Goal: Task Accomplishment & Management: Manage account settings

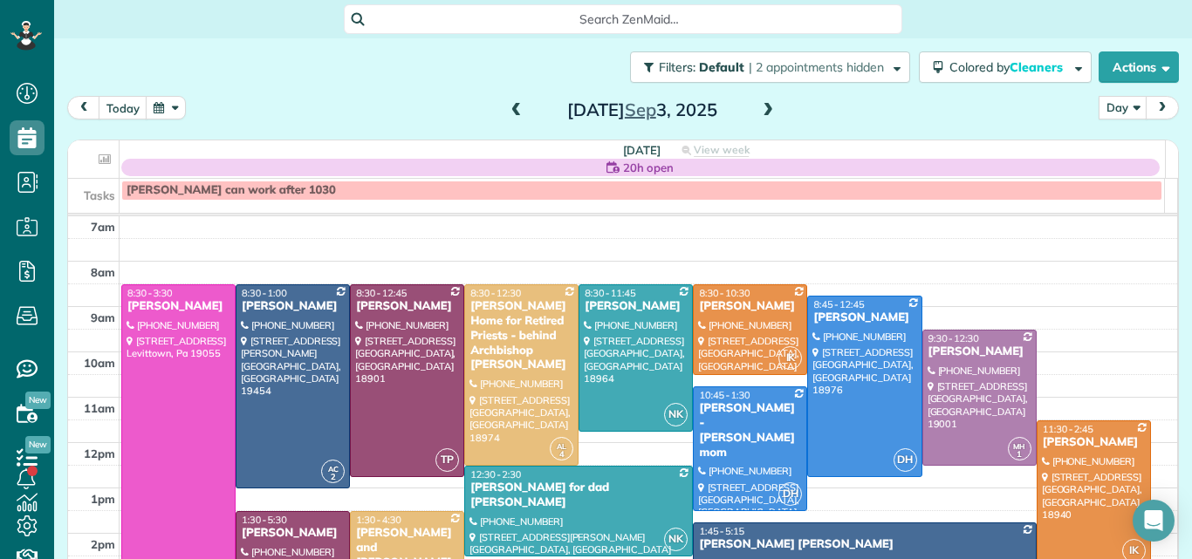
scroll to position [8, 8]
click at [758, 105] on span at bounding box center [767, 111] width 19 height 16
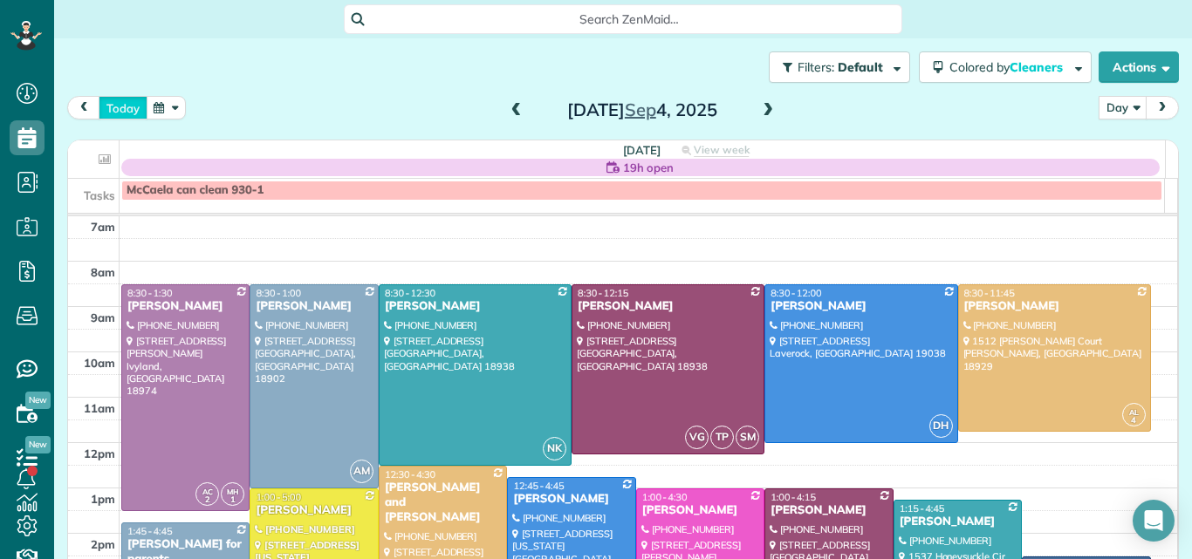
click at [116, 107] on button "today" at bounding box center [123, 108] width 49 height 24
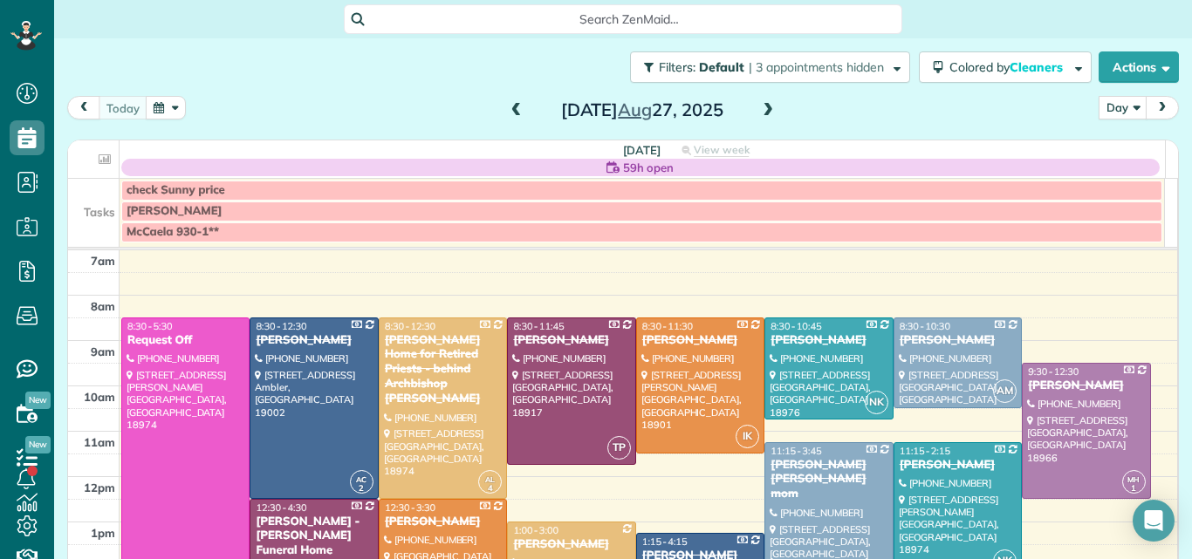
click at [507, 108] on span at bounding box center [516, 111] width 19 height 16
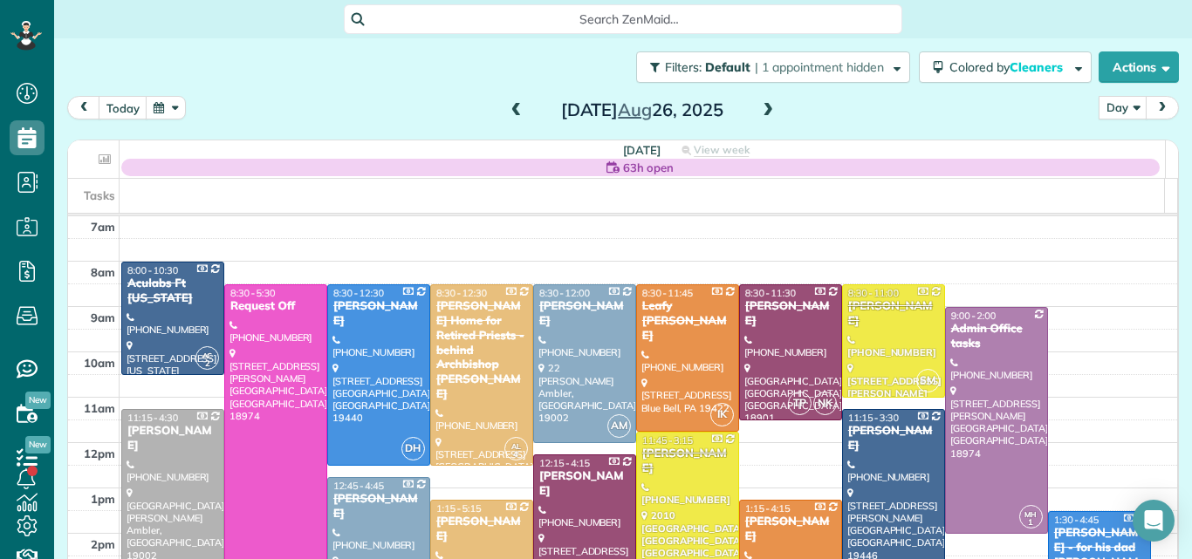
click at [760, 106] on span at bounding box center [767, 111] width 19 height 16
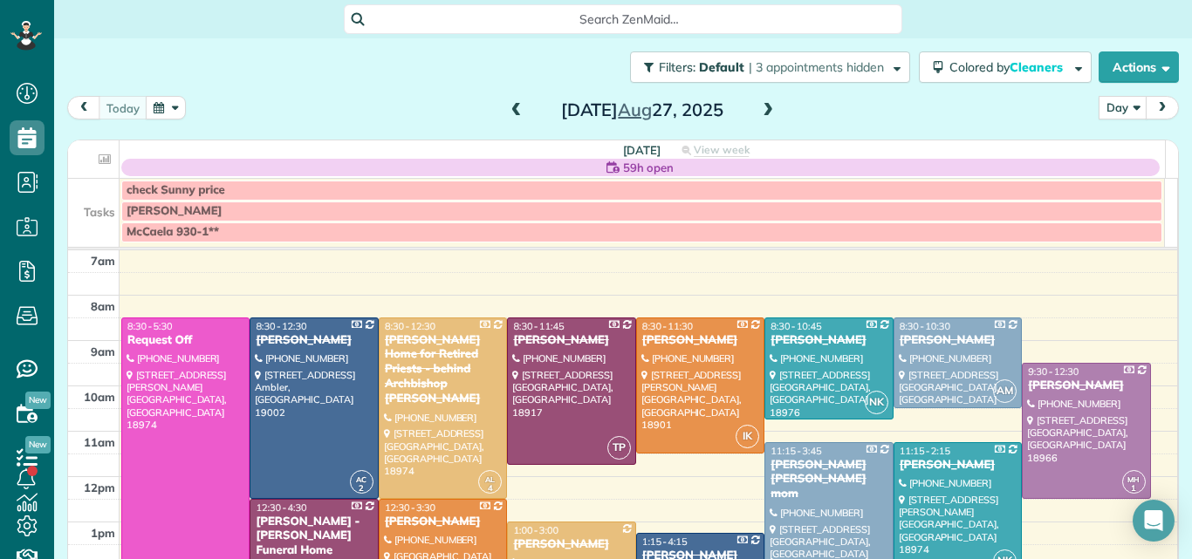
click at [760, 106] on span at bounding box center [767, 111] width 19 height 16
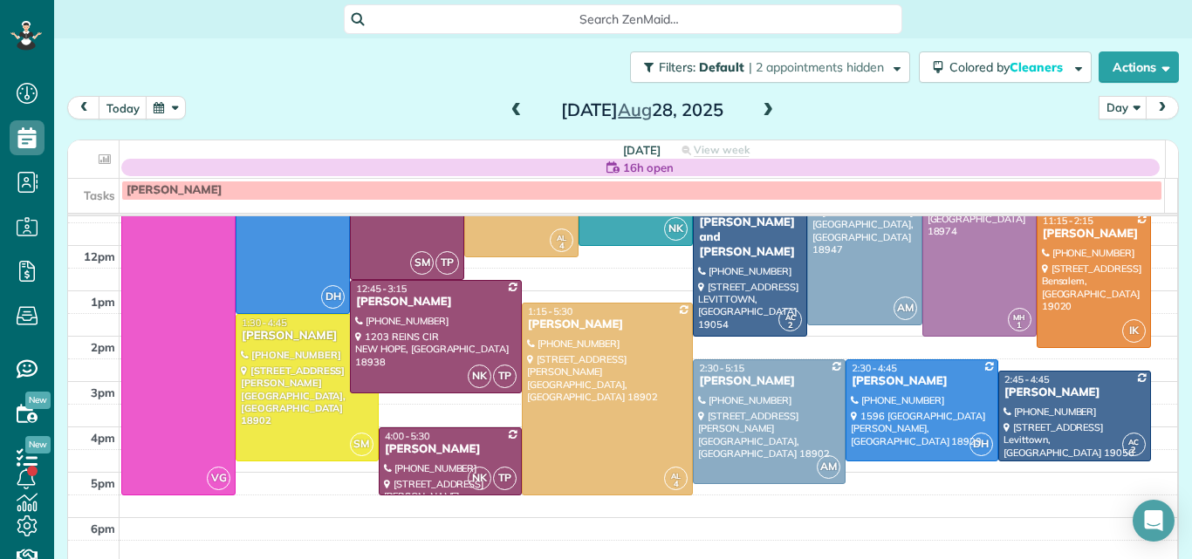
scroll to position [208, 0]
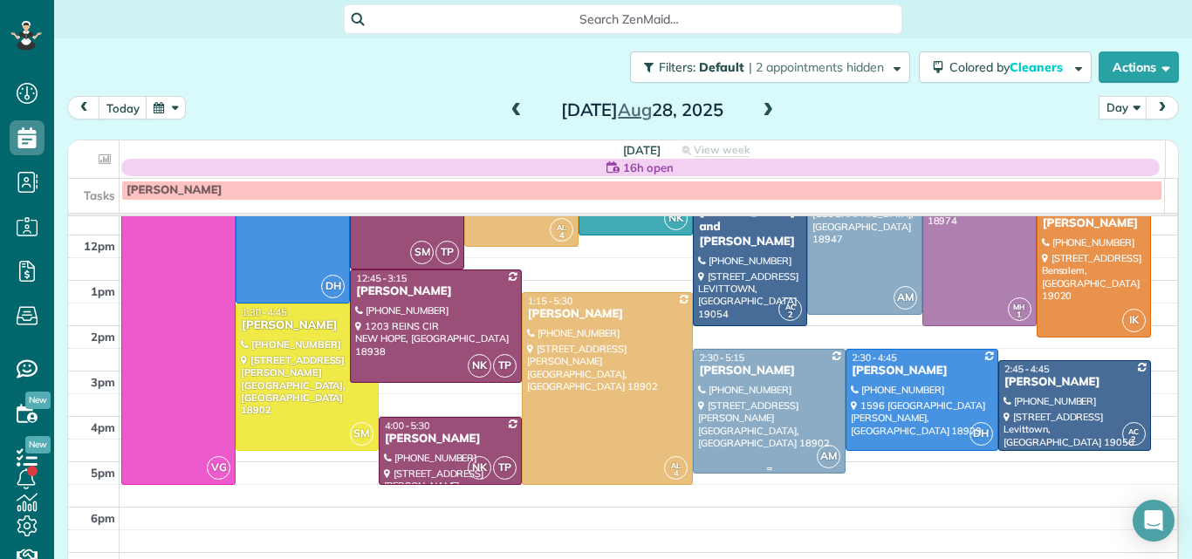
click at [773, 388] on div at bounding box center [769, 411] width 151 height 123
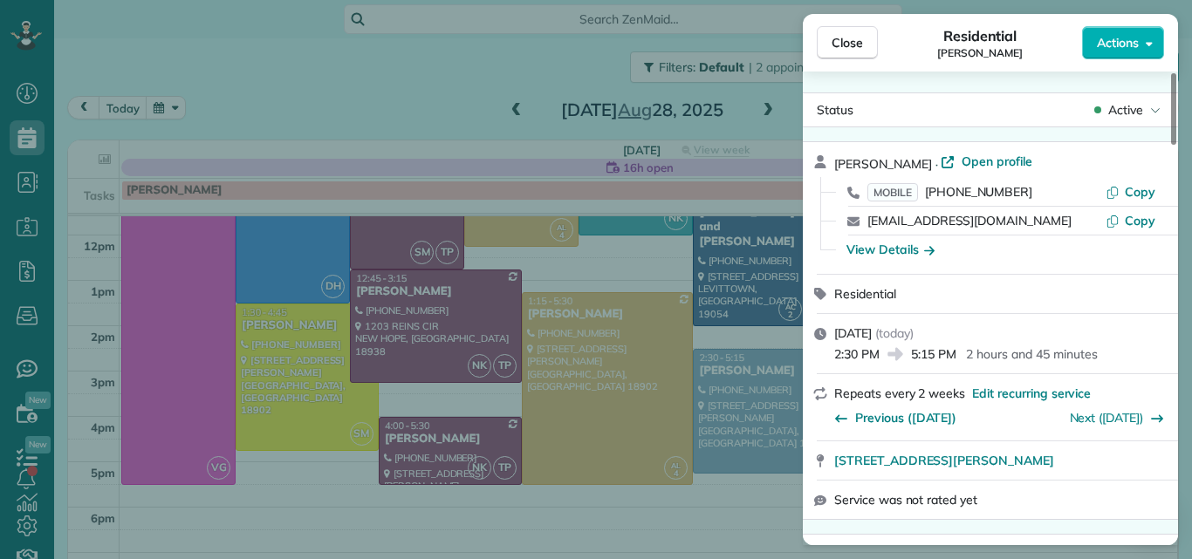
click at [1013, 154] on span "Open profile" at bounding box center [997, 161] width 71 height 17
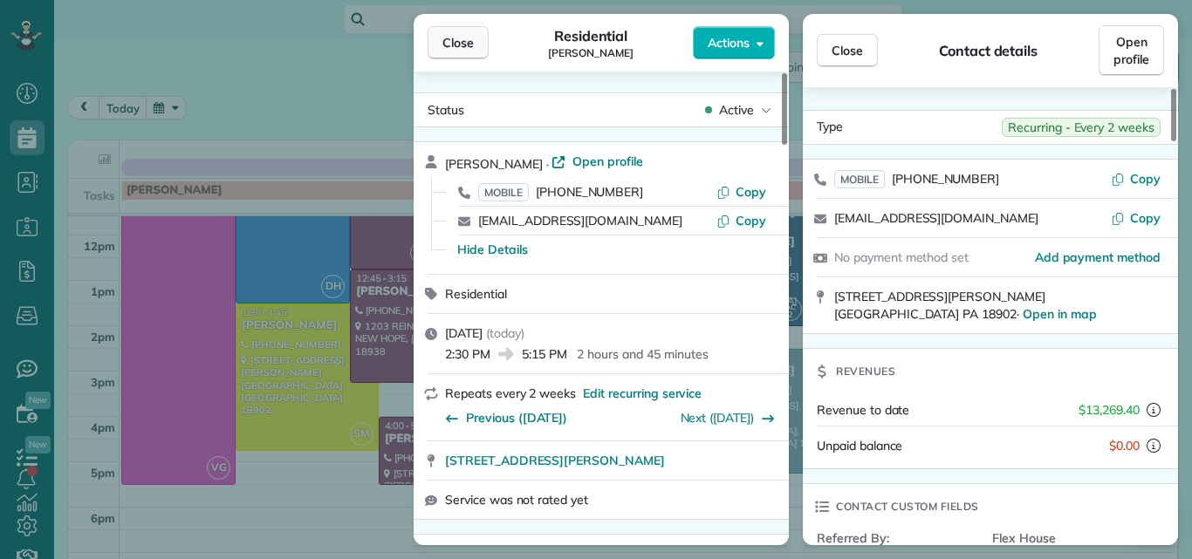
click at [460, 39] on span "Close" at bounding box center [457, 42] width 31 height 17
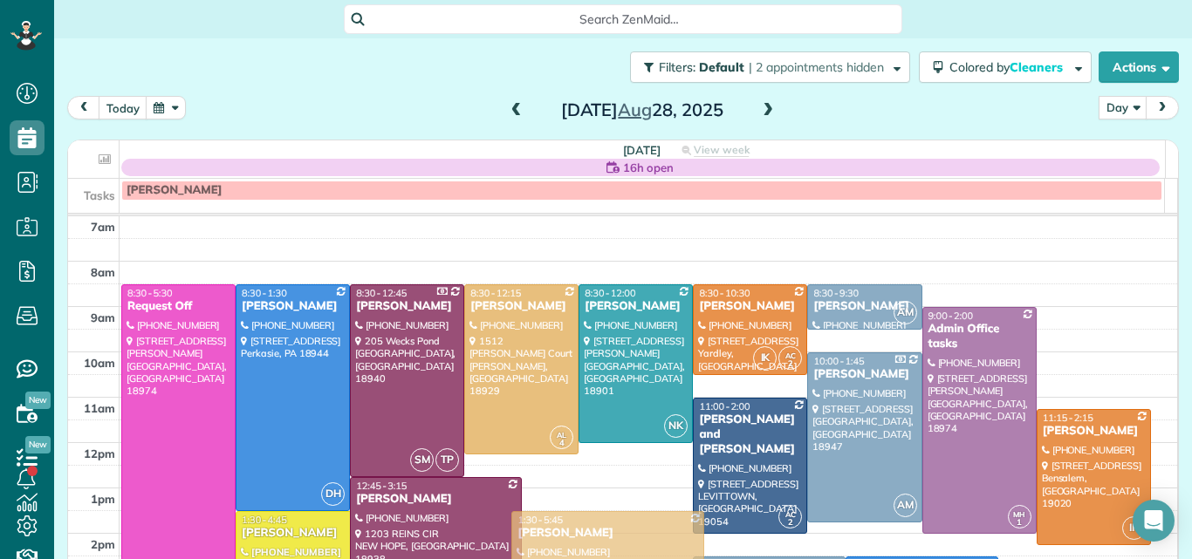
drag, startPoint x: 548, startPoint y: 504, endPoint x: 548, endPoint y: 521, distance: 16.6
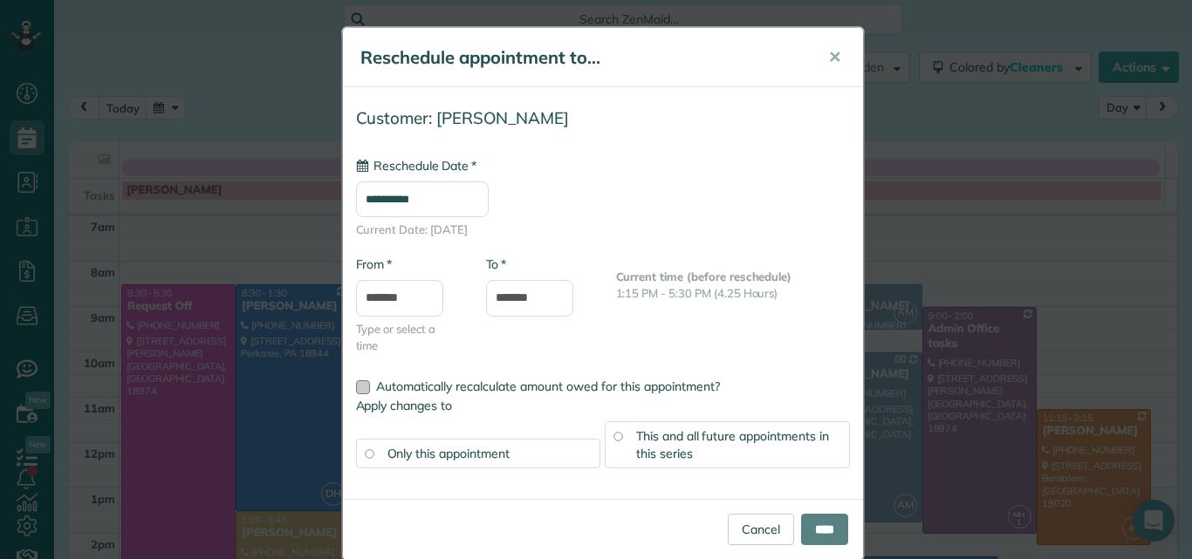
type input "**********"
click at [741, 534] on link "Cancel" at bounding box center [761, 529] width 66 height 31
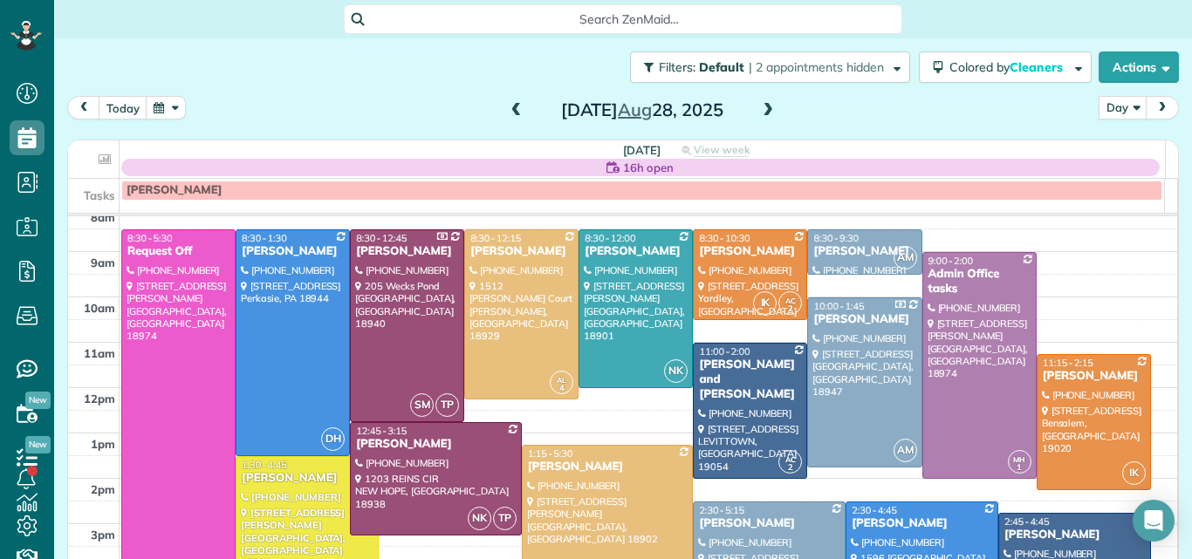
scroll to position [8, 0]
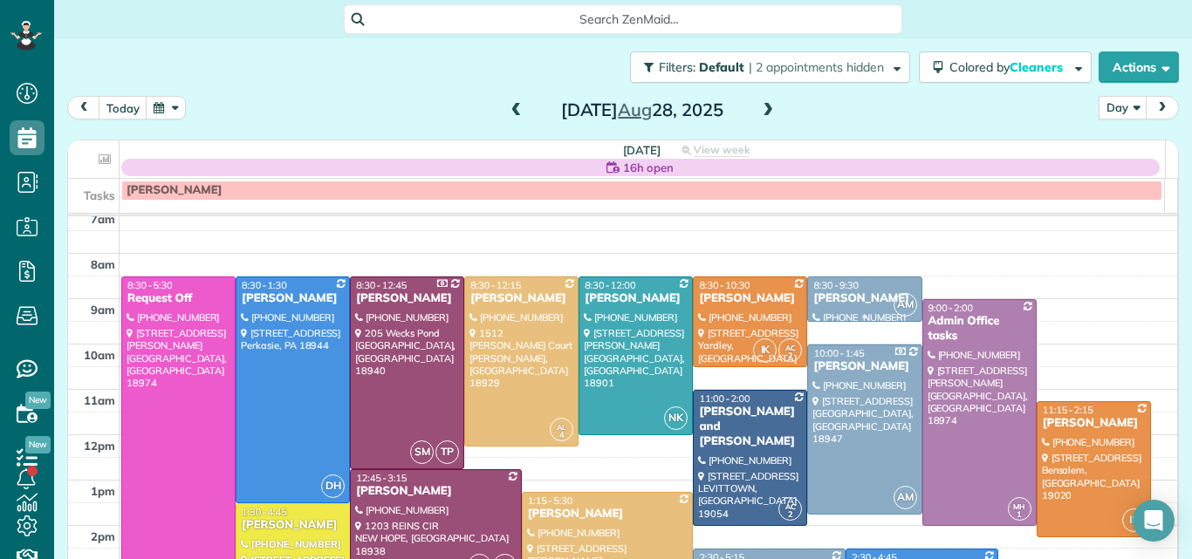
click at [812, 297] on div "Tracy Stunja" at bounding box center [864, 298] width 104 height 15
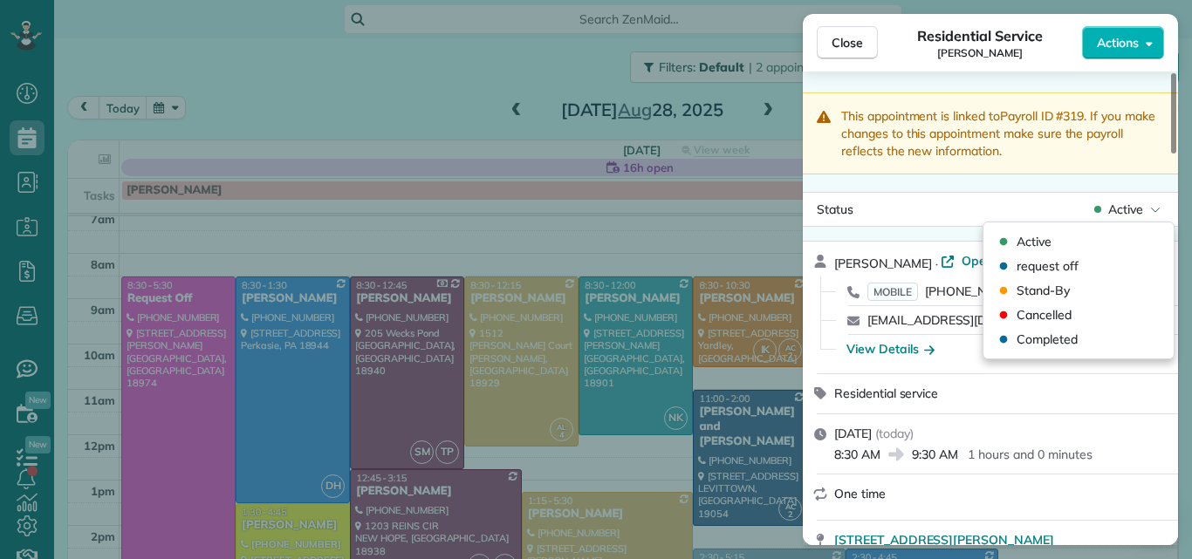
click at [1122, 209] on span "Active" at bounding box center [1125, 209] width 35 height 17
click at [1045, 314] on span "Cancelled" at bounding box center [1043, 314] width 55 height 17
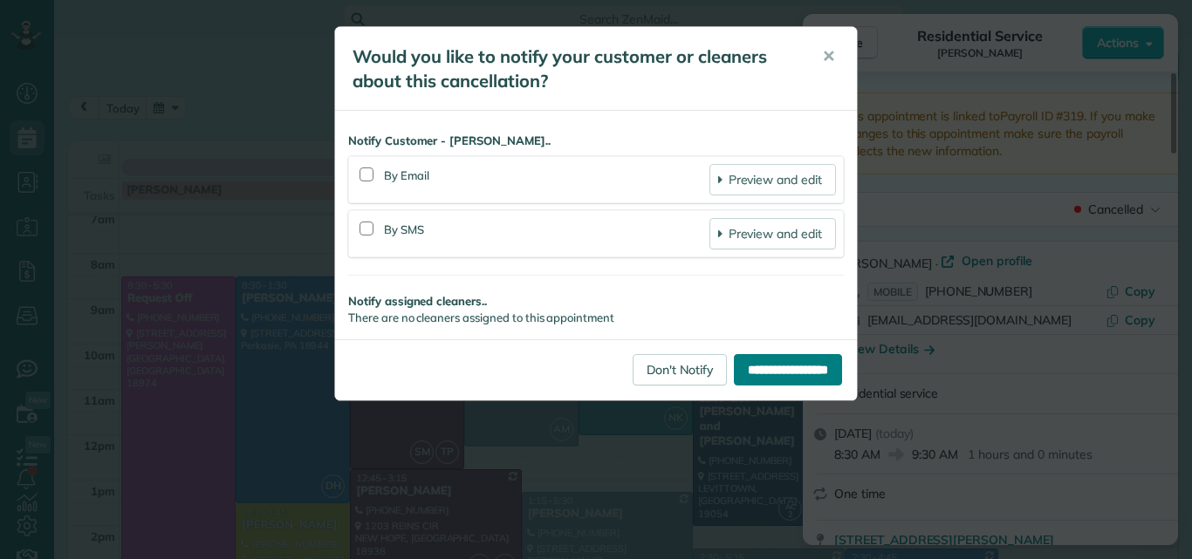
click at [761, 363] on input "**********" at bounding box center [788, 369] width 108 height 31
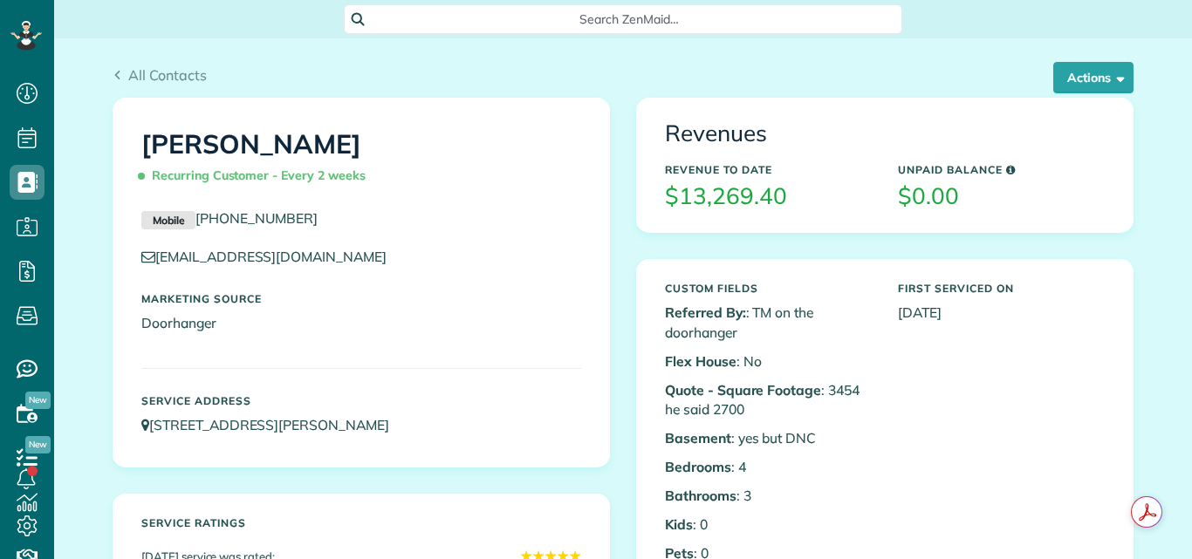
scroll to position [8, 8]
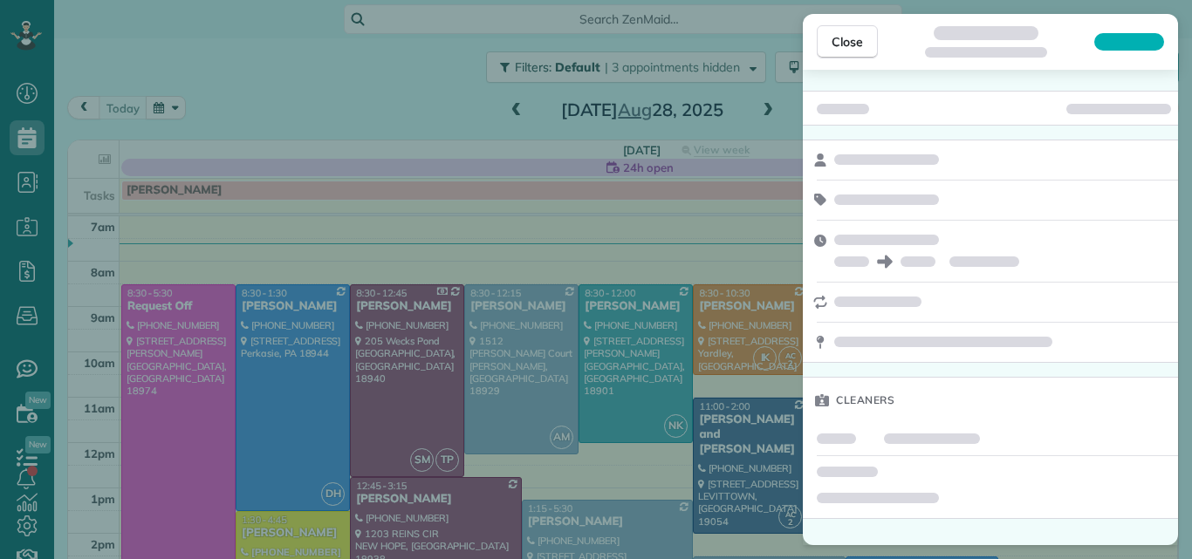
scroll to position [8, 8]
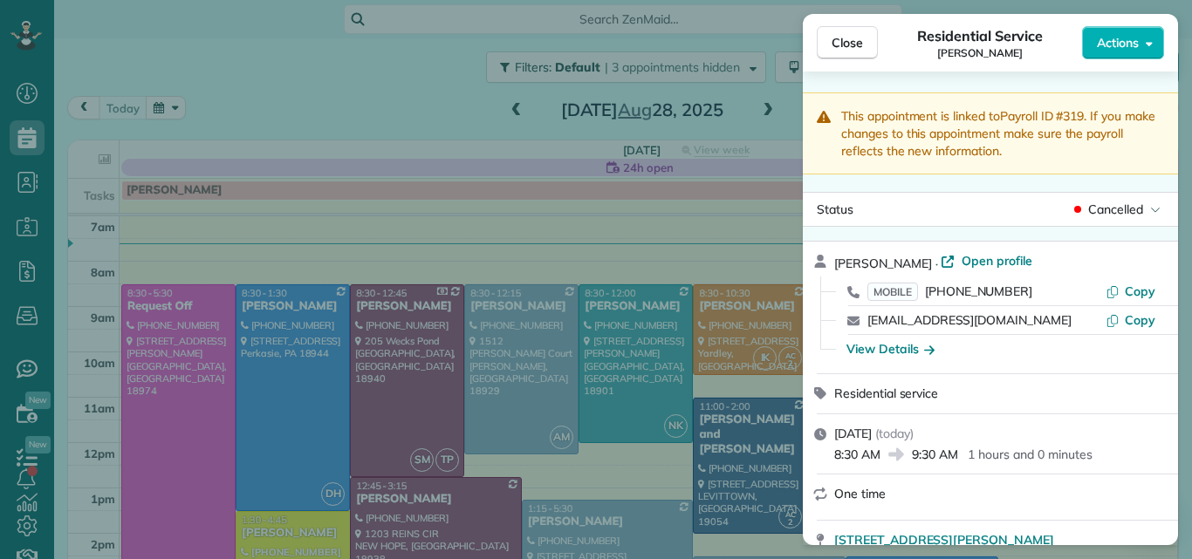
click at [837, 43] on span "Close" at bounding box center [847, 42] width 31 height 17
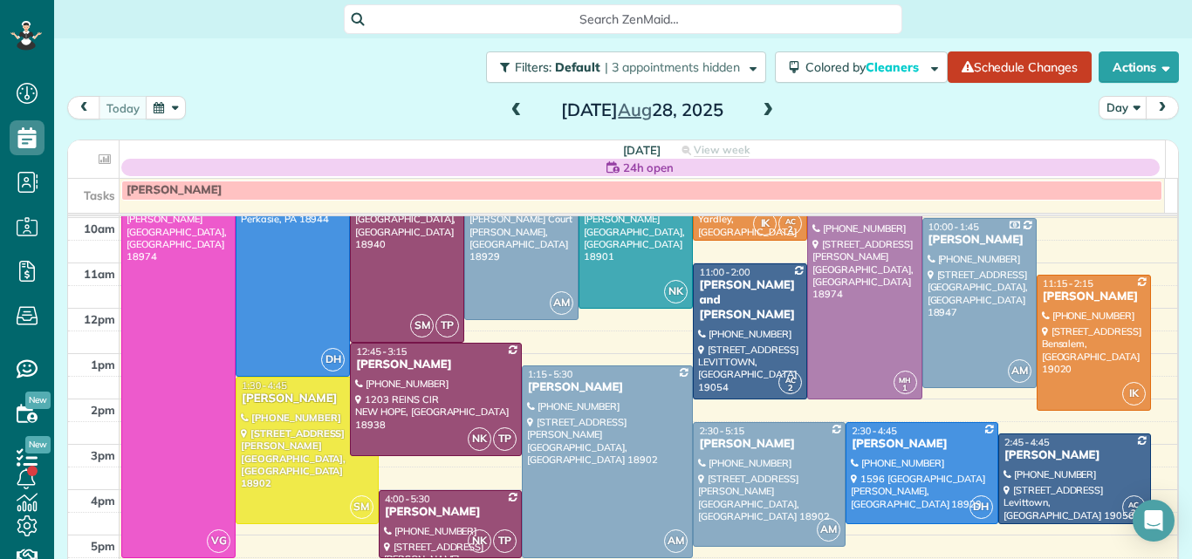
scroll to position [147, 0]
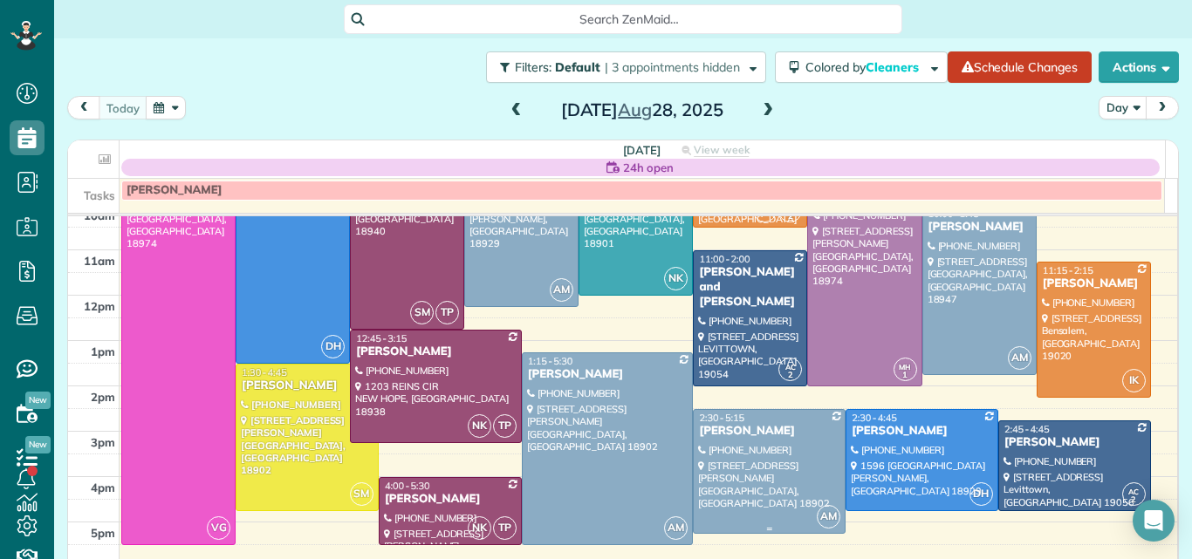
click at [768, 439] on div at bounding box center [769, 471] width 151 height 123
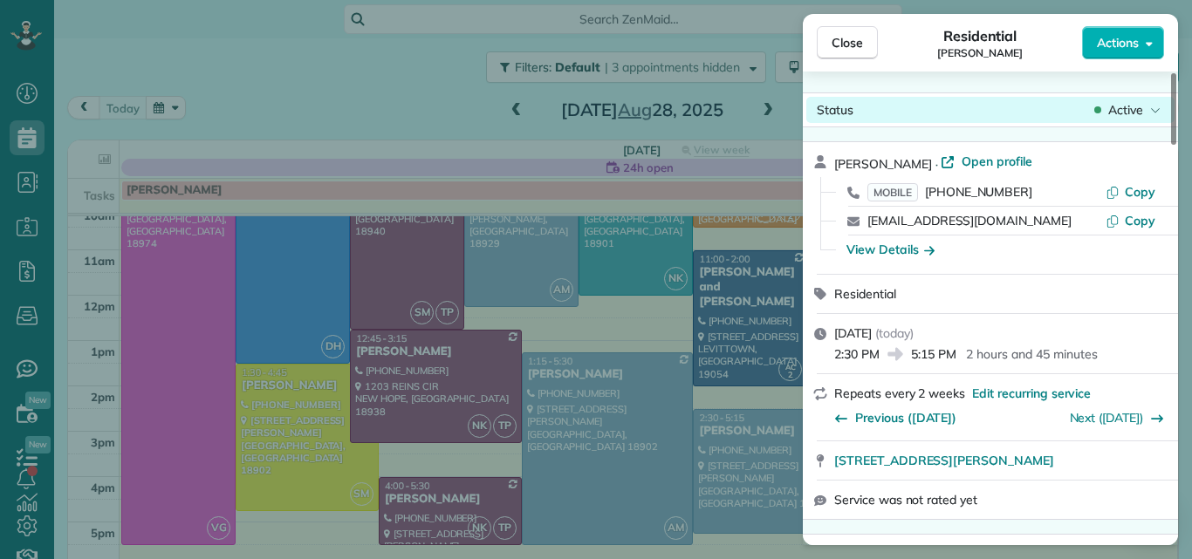
click at [1126, 110] on span "Active" at bounding box center [1125, 109] width 35 height 17
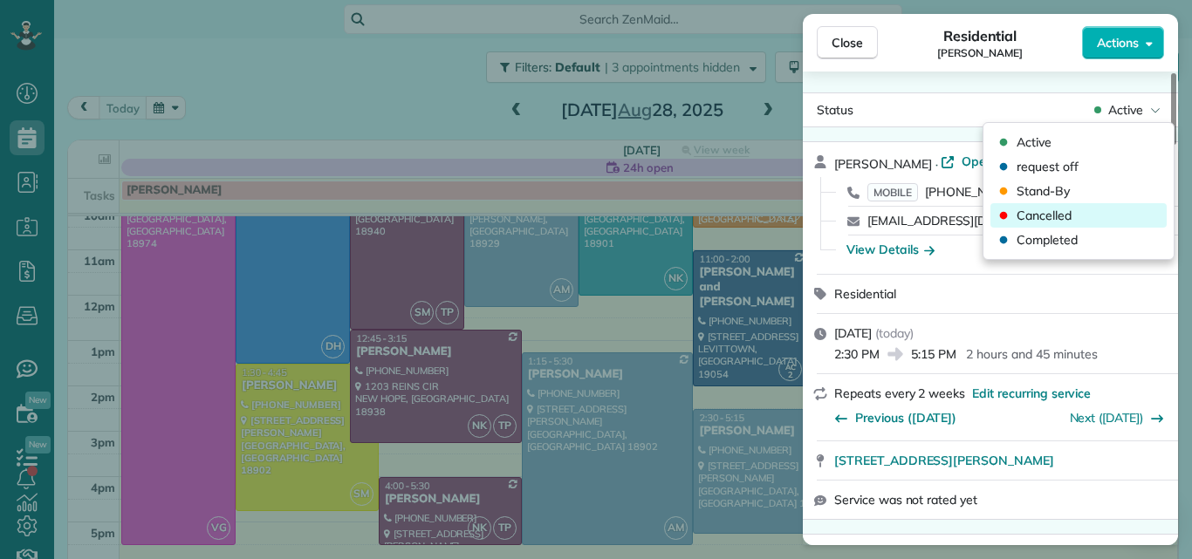
click at [1036, 212] on span "Cancelled" at bounding box center [1043, 215] width 55 height 17
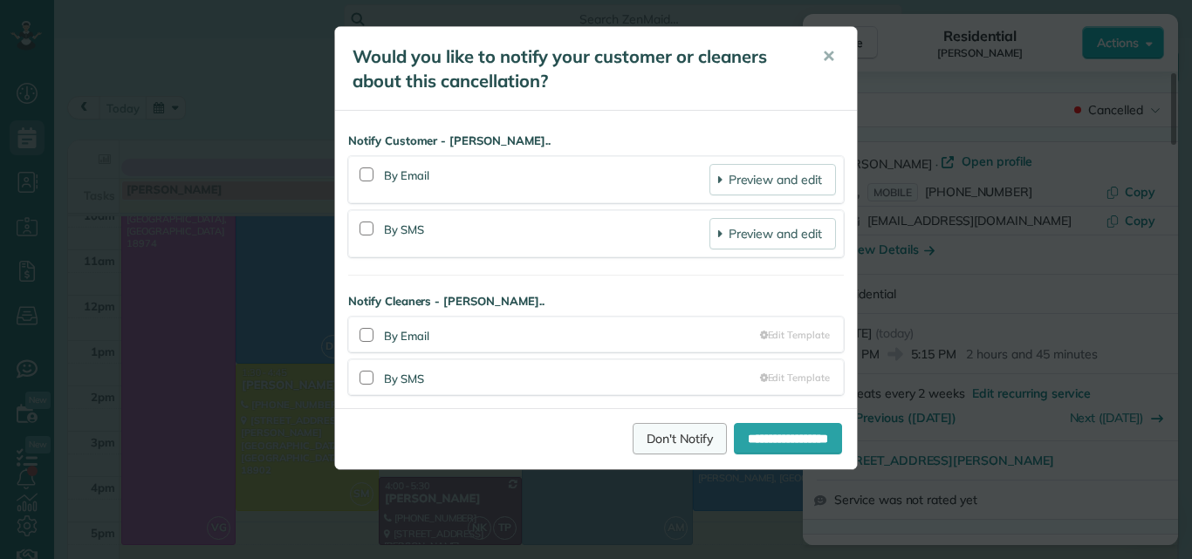
click at [633, 429] on link "Don't Notify" at bounding box center [680, 438] width 94 height 31
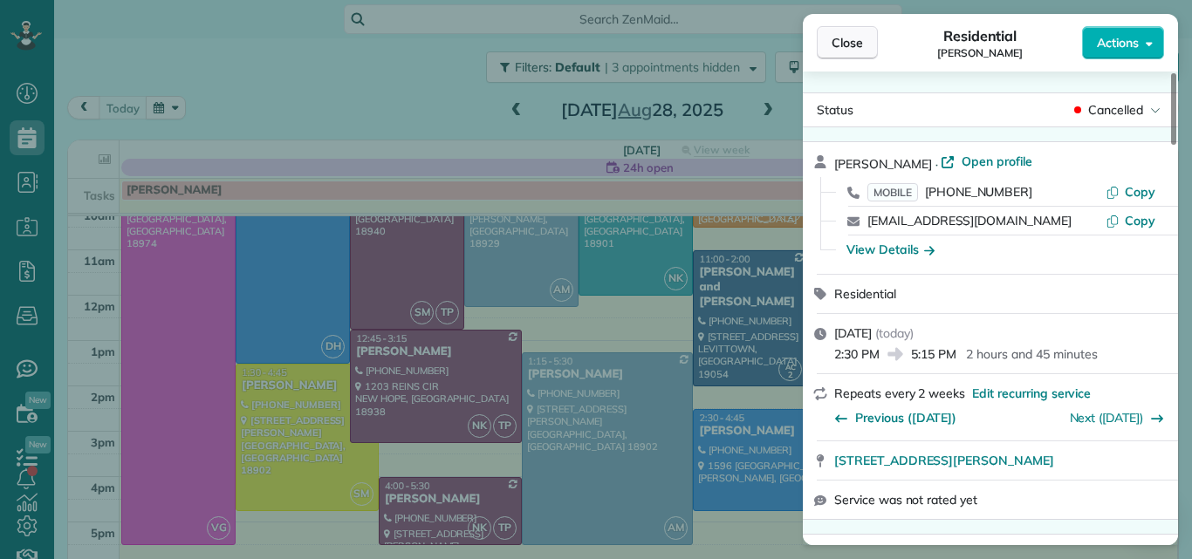
click at [844, 36] on span "Close" at bounding box center [847, 42] width 31 height 17
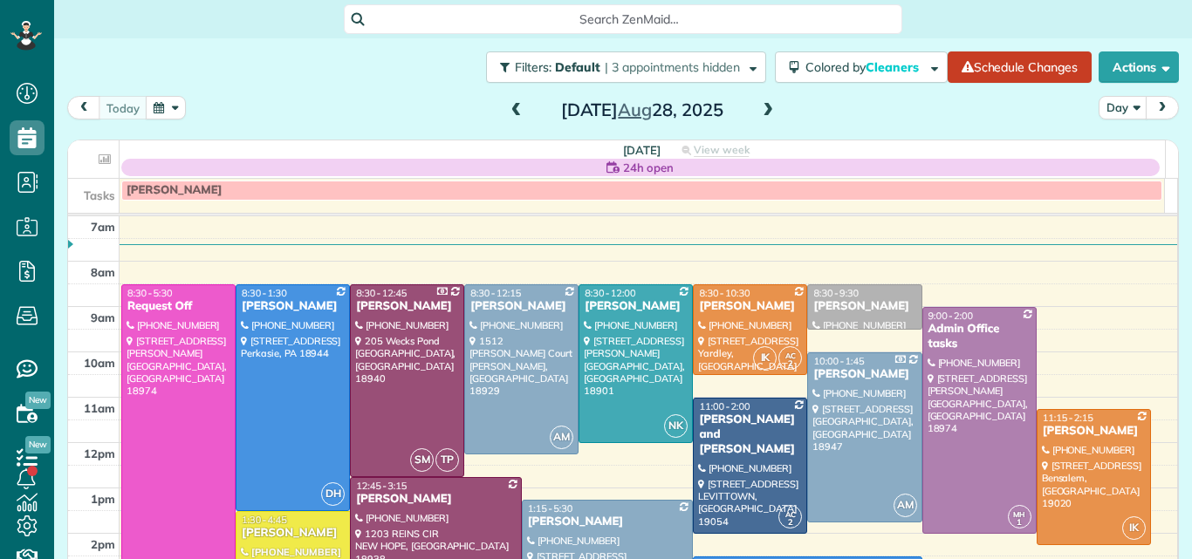
scroll to position [8, 8]
click at [854, 295] on div "8:30 - 9:30" at bounding box center [864, 293] width 104 height 12
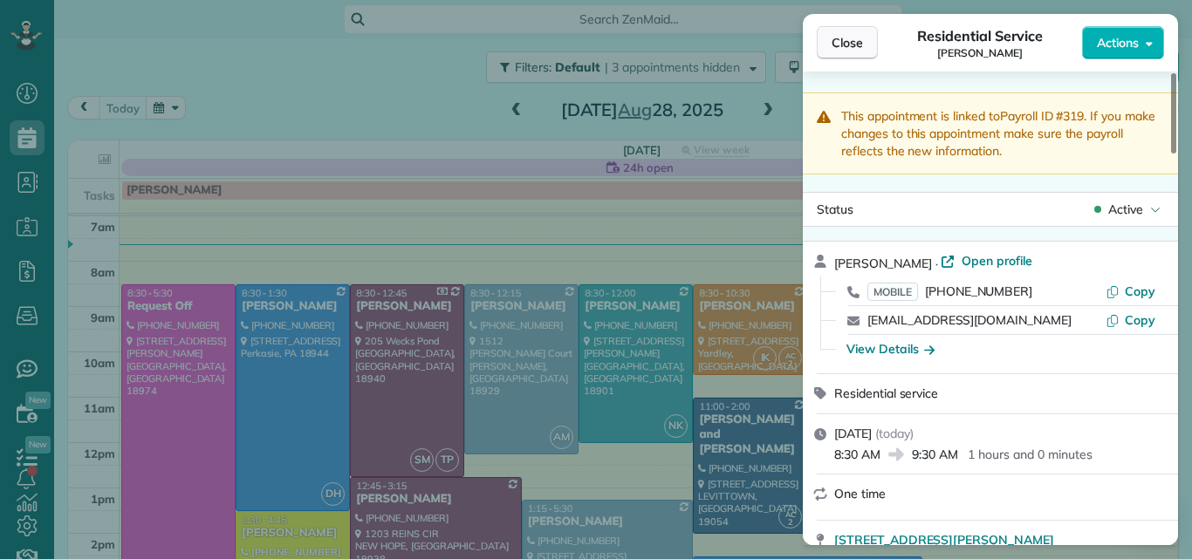
click at [857, 31] on button "Close" at bounding box center [847, 42] width 61 height 33
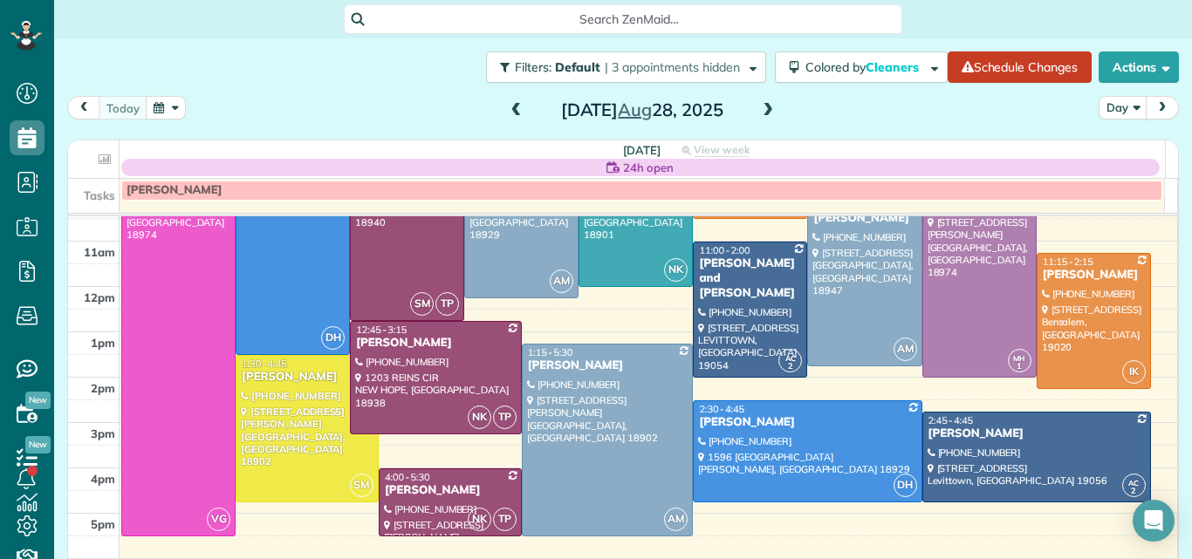
scroll to position [168, 0]
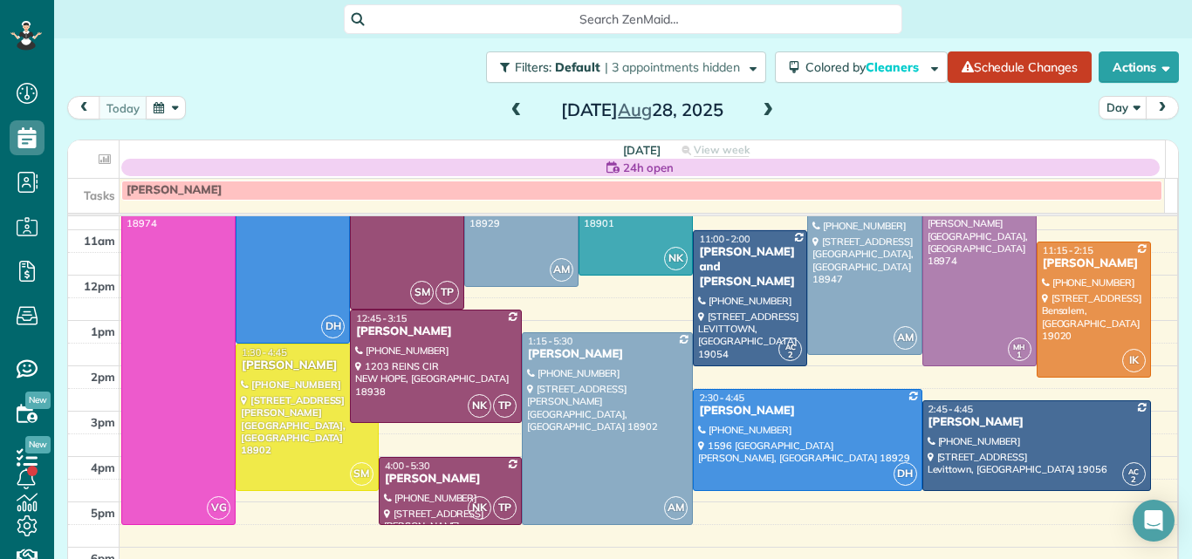
click at [1159, 215] on hr at bounding box center [622, 214] width 1109 height 3
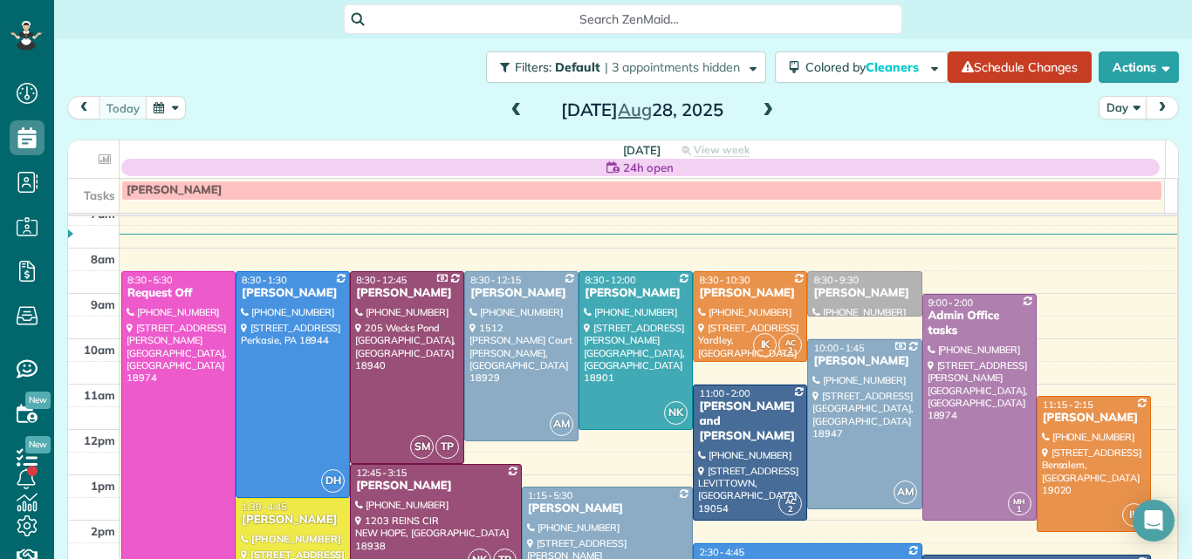
scroll to position [0, 0]
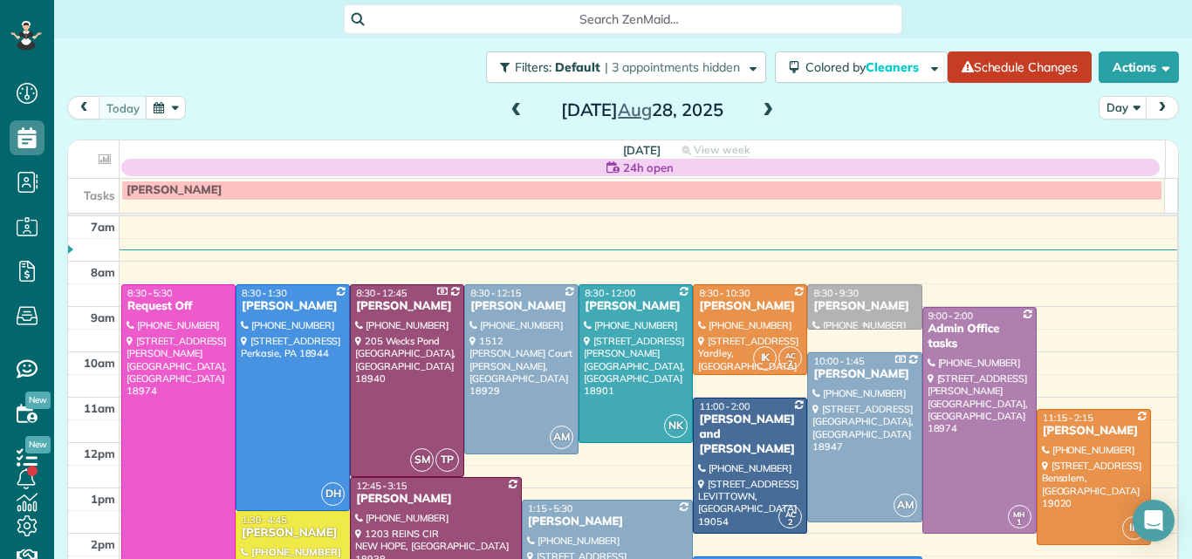
click at [818, 306] on div "[PERSON_NAME]" at bounding box center [864, 306] width 104 height 15
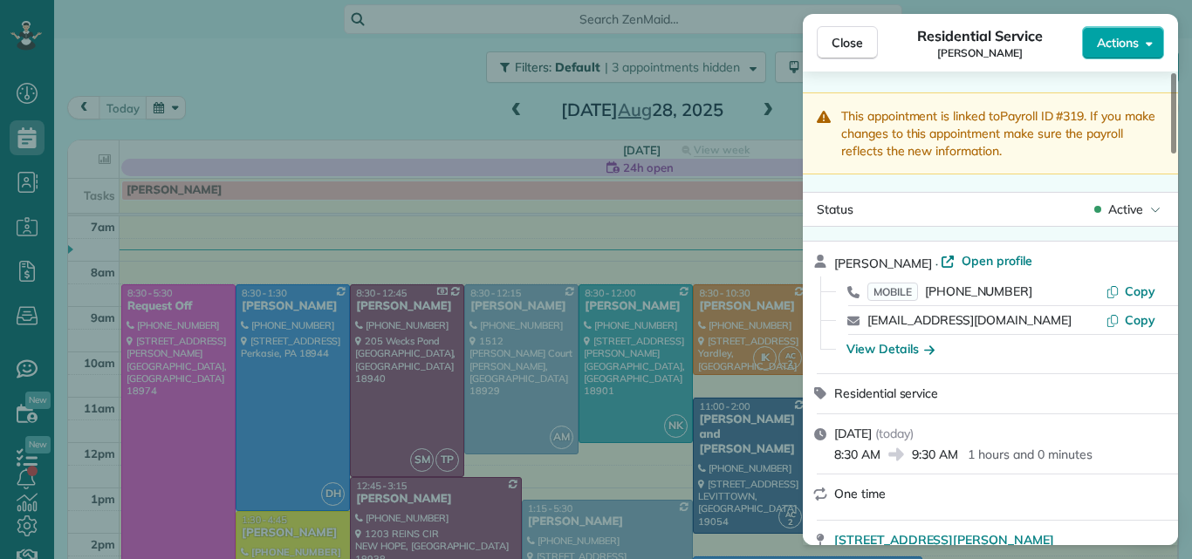
click at [1125, 38] on span "Actions" at bounding box center [1118, 42] width 42 height 17
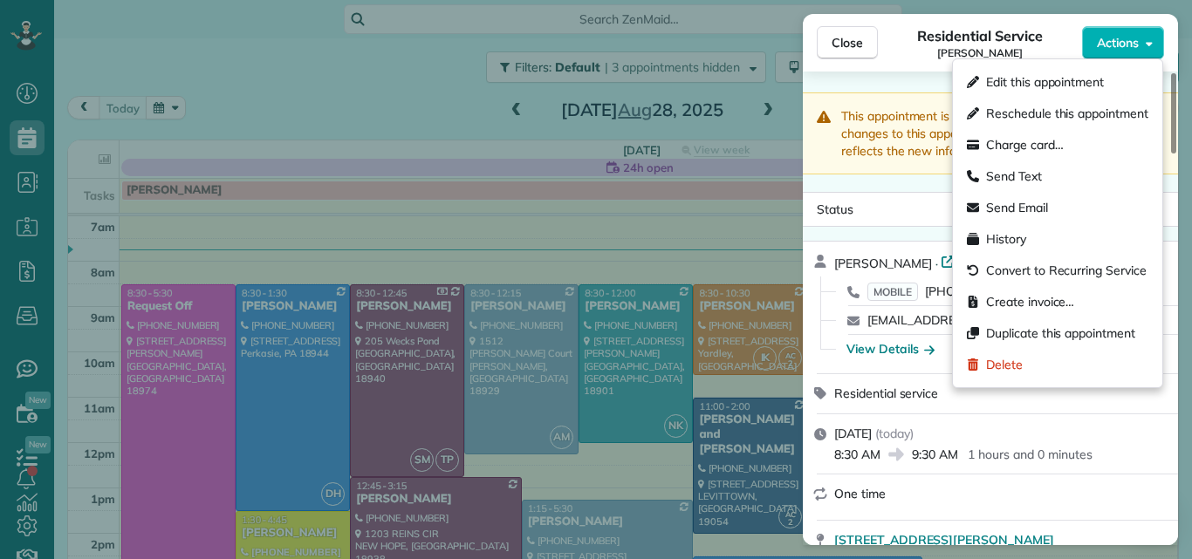
click at [894, 61] on div "Close Residential Service [PERSON_NAME] Actions" at bounding box center [990, 43] width 375 height 58
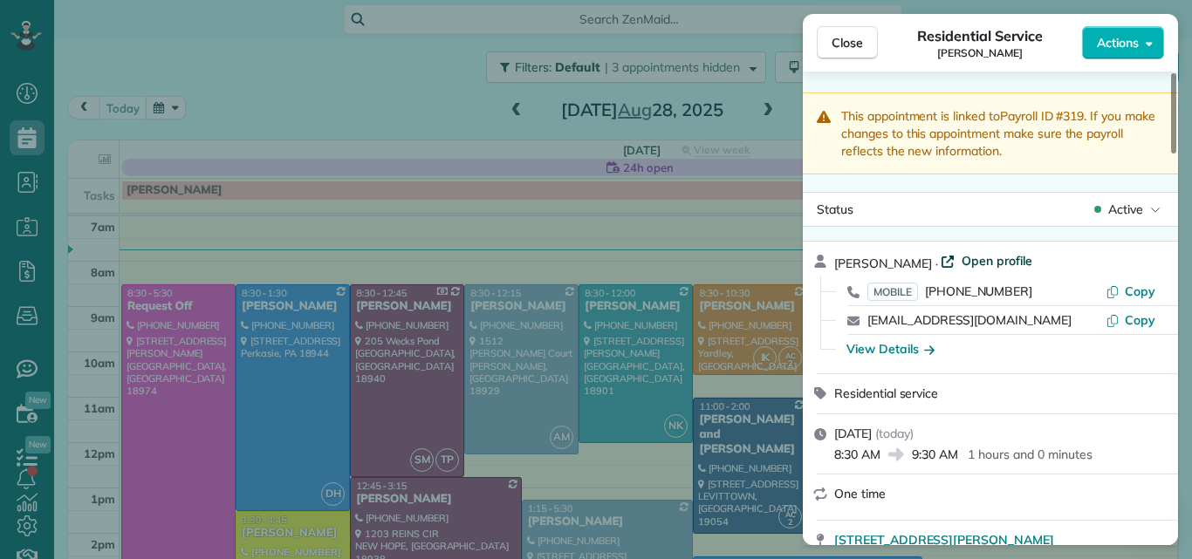
click at [962, 258] on span "Open profile" at bounding box center [997, 260] width 71 height 17
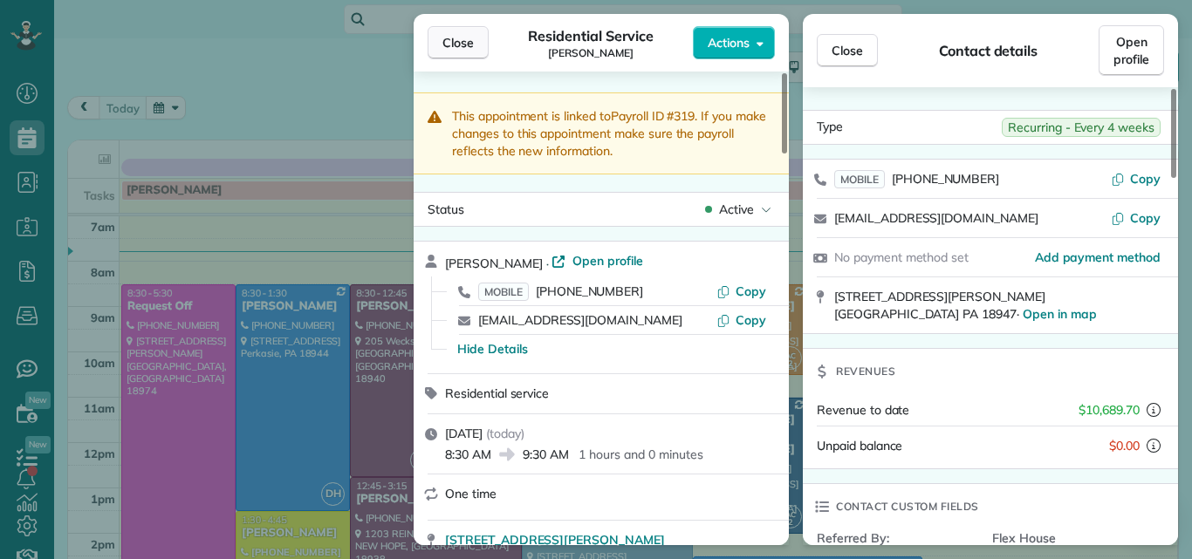
click at [445, 40] on span "Close" at bounding box center [457, 42] width 31 height 17
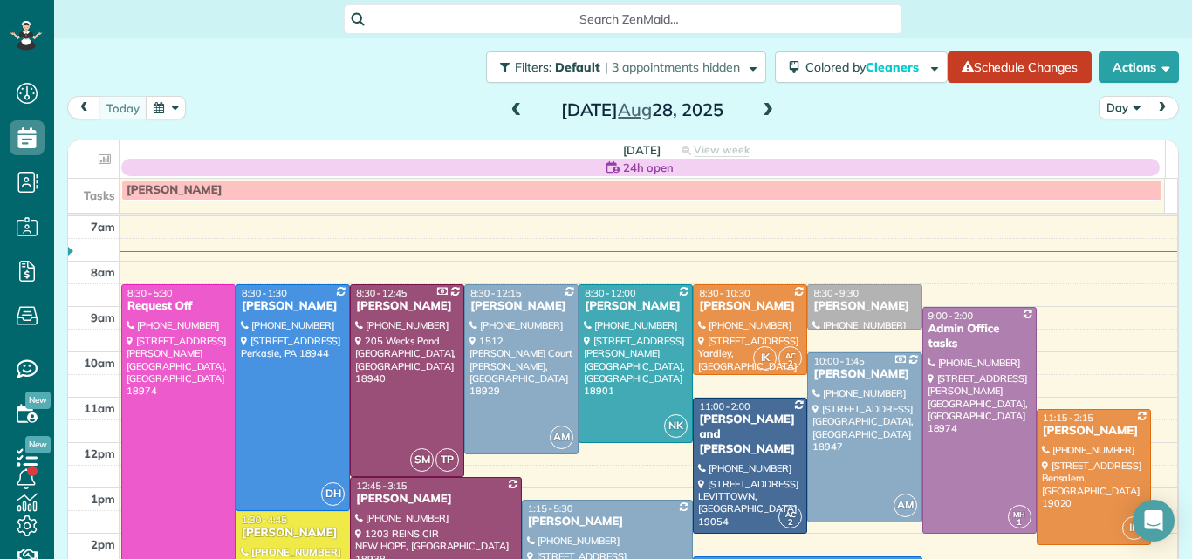
click at [1104, 108] on button "Day" at bounding box center [1123, 108] width 49 height 24
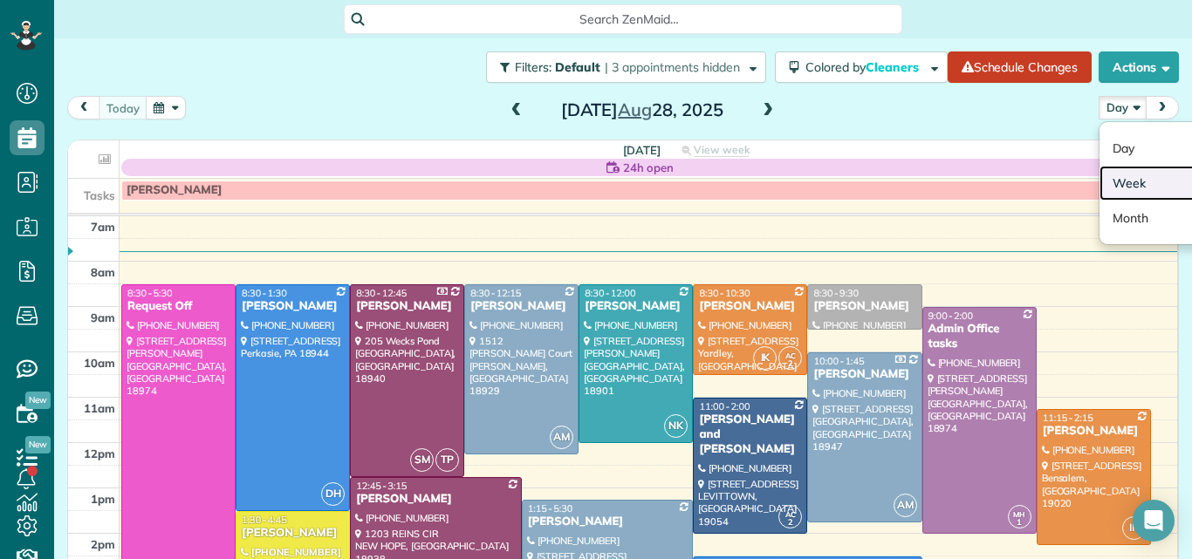
click at [1111, 180] on link "Week" at bounding box center [1168, 183] width 138 height 35
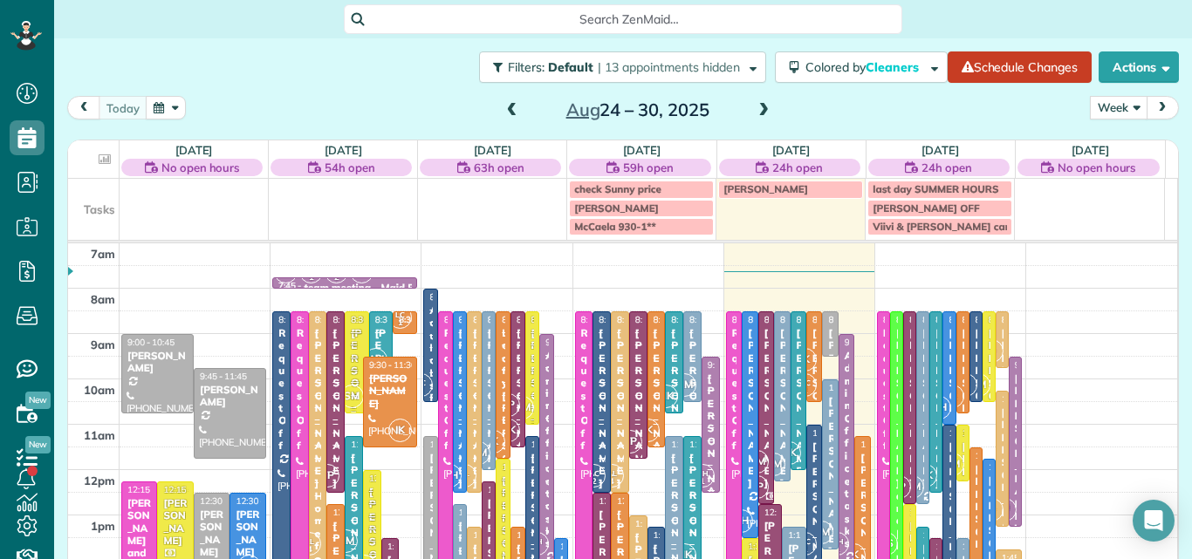
click at [1092, 104] on button "Week" at bounding box center [1119, 108] width 58 height 24
click at [1094, 144] on link "Day" at bounding box center [1160, 148] width 138 height 35
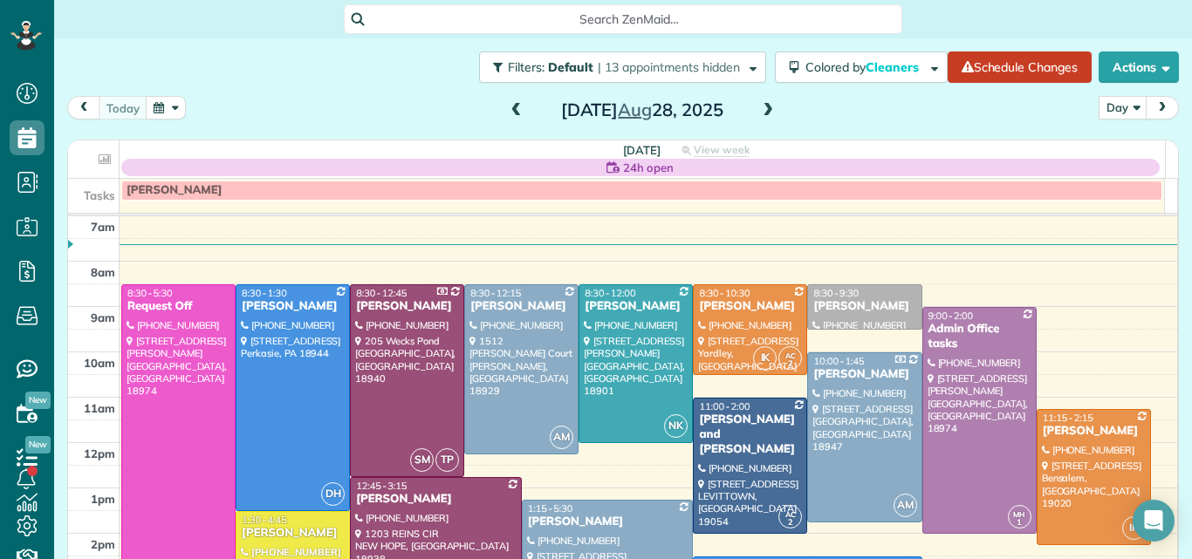
click at [758, 108] on span at bounding box center [767, 111] width 19 height 16
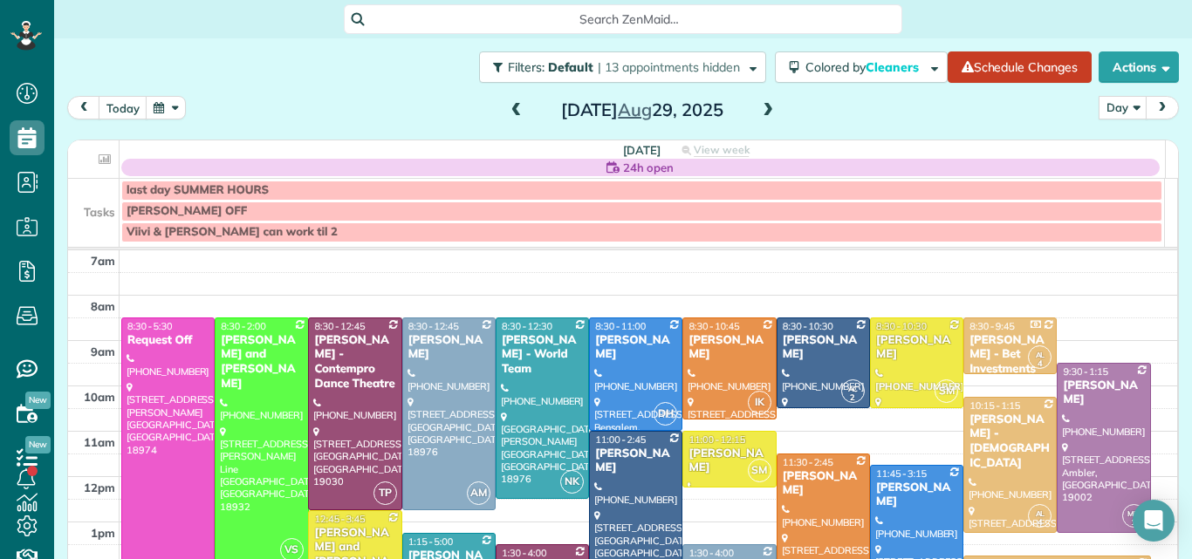
click at [758, 108] on span at bounding box center [767, 111] width 19 height 16
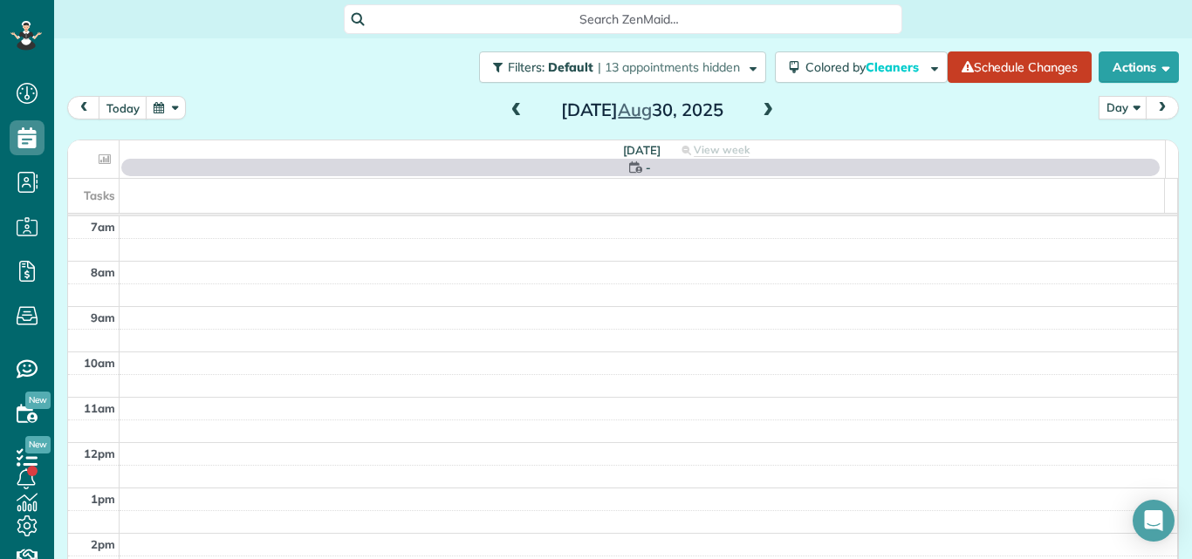
click at [758, 108] on span at bounding box center [767, 111] width 19 height 16
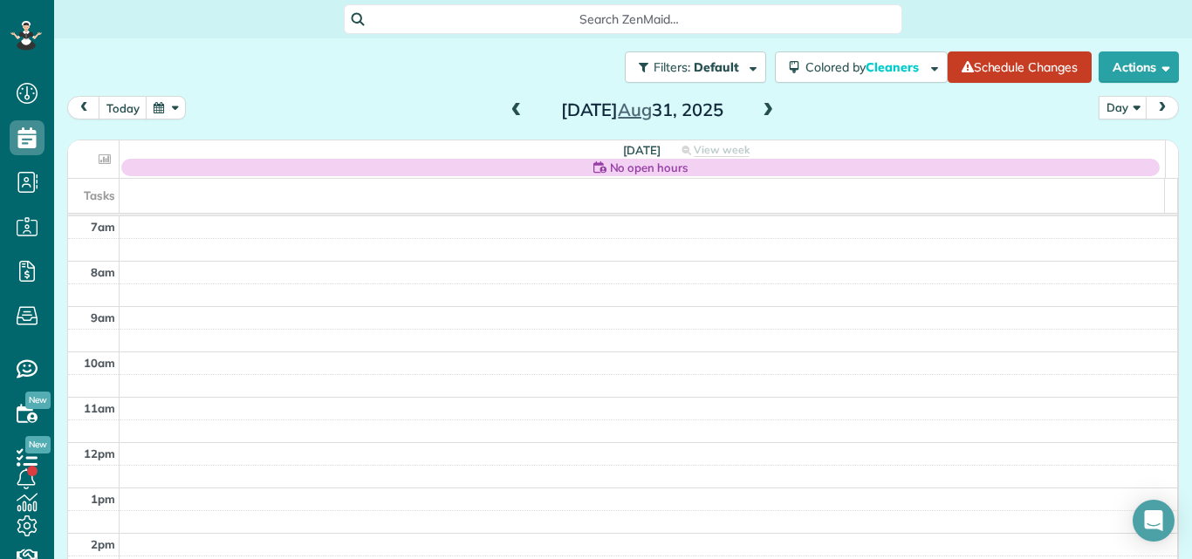
click at [758, 108] on span at bounding box center [767, 111] width 19 height 16
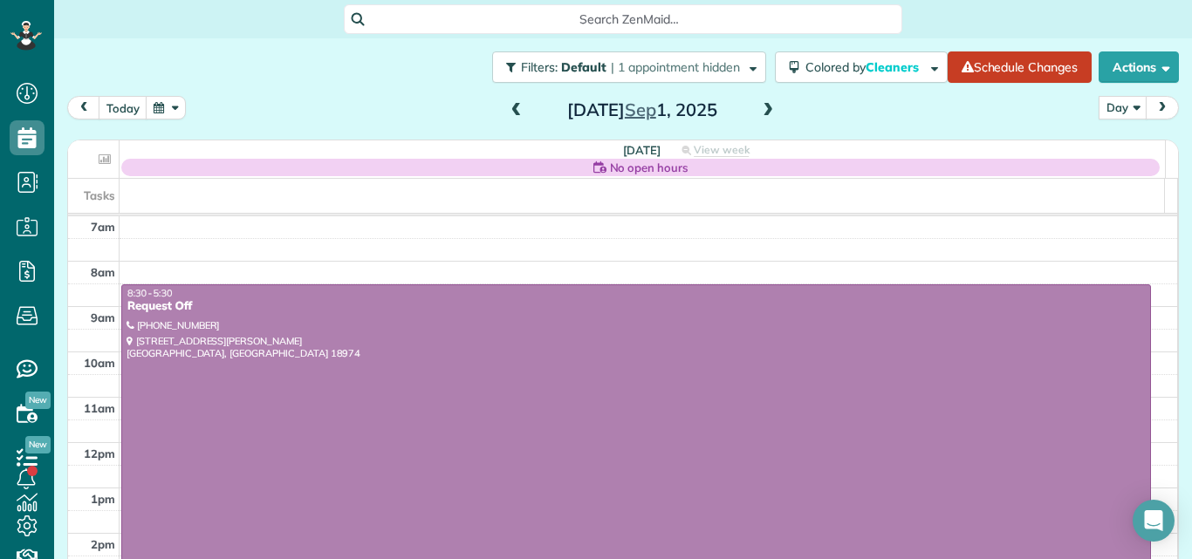
click at [758, 108] on span at bounding box center [767, 111] width 19 height 16
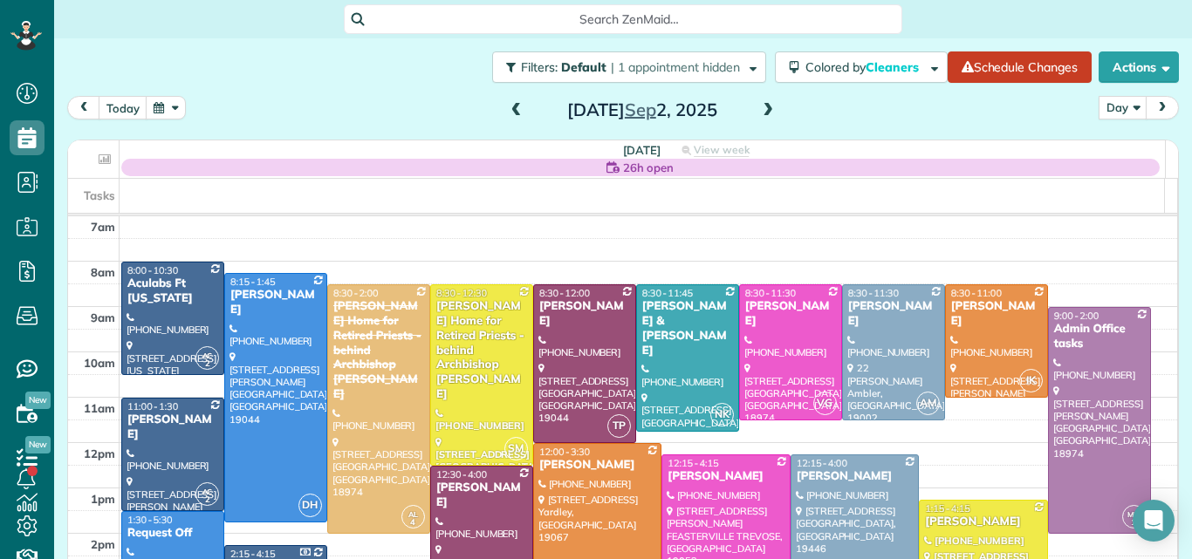
click at [758, 108] on span at bounding box center [767, 111] width 19 height 16
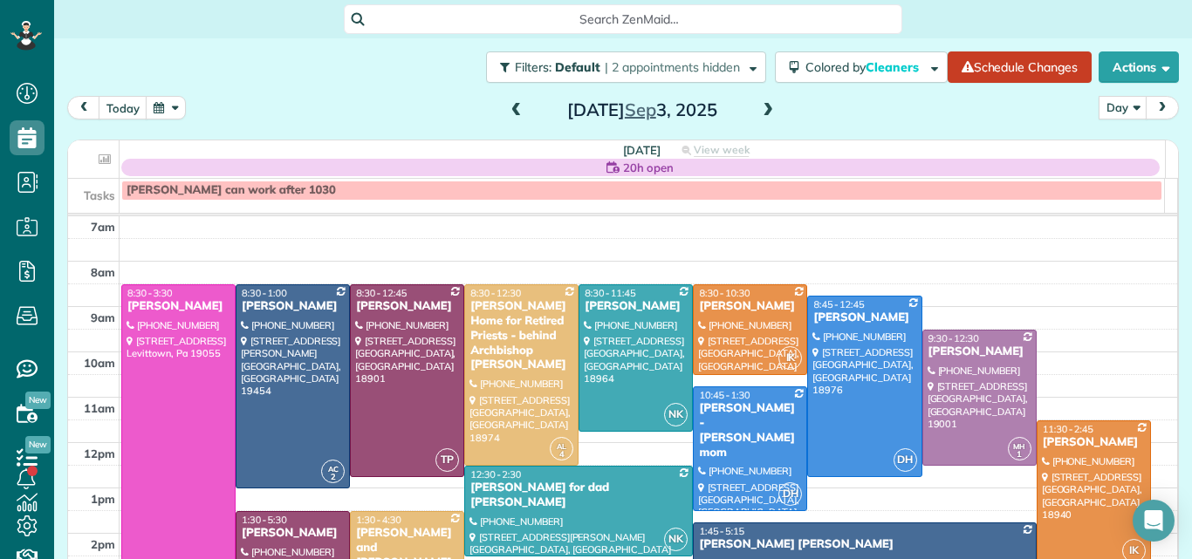
click at [758, 108] on span at bounding box center [767, 111] width 19 height 16
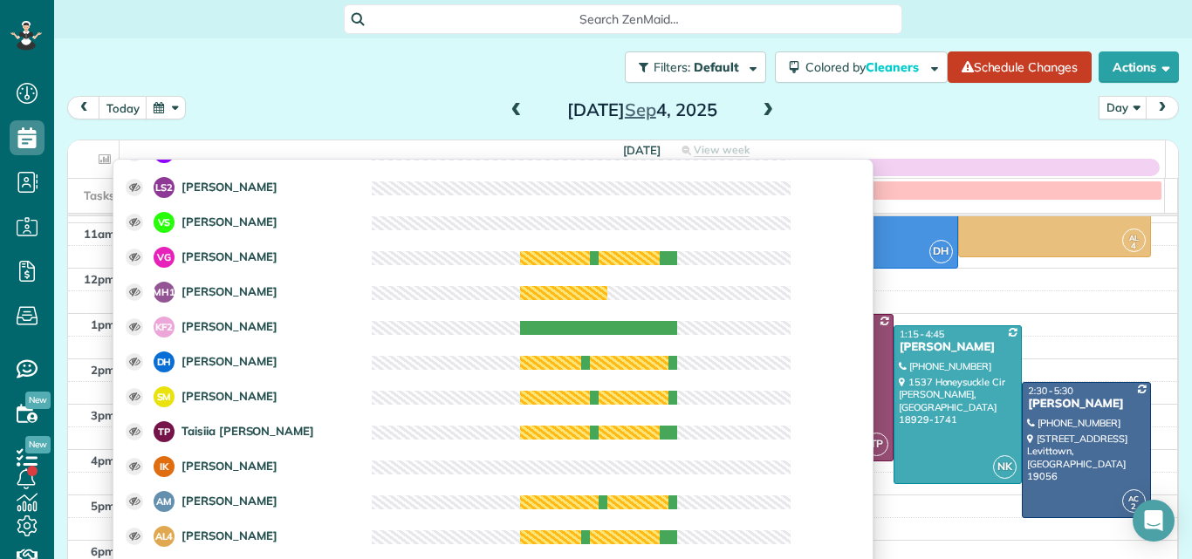
scroll to position [246, 0]
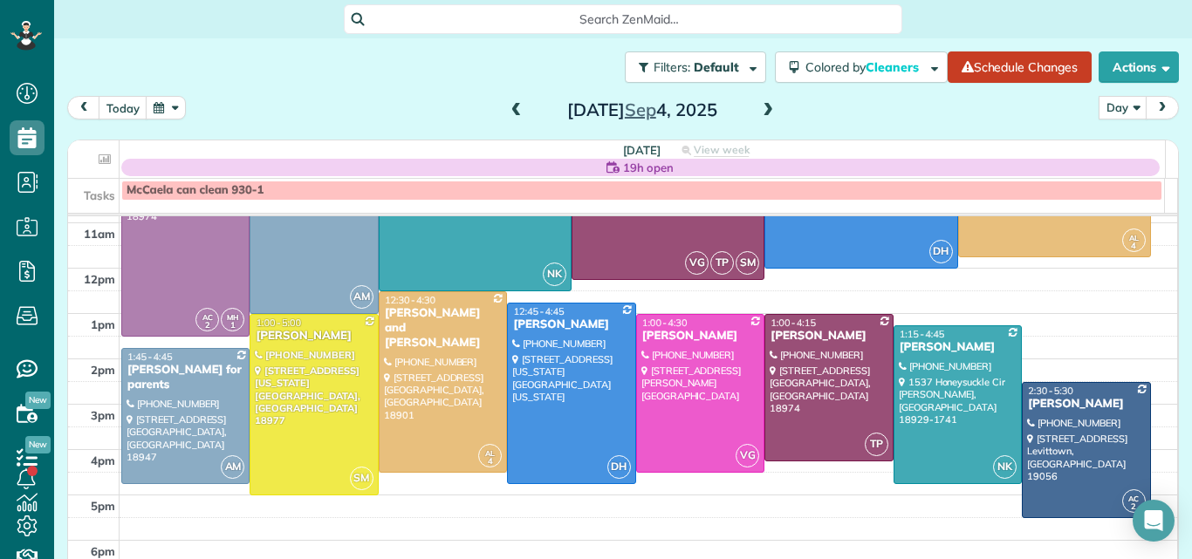
click at [837, 106] on div "today Day Day Week Month Thursday Sep 4, 2025" at bounding box center [623, 112] width 1112 height 32
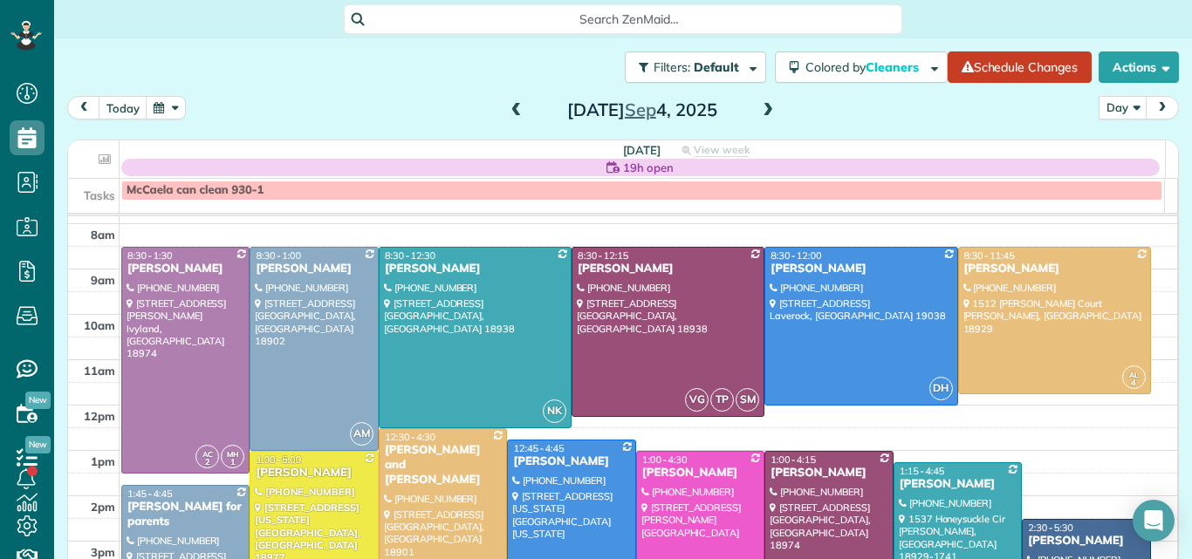
scroll to position [35, 0]
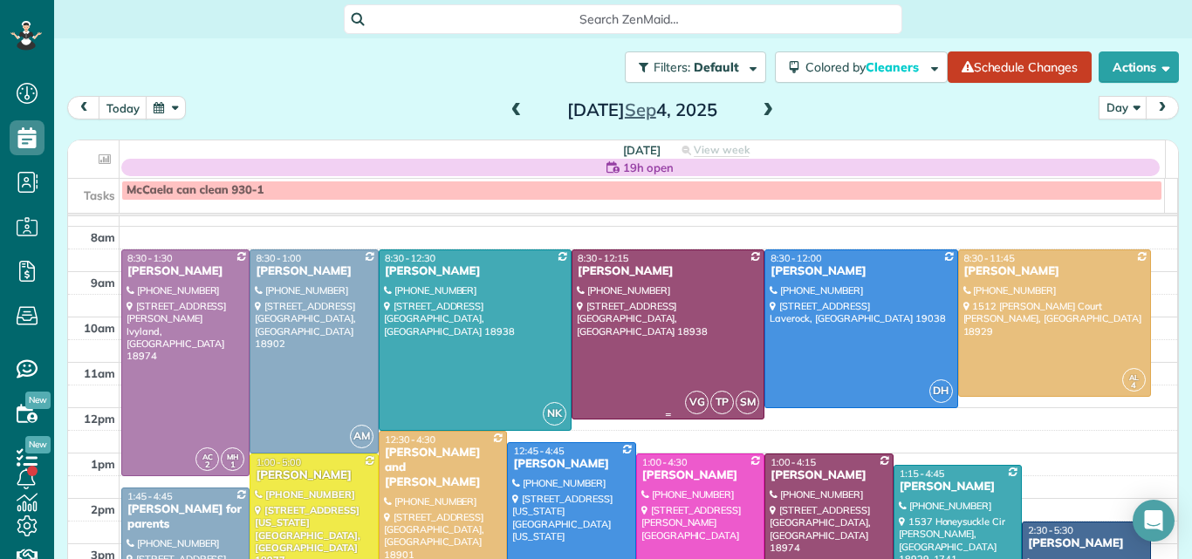
click at [702, 324] on div at bounding box center [667, 334] width 191 height 168
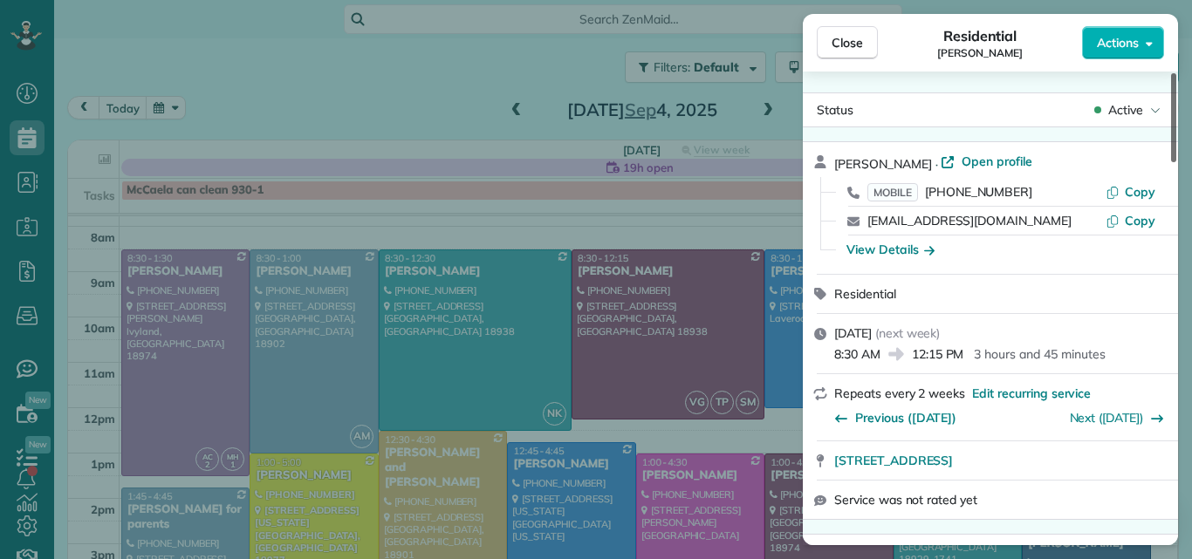
click at [1171, 99] on div at bounding box center [1173, 117] width 5 height 89
click at [962, 161] on span "Open profile" at bounding box center [997, 161] width 71 height 17
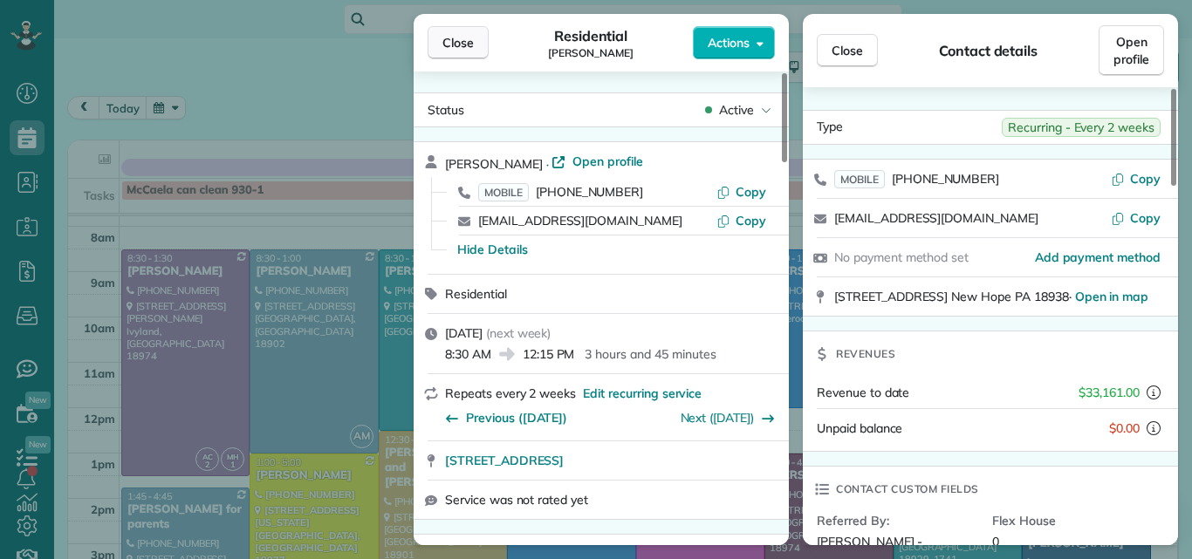
click at [457, 41] on span "Close" at bounding box center [457, 42] width 31 height 17
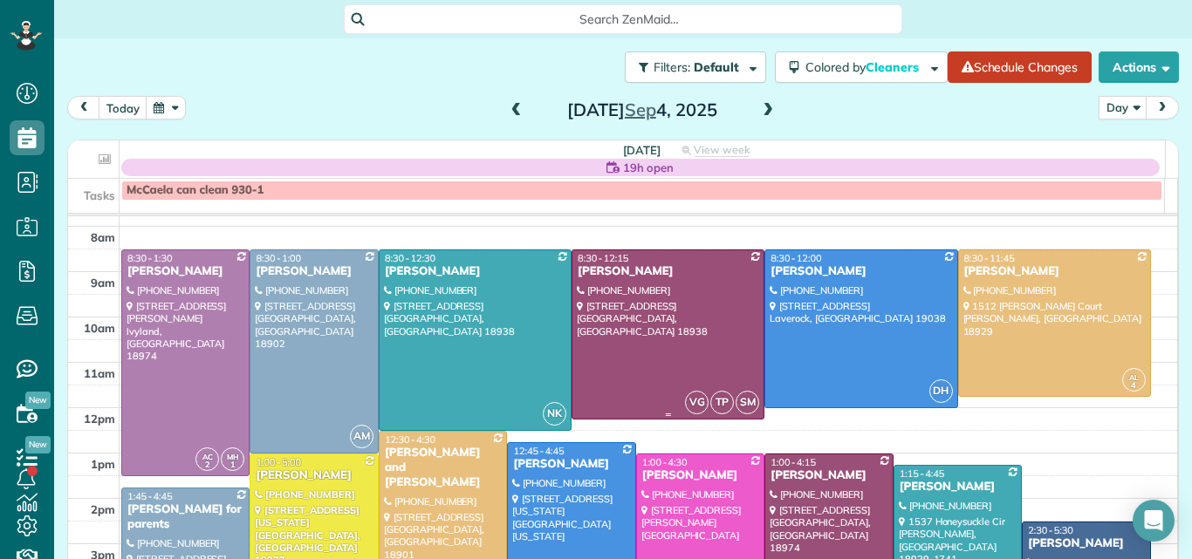
click at [653, 288] on div at bounding box center [667, 334] width 191 height 168
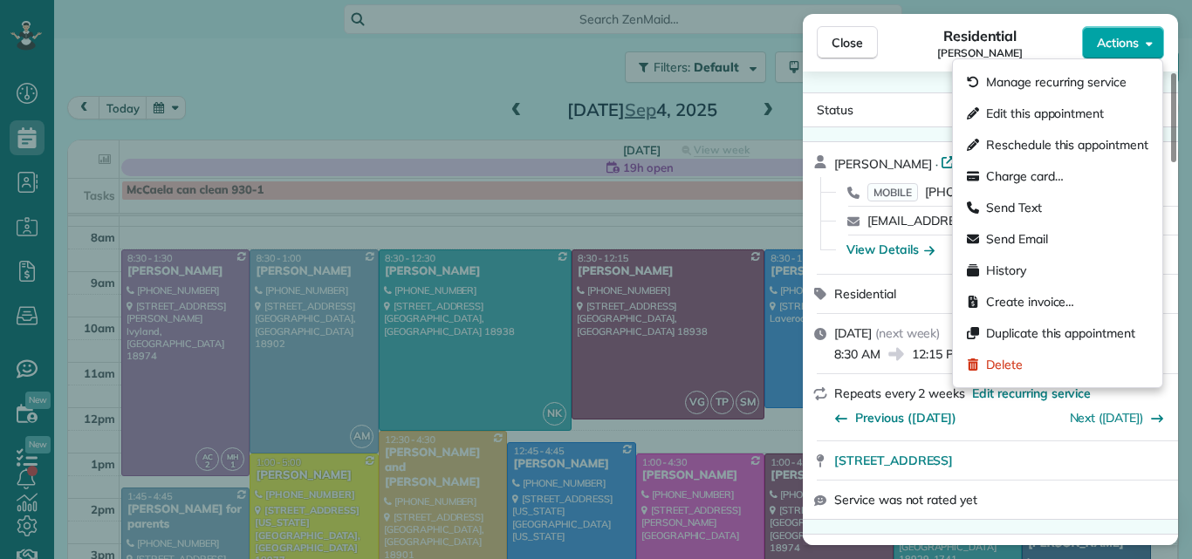
click at [1120, 38] on span "Actions" at bounding box center [1118, 42] width 42 height 17
click at [1037, 112] on span "Edit this appointment" at bounding box center [1045, 113] width 118 height 17
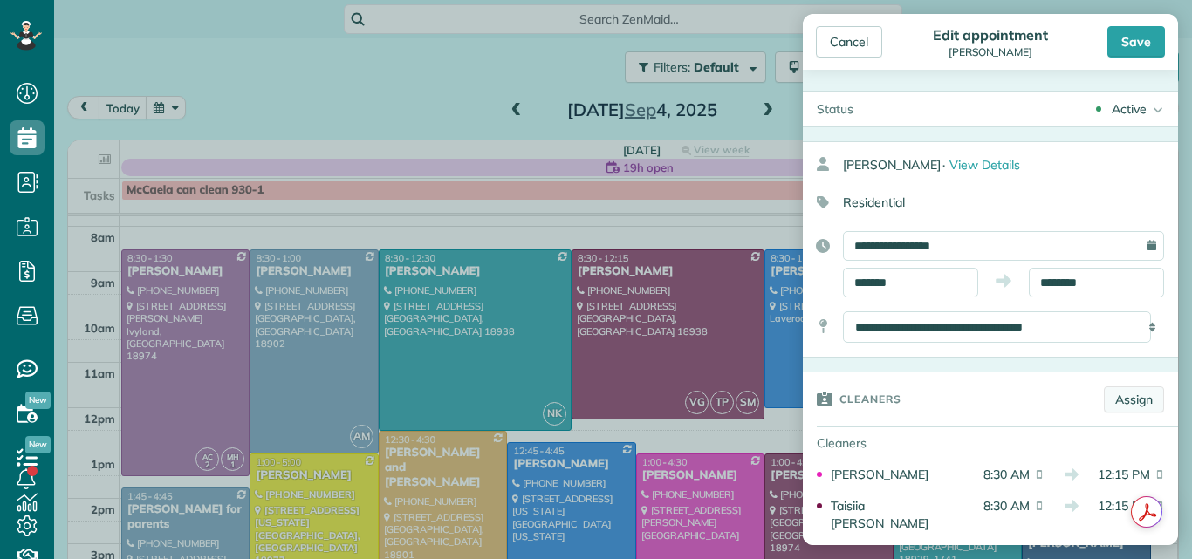
click at [1125, 394] on link "Assign" at bounding box center [1134, 400] width 60 height 26
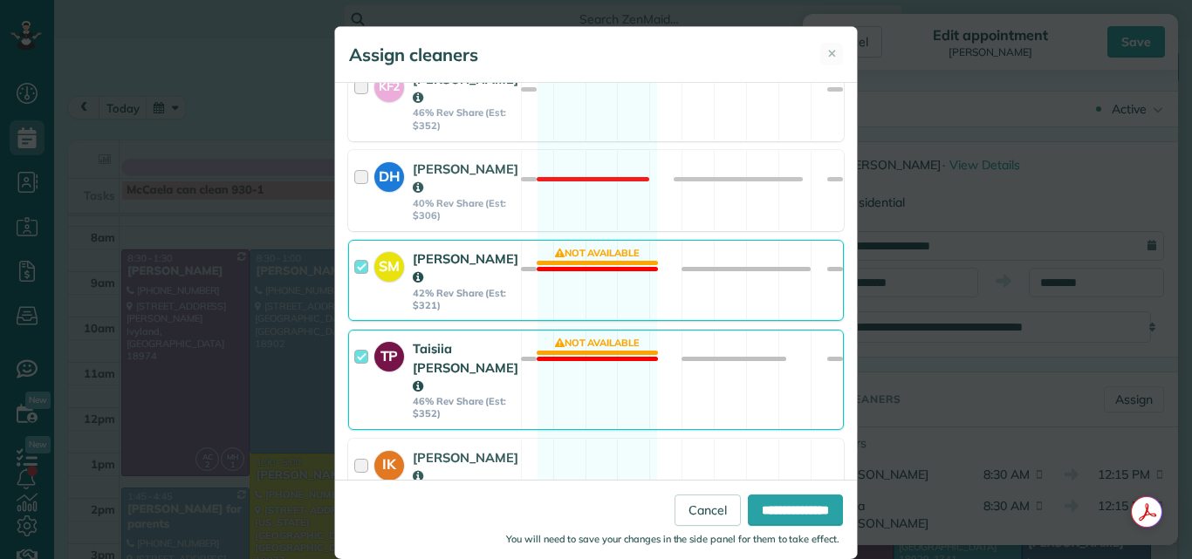
scroll to position [1132, 0]
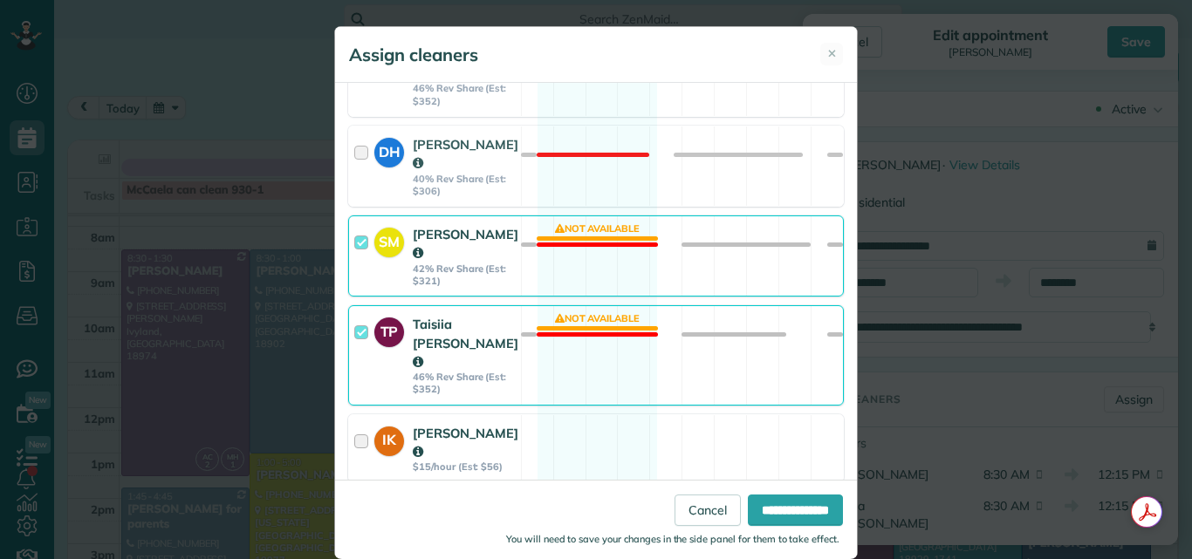
click at [354, 424] on div at bounding box center [364, 449] width 20 height 50
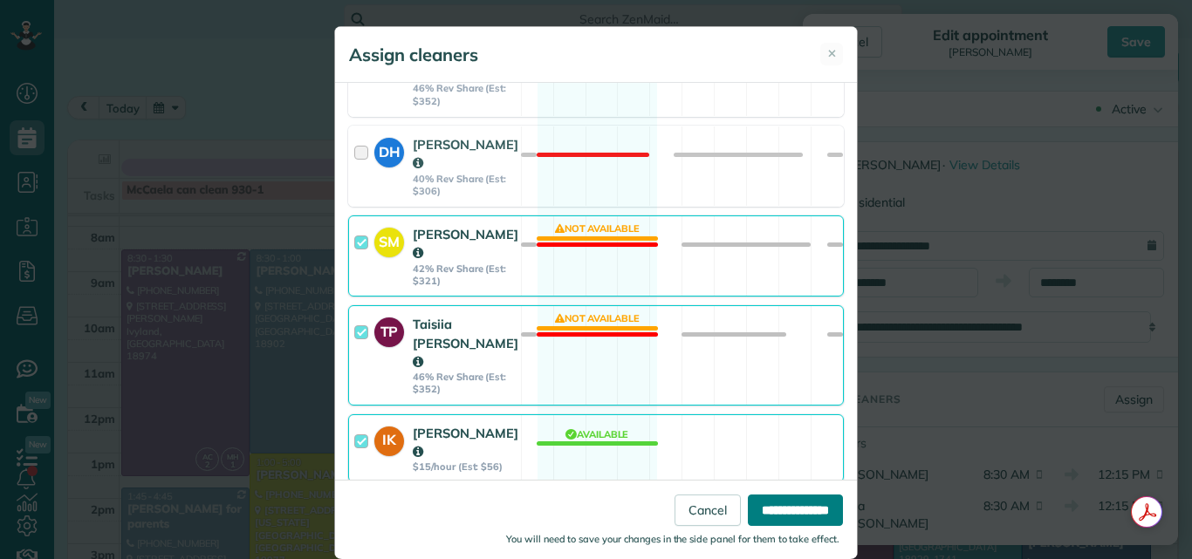
click at [752, 503] on input "**********" at bounding box center [795, 510] width 95 height 31
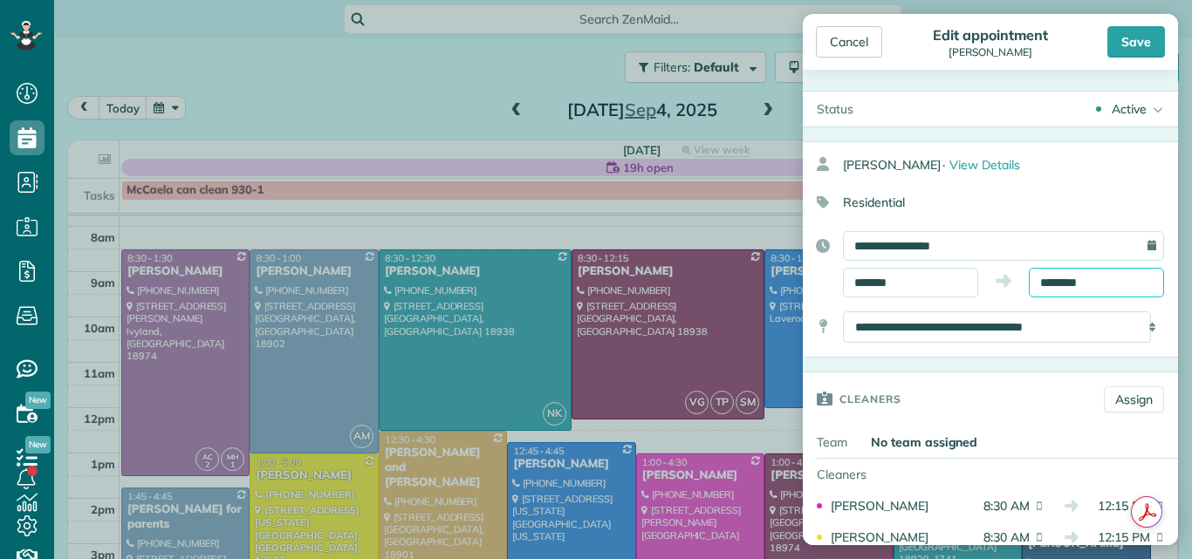
click at [1051, 280] on input "********" at bounding box center [1096, 283] width 135 height 30
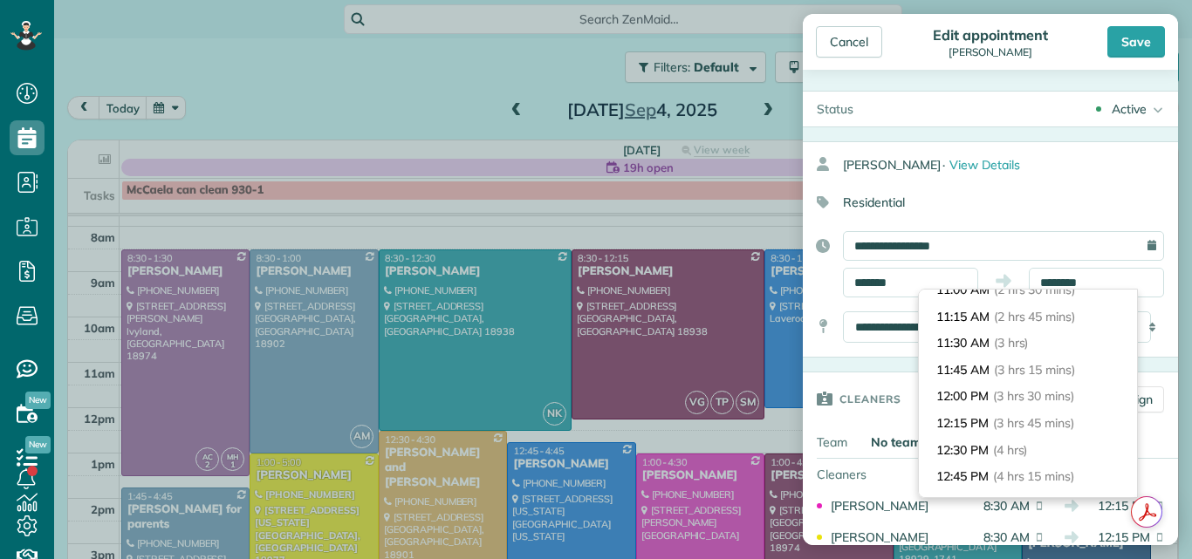
scroll to position [268, 0]
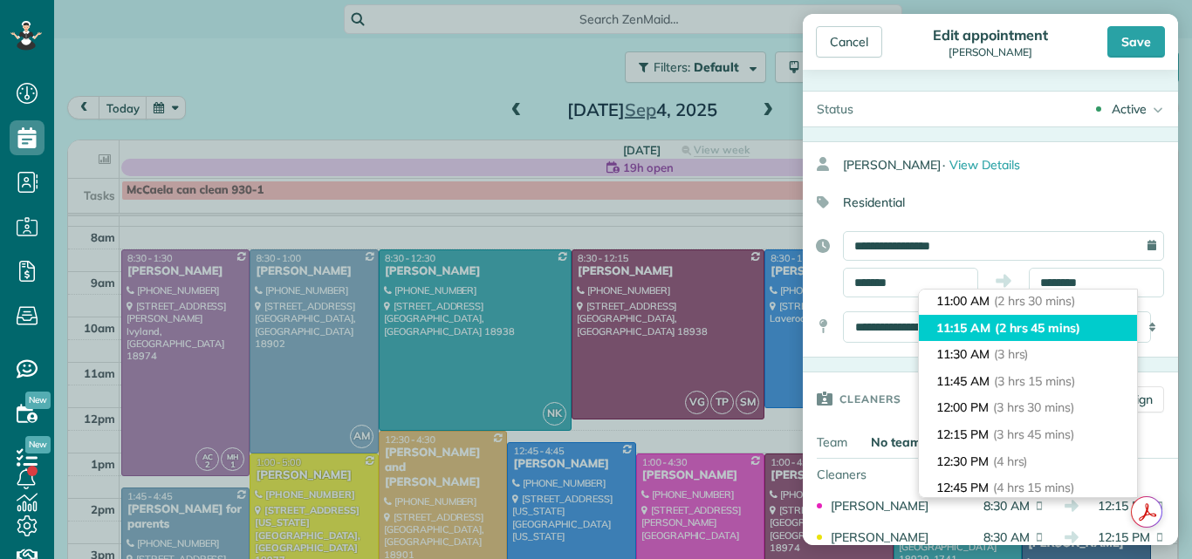
type input "********"
click at [1114, 318] on li "11:15 AM (2 hrs 45 mins)" at bounding box center [1028, 328] width 218 height 27
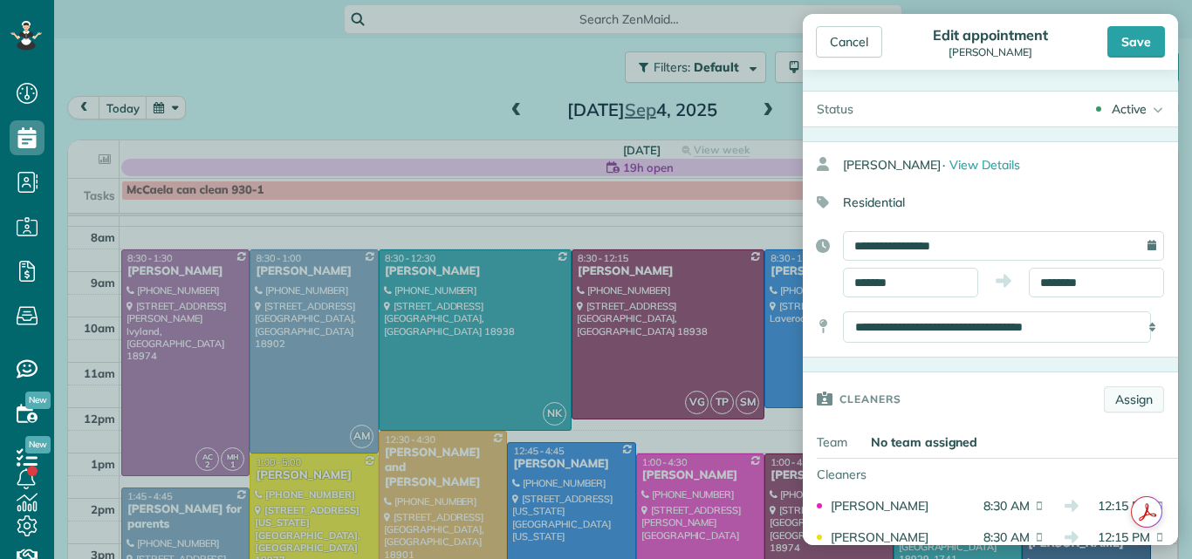
click at [1119, 400] on link "Assign" at bounding box center [1134, 400] width 60 height 26
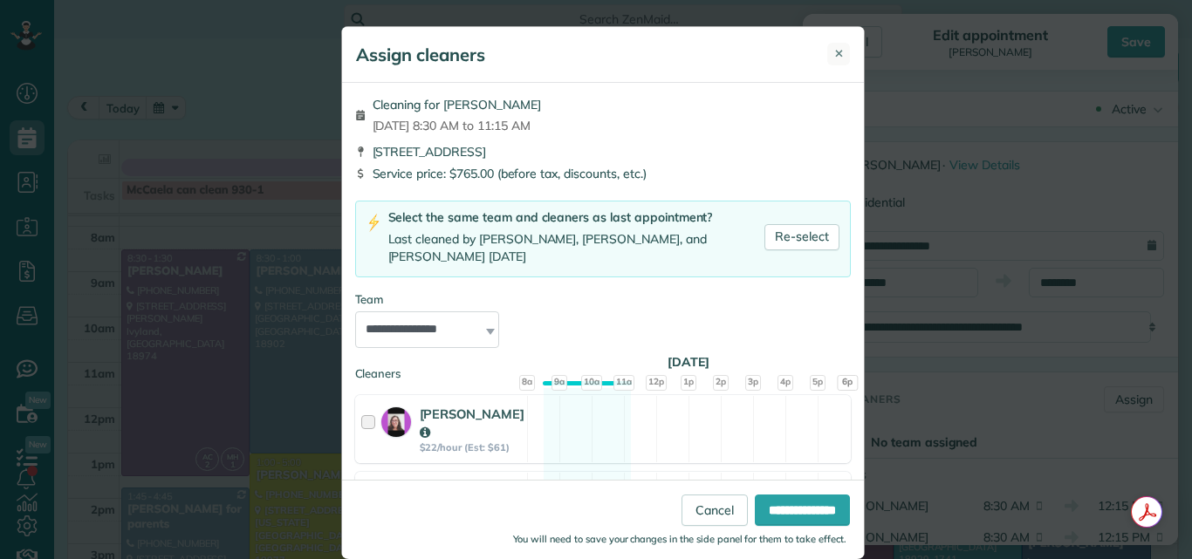
click at [834, 48] on span "✕" at bounding box center [839, 53] width 10 height 17
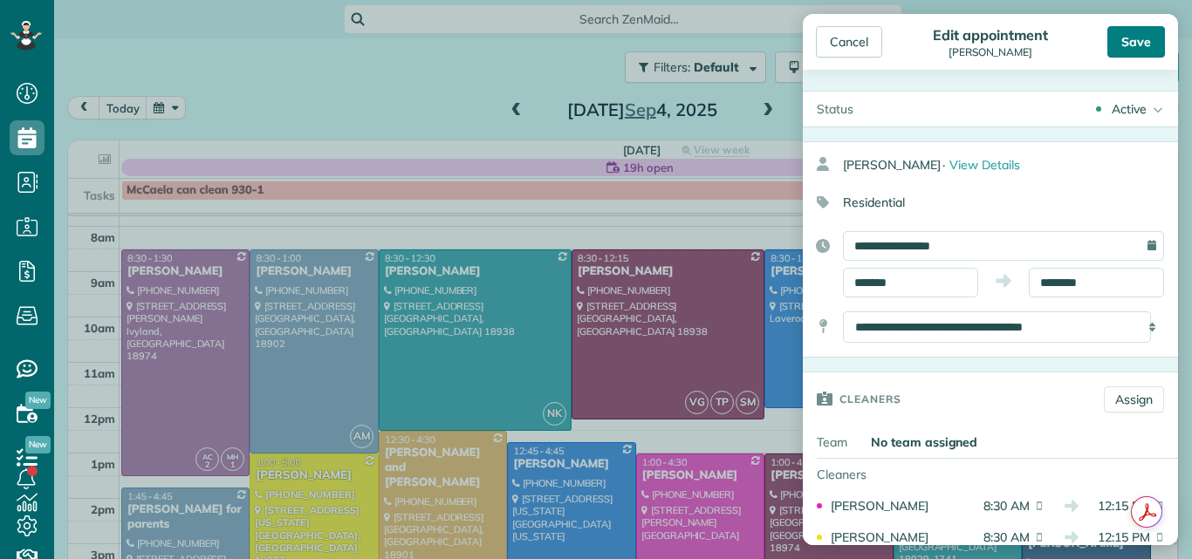
click at [1132, 43] on div "Save" at bounding box center [1136, 41] width 58 height 31
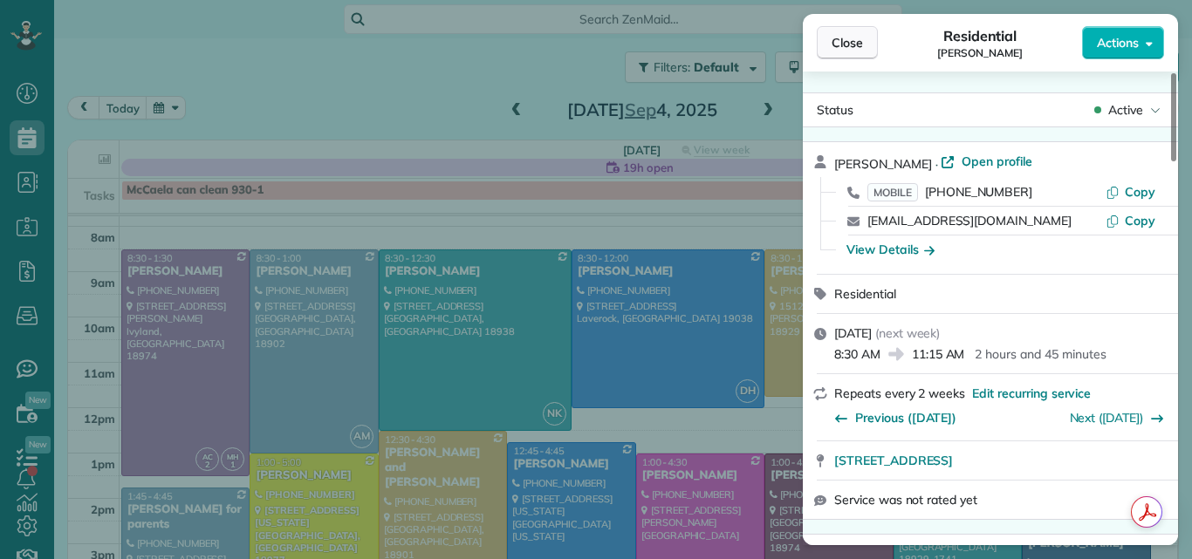
click at [852, 44] on span "Close" at bounding box center [847, 42] width 31 height 17
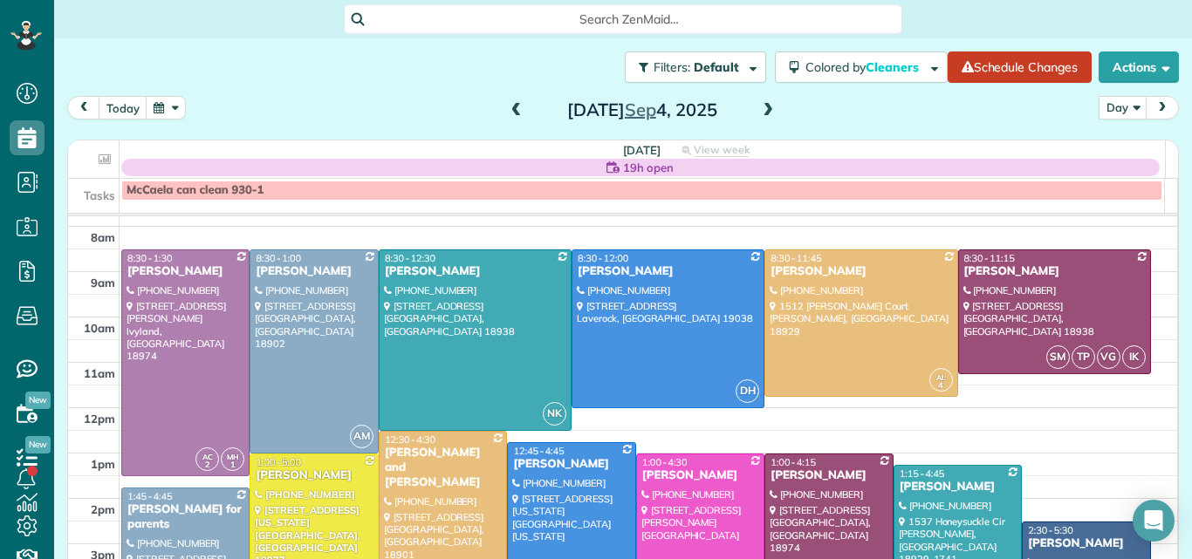
click at [760, 110] on span at bounding box center [767, 111] width 19 height 16
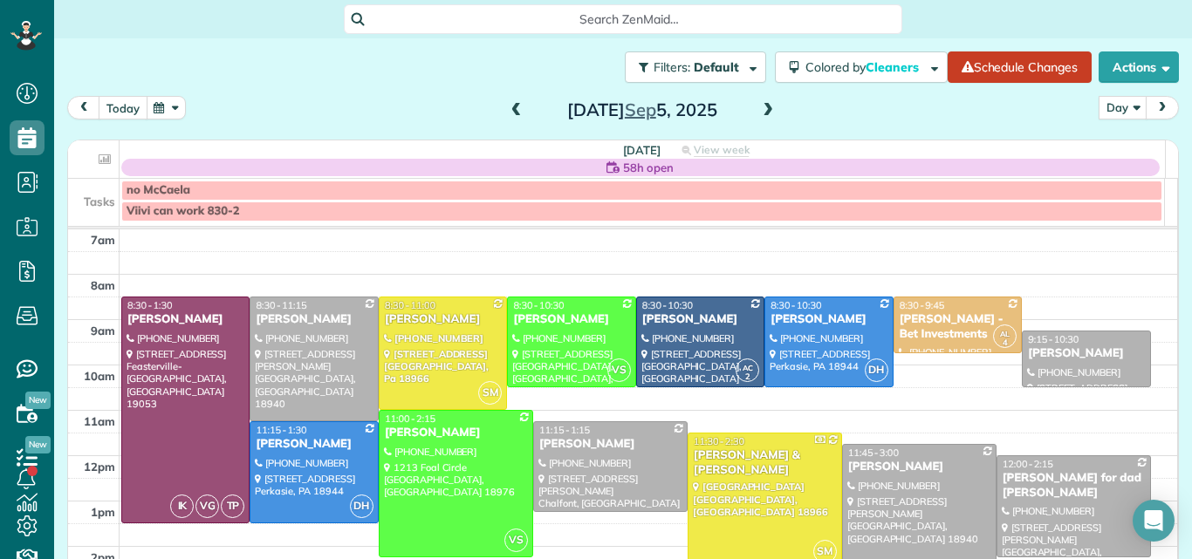
click at [113, 101] on button "today" at bounding box center [123, 108] width 49 height 24
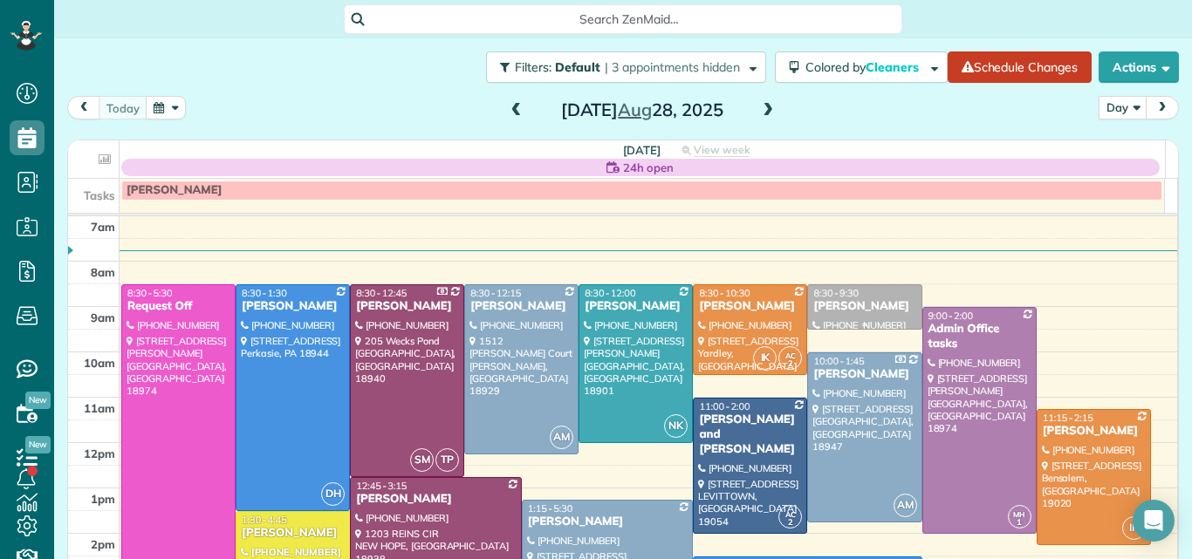
click at [859, 296] on div "8:30 - 9:30" at bounding box center [864, 293] width 104 height 12
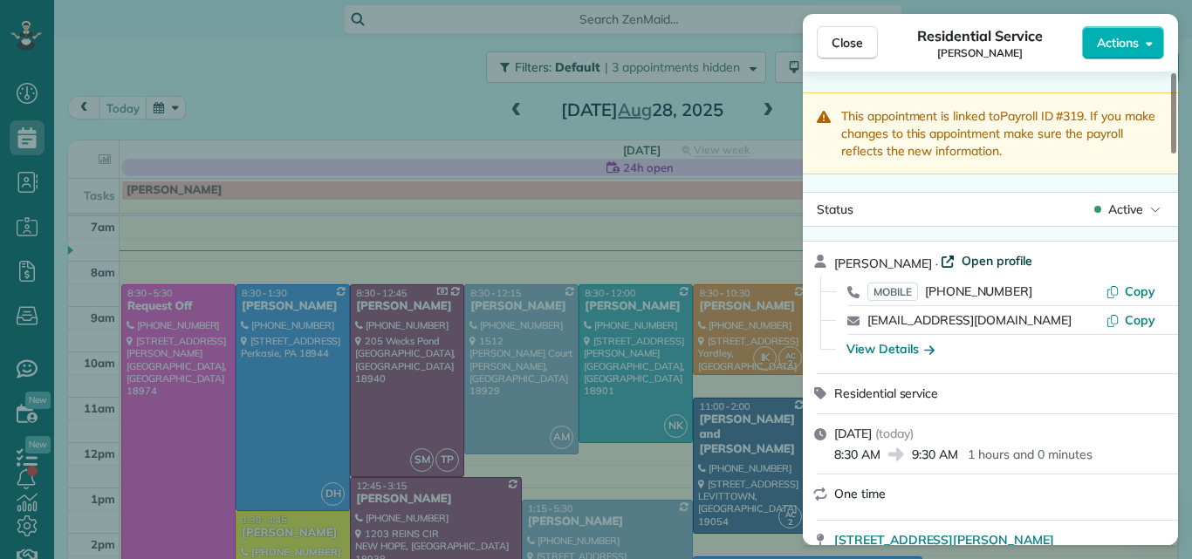
click at [976, 258] on span "Open profile" at bounding box center [997, 260] width 71 height 17
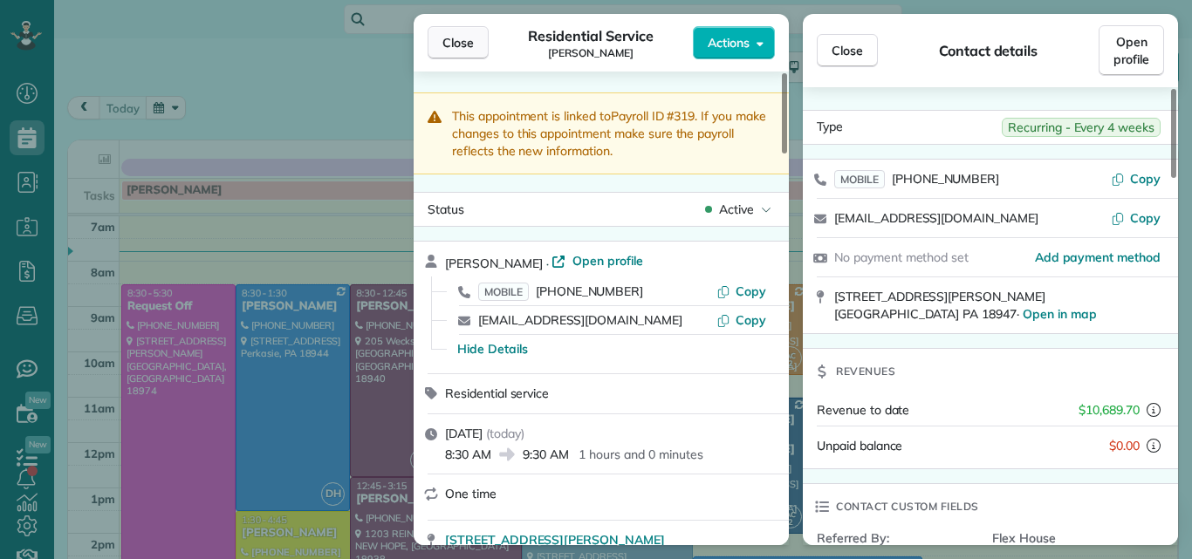
click at [462, 31] on button "Close" at bounding box center [458, 42] width 61 height 33
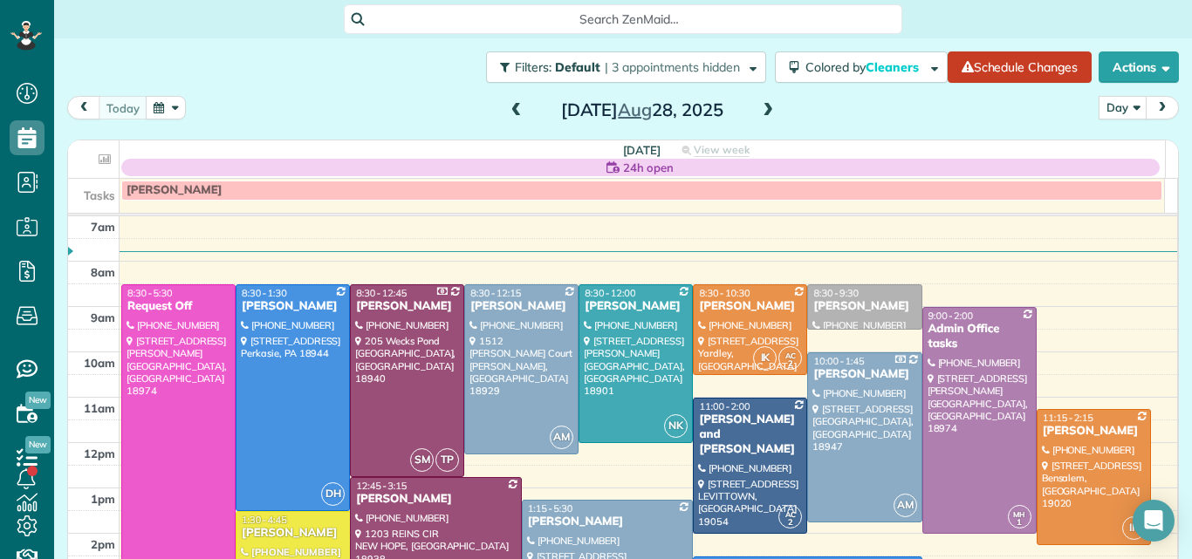
click at [758, 106] on span at bounding box center [767, 111] width 19 height 16
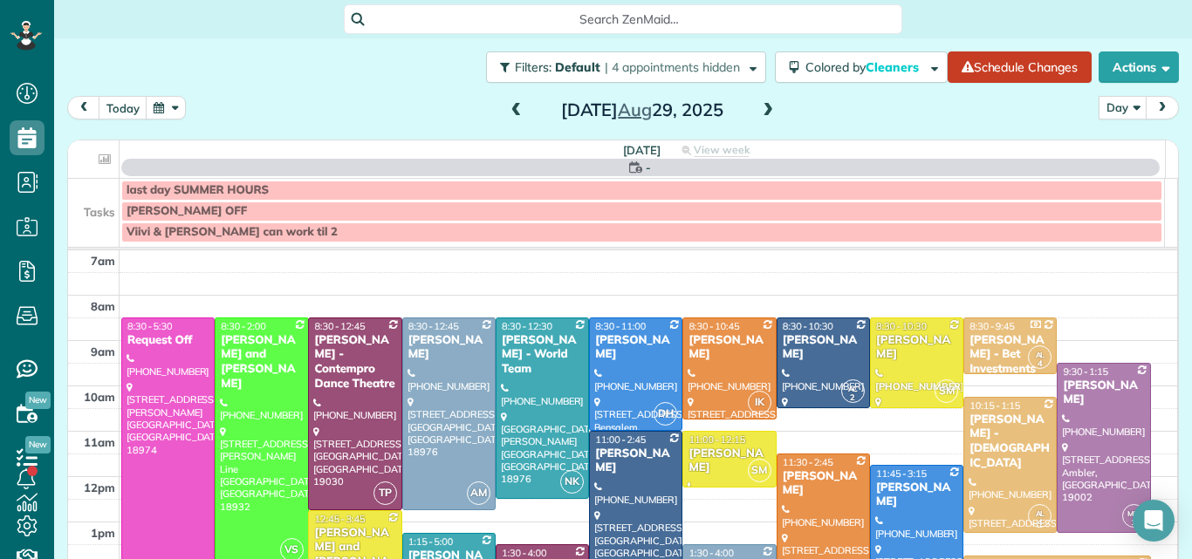
click at [758, 106] on span at bounding box center [767, 111] width 19 height 16
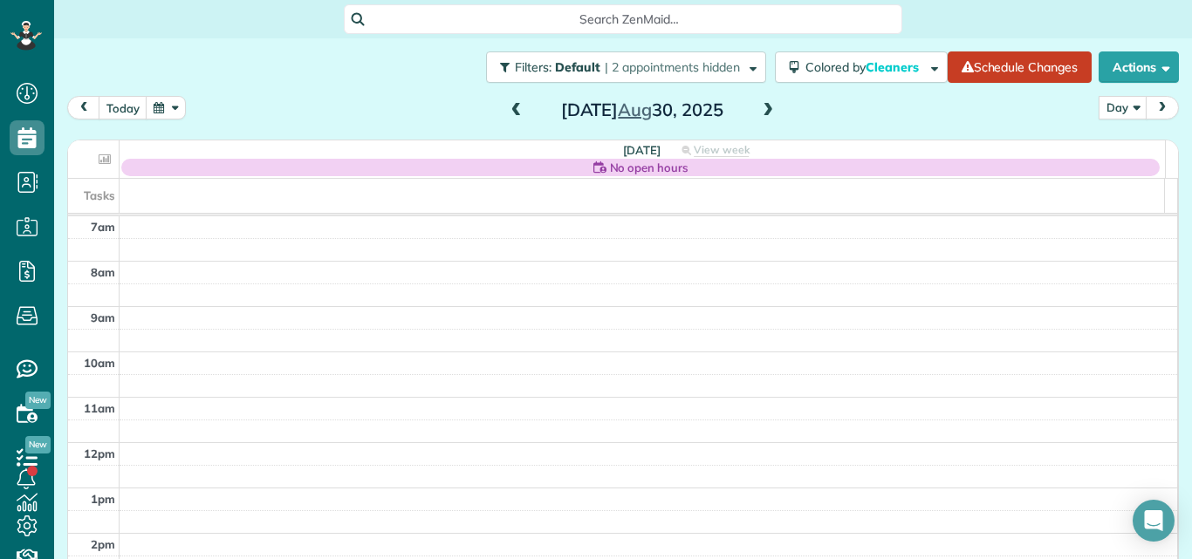
click at [758, 106] on span at bounding box center [767, 111] width 19 height 16
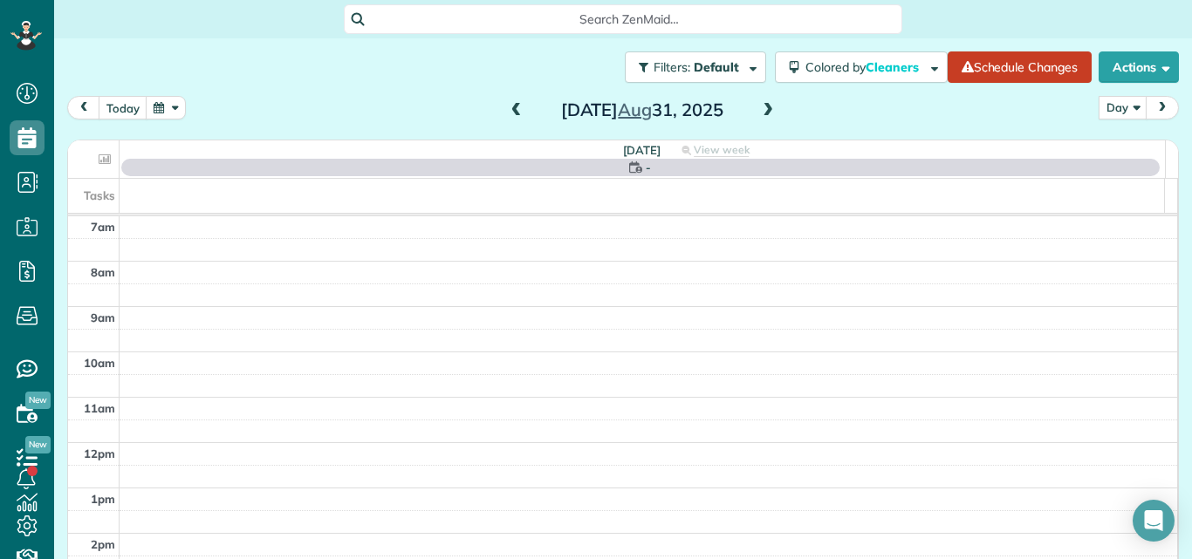
click at [758, 106] on span at bounding box center [767, 111] width 19 height 16
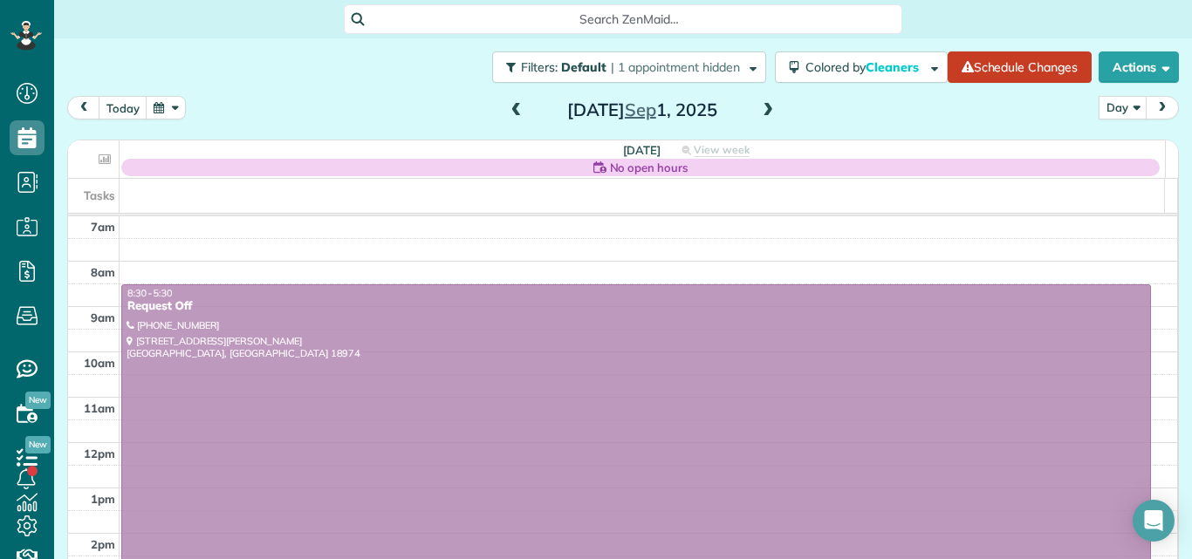
click at [758, 106] on span at bounding box center [767, 111] width 19 height 16
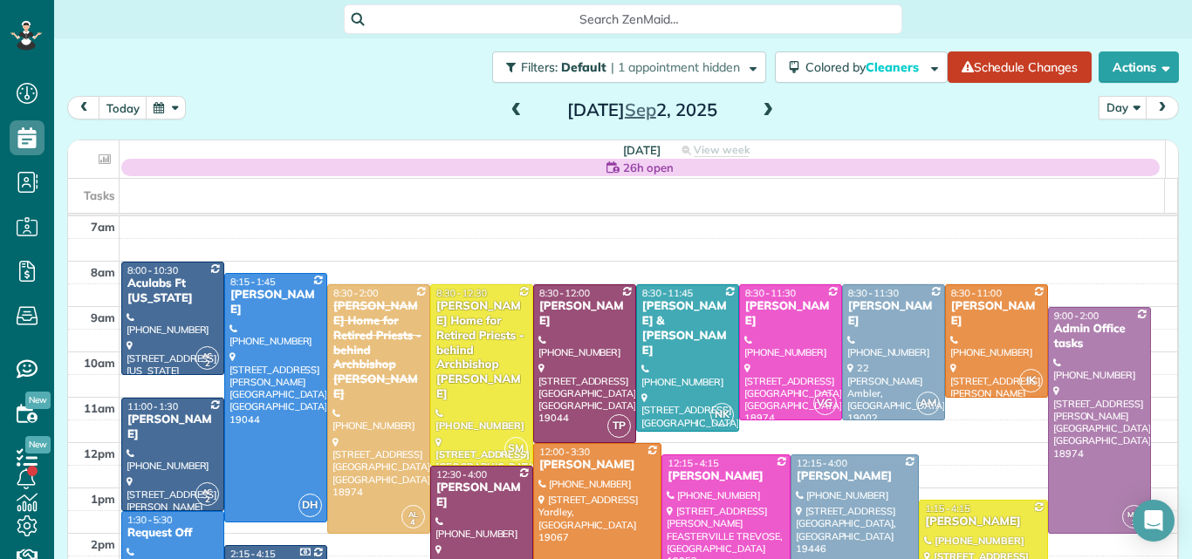
click at [758, 106] on span at bounding box center [767, 111] width 19 height 16
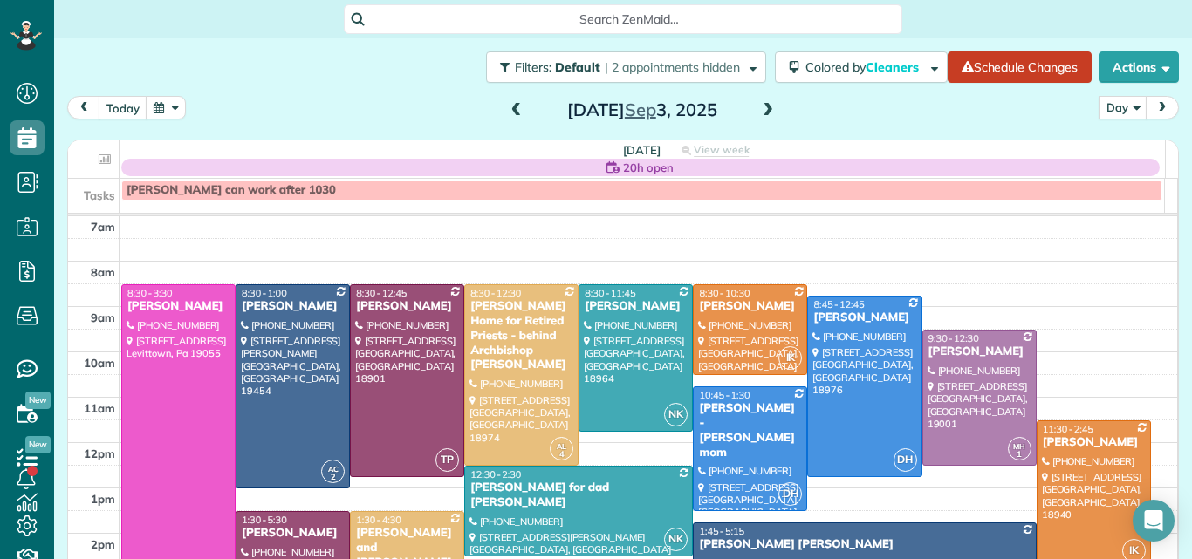
click at [758, 106] on span at bounding box center [767, 111] width 19 height 16
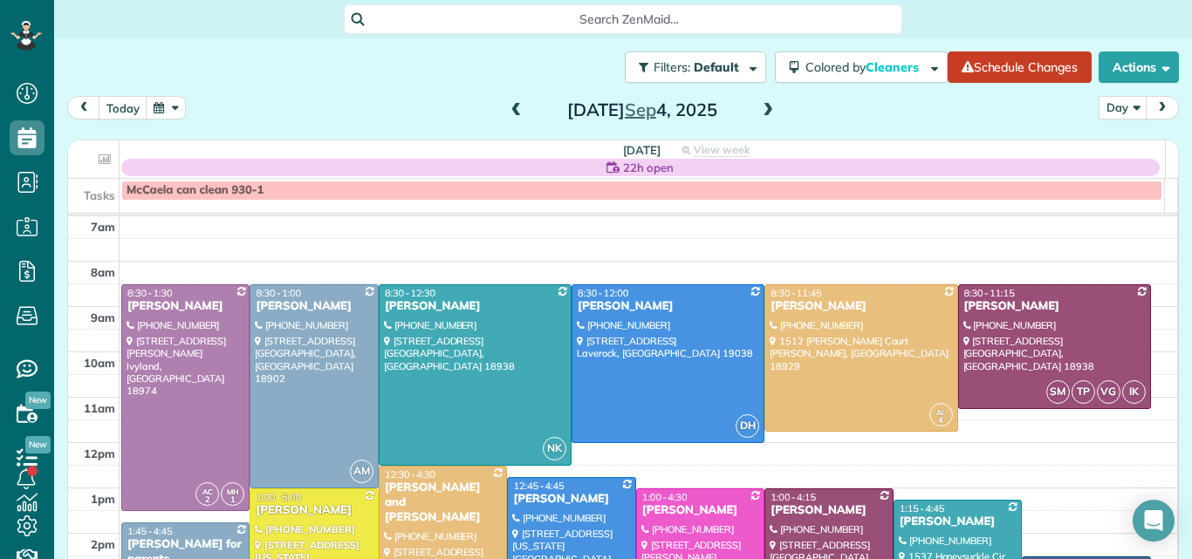
click at [509, 109] on span at bounding box center [516, 111] width 19 height 16
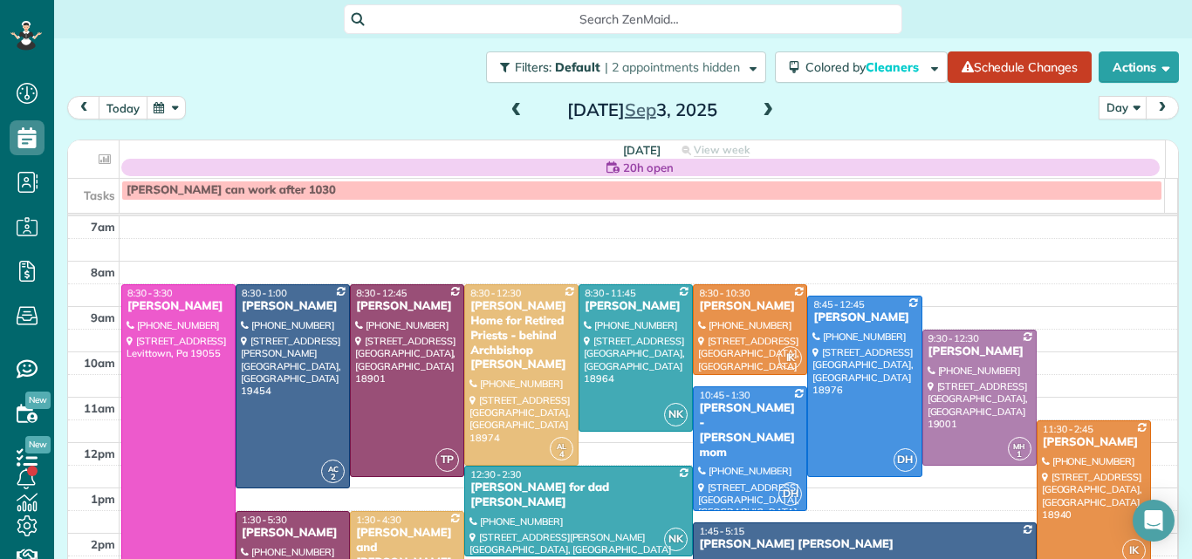
click at [114, 106] on button "today" at bounding box center [123, 108] width 49 height 24
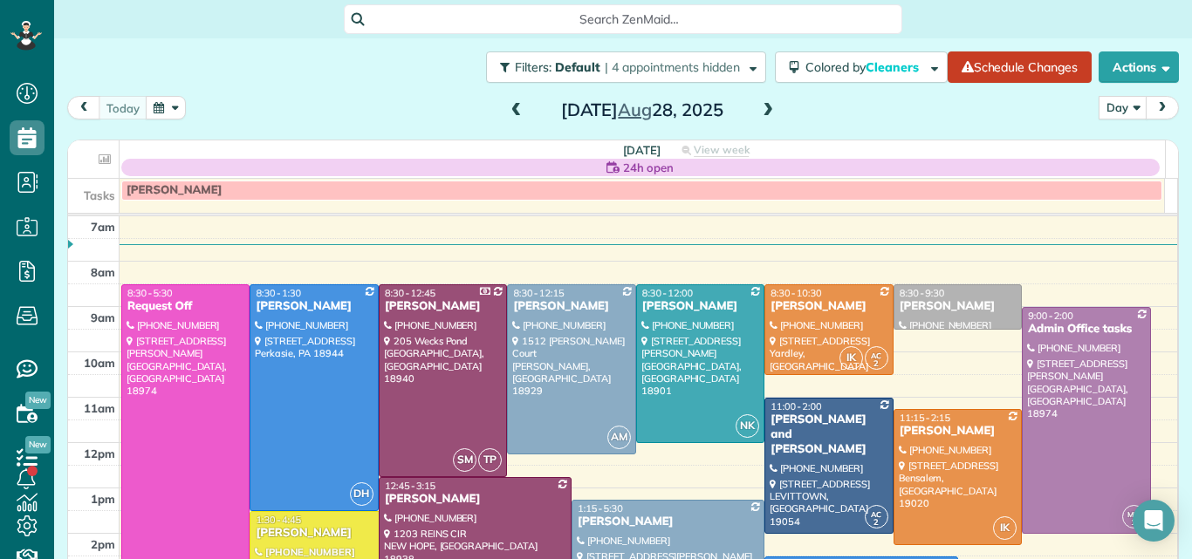
click at [938, 308] on div "Tracy Stunja" at bounding box center [958, 306] width 118 height 15
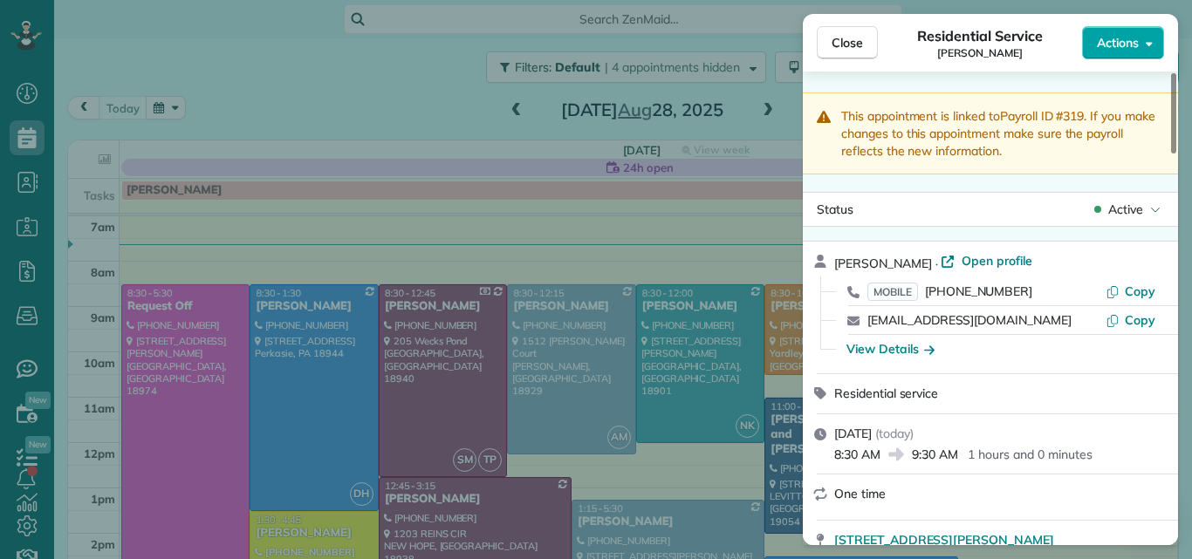
click at [1118, 38] on span "Actions" at bounding box center [1118, 42] width 42 height 17
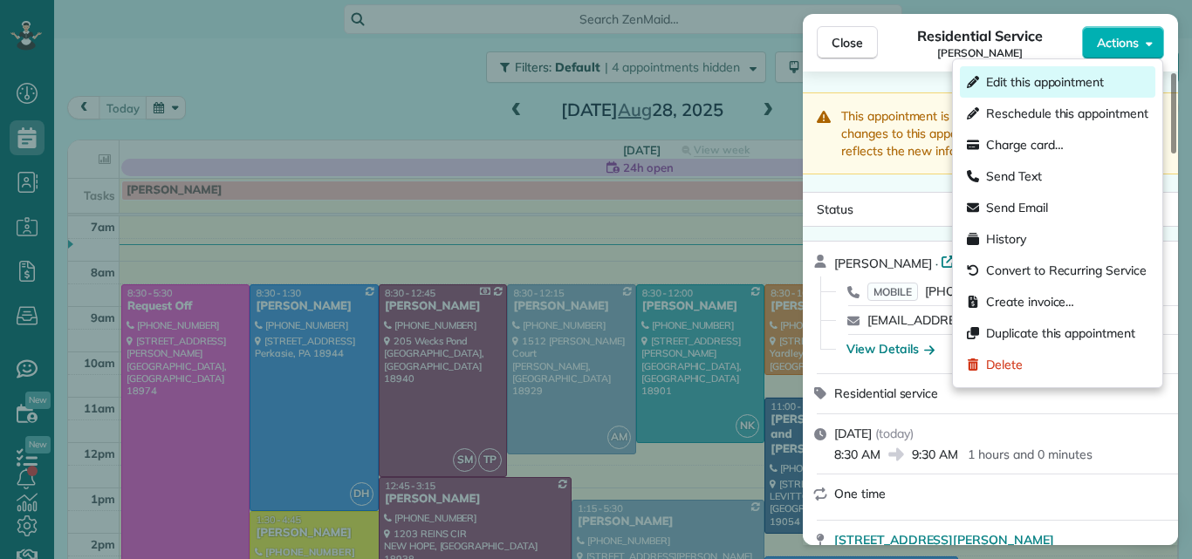
click at [1033, 82] on span "Edit this appointment" at bounding box center [1045, 81] width 118 height 17
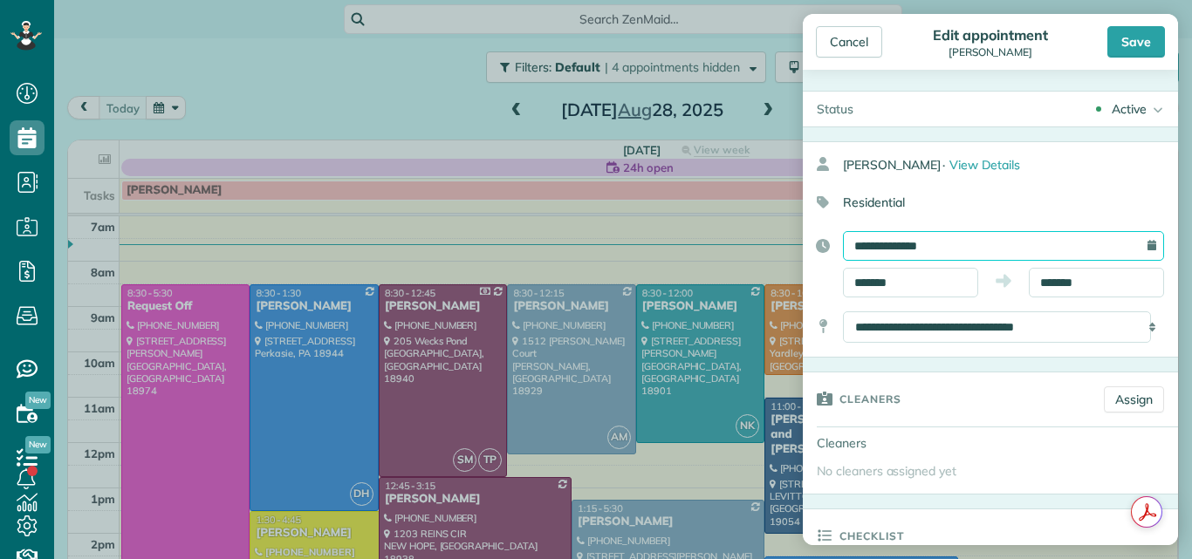
click at [990, 248] on input "**********" at bounding box center [1003, 246] width 321 height 30
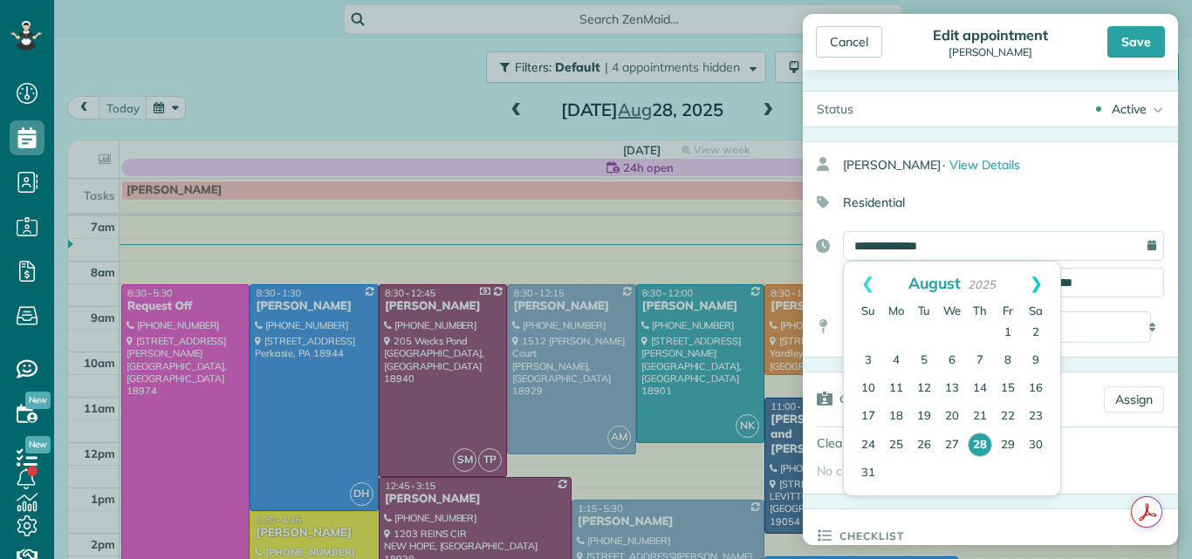
click at [1037, 279] on link "Next" at bounding box center [1036, 284] width 48 height 44
click at [982, 330] on link "4" at bounding box center [980, 333] width 28 height 28
type input "**********"
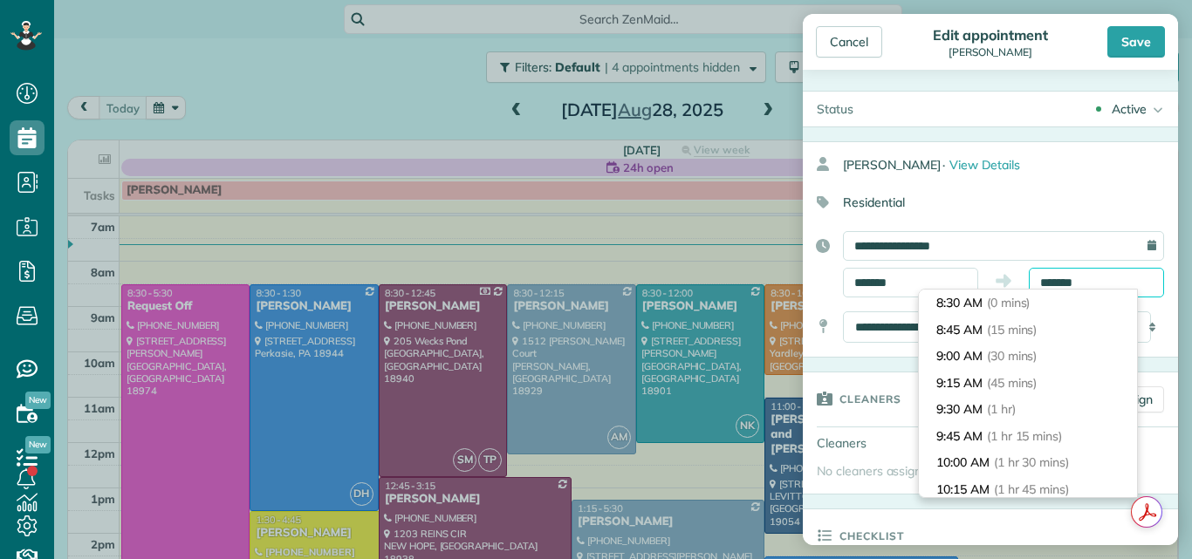
click at [1047, 285] on input "*******" at bounding box center [1096, 283] width 135 height 30
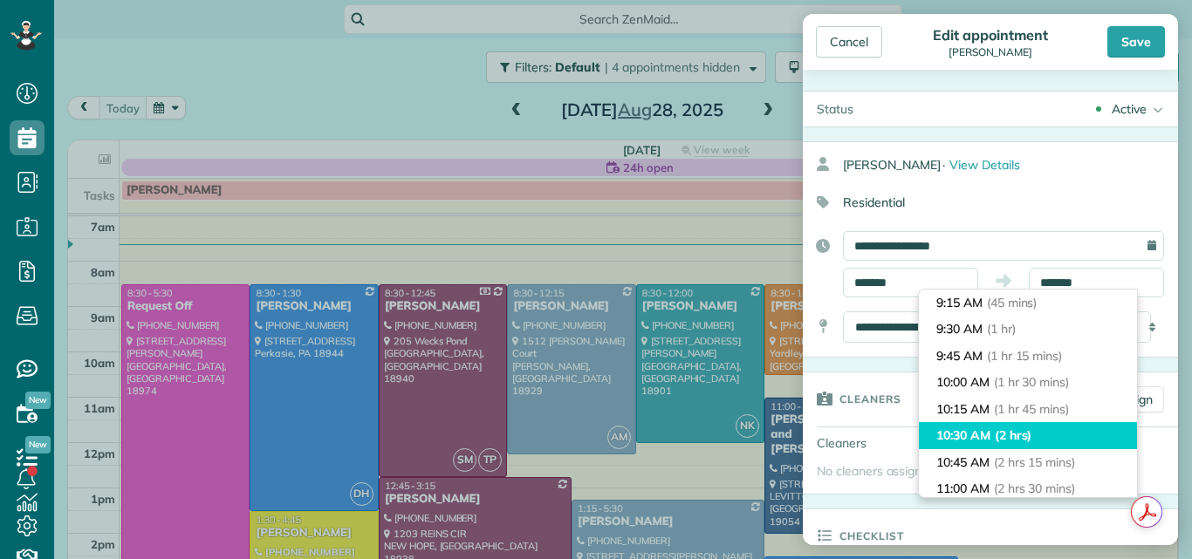
type input "********"
click at [1040, 428] on li "10:30 AM (2 hrs)" at bounding box center [1028, 435] width 218 height 27
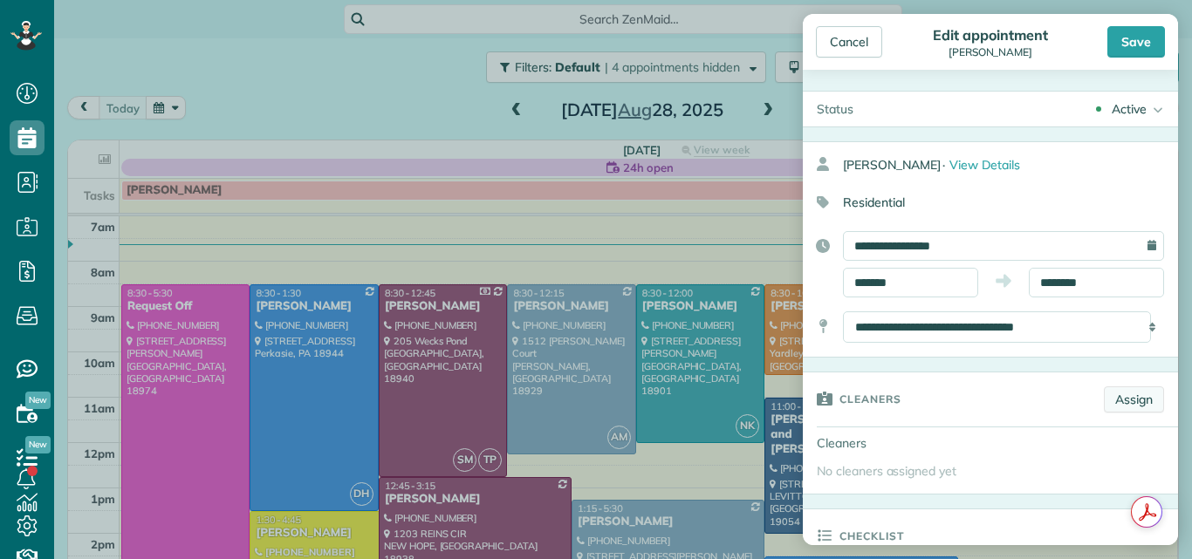
click at [1112, 395] on link "Assign" at bounding box center [1134, 400] width 60 height 26
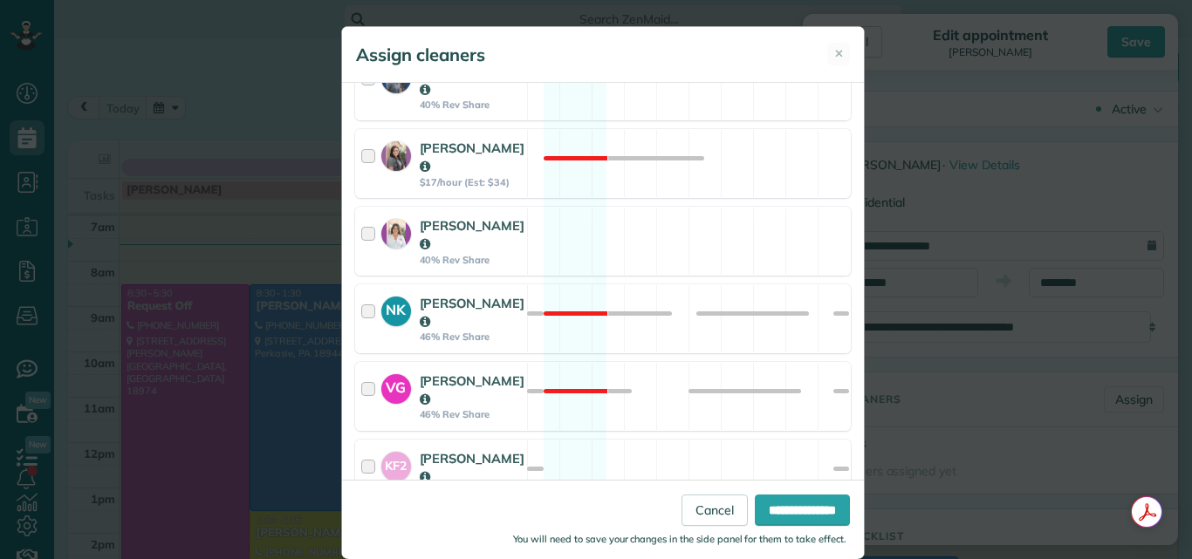
scroll to position [612, 0]
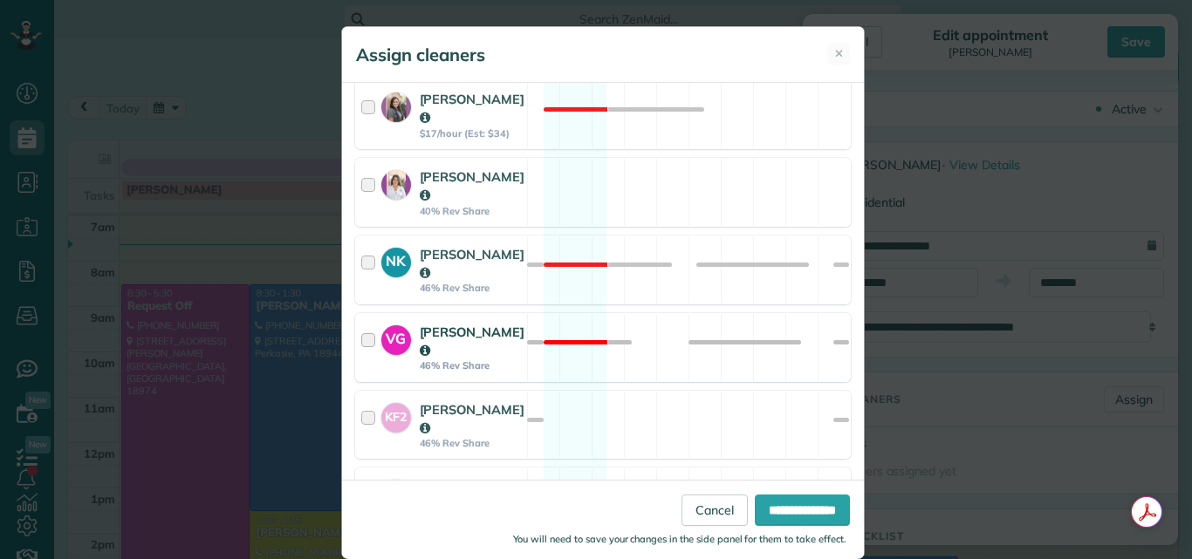
click at [361, 323] on div at bounding box center [371, 348] width 20 height 50
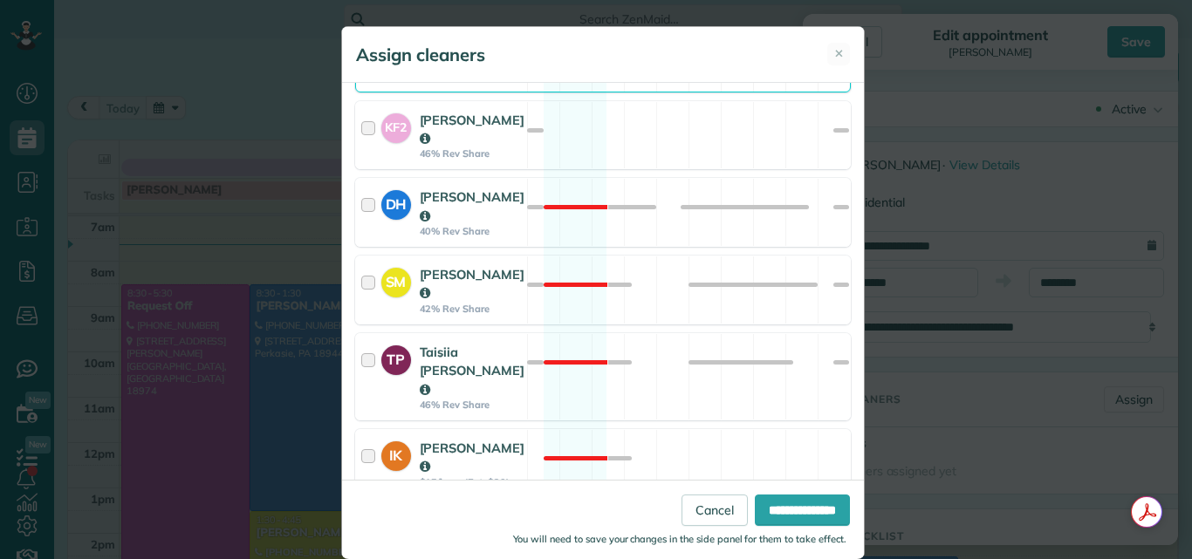
scroll to position [920, 0]
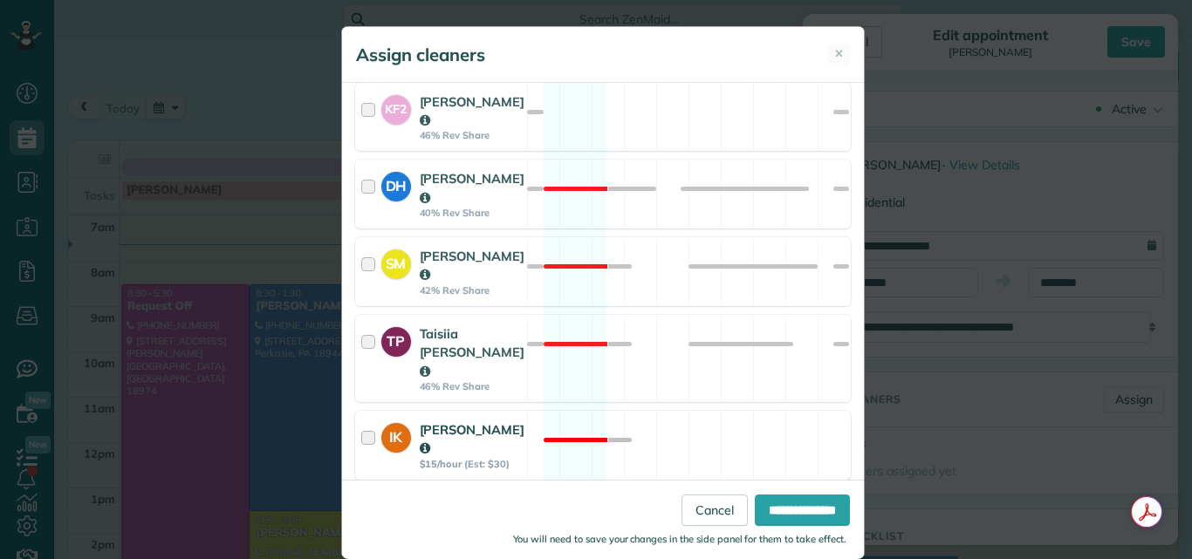
click at [361, 421] on div at bounding box center [371, 446] width 20 height 50
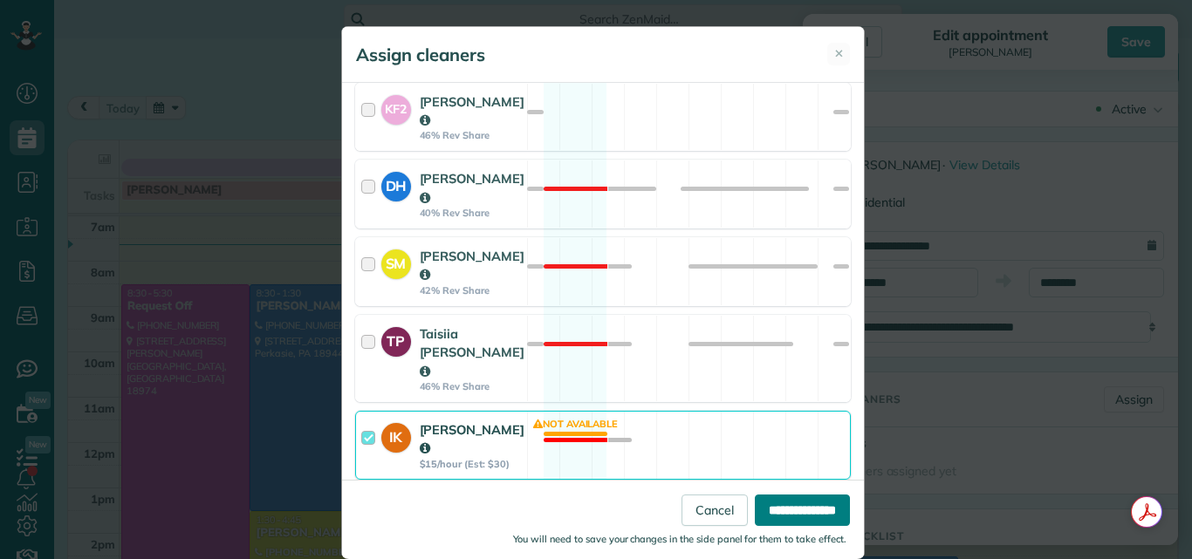
click at [760, 504] on input "**********" at bounding box center [802, 510] width 95 height 31
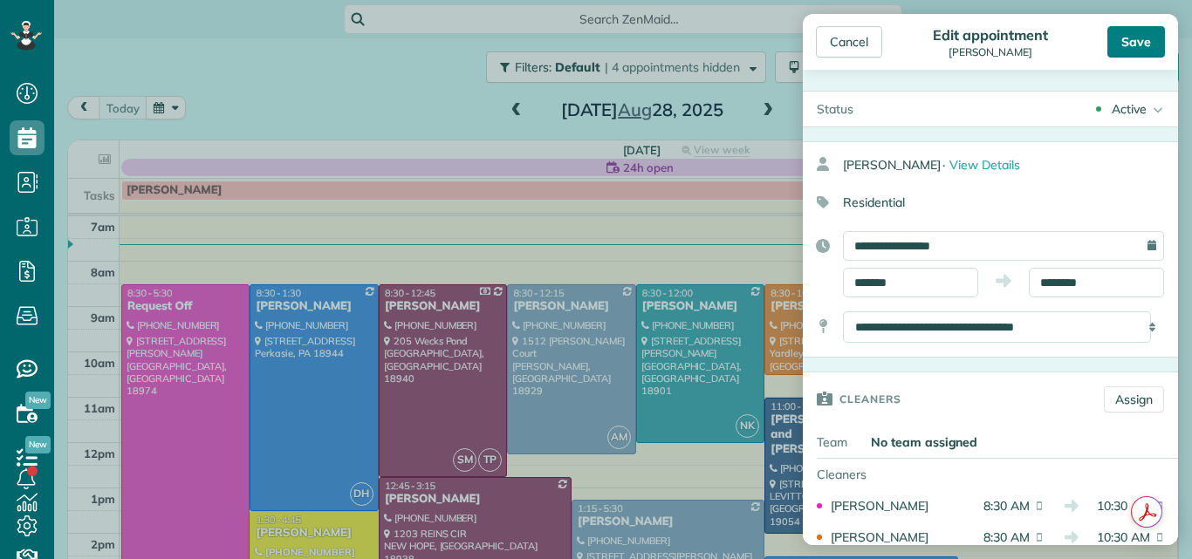
click at [1133, 37] on div "Save" at bounding box center [1136, 41] width 58 height 31
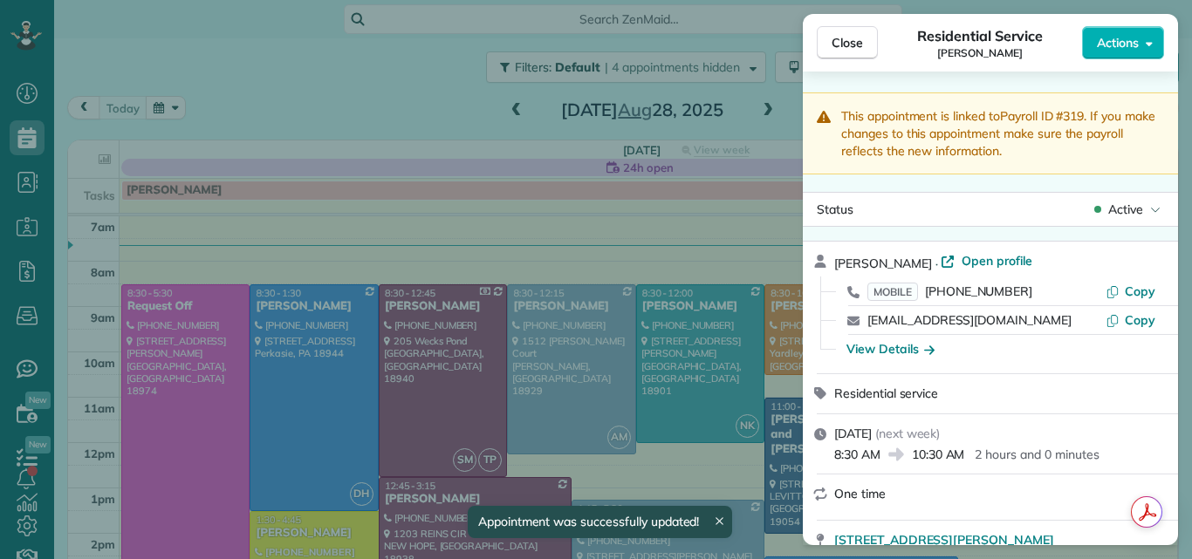
drag, startPoint x: 854, startPoint y: 31, endPoint x: 823, endPoint y: 373, distance: 344.3
click at [854, 31] on button "Close" at bounding box center [847, 42] width 61 height 33
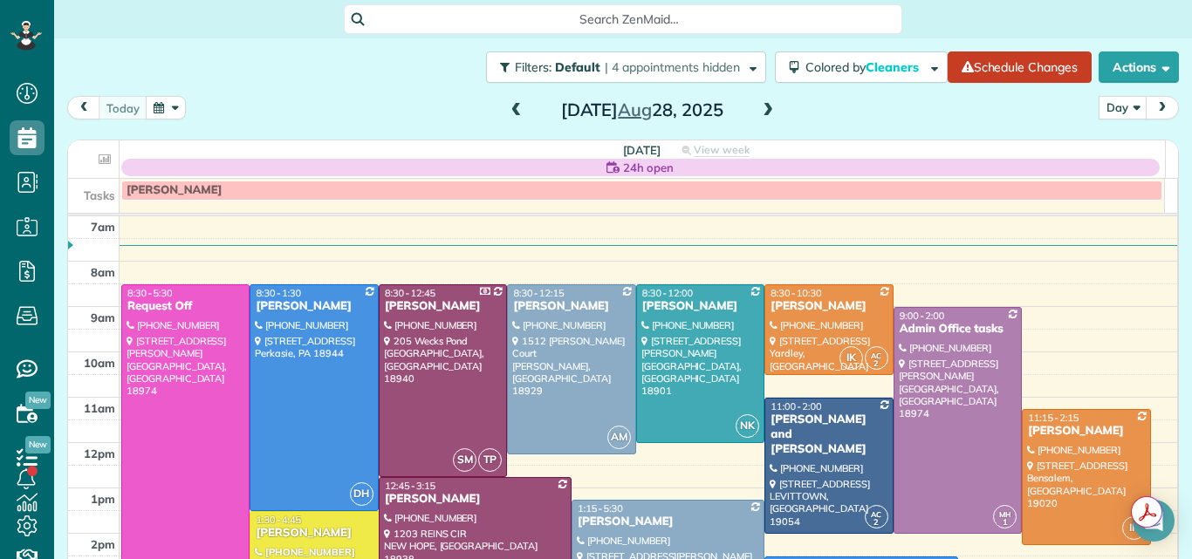
click at [763, 112] on span at bounding box center [767, 111] width 19 height 16
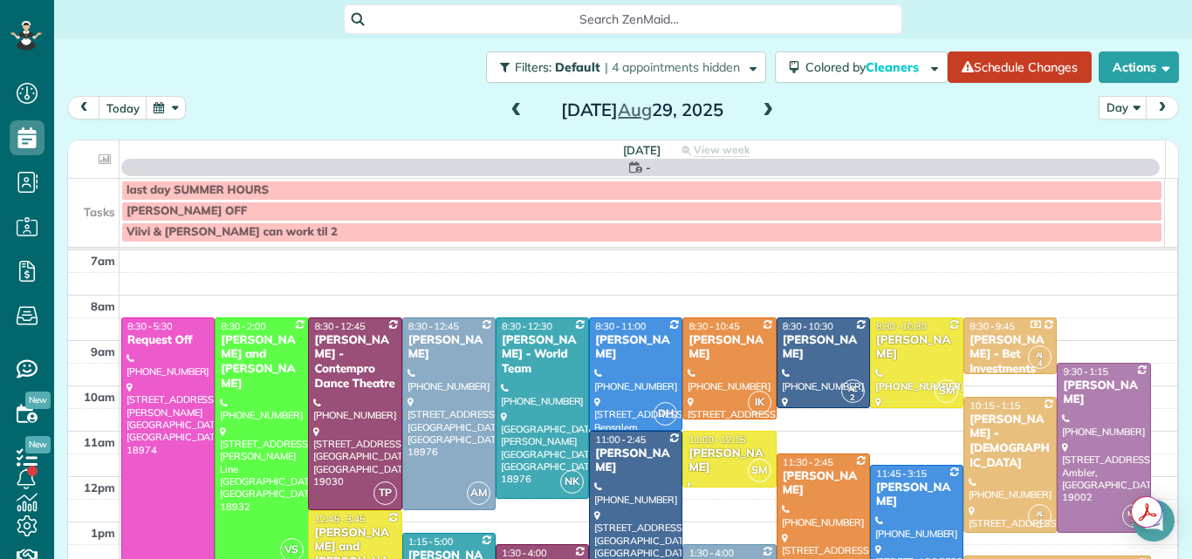
click at [763, 112] on span at bounding box center [767, 111] width 19 height 16
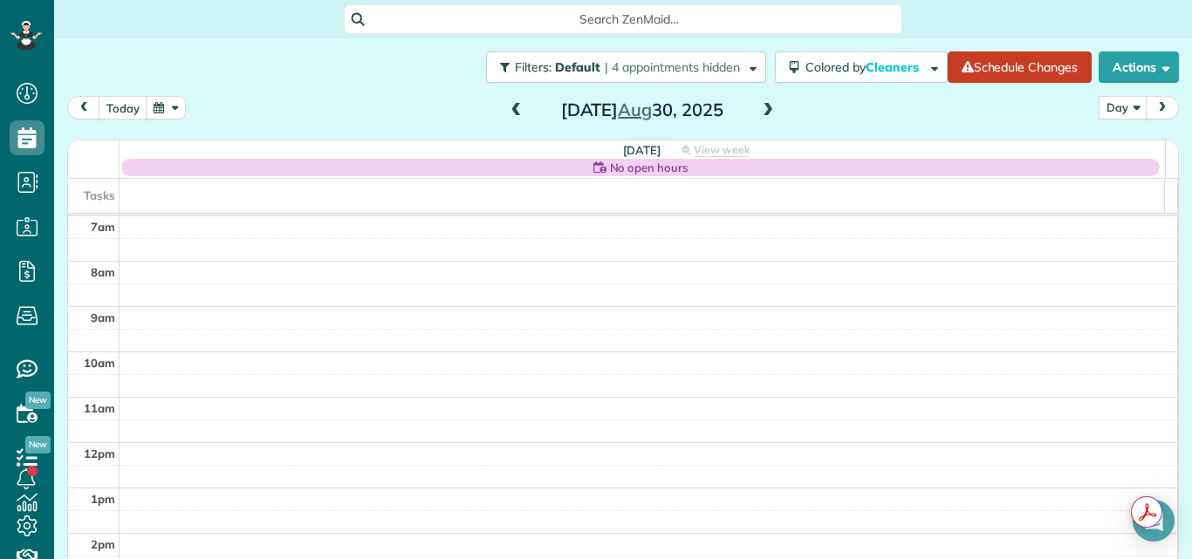
click at [763, 112] on span at bounding box center [767, 111] width 19 height 16
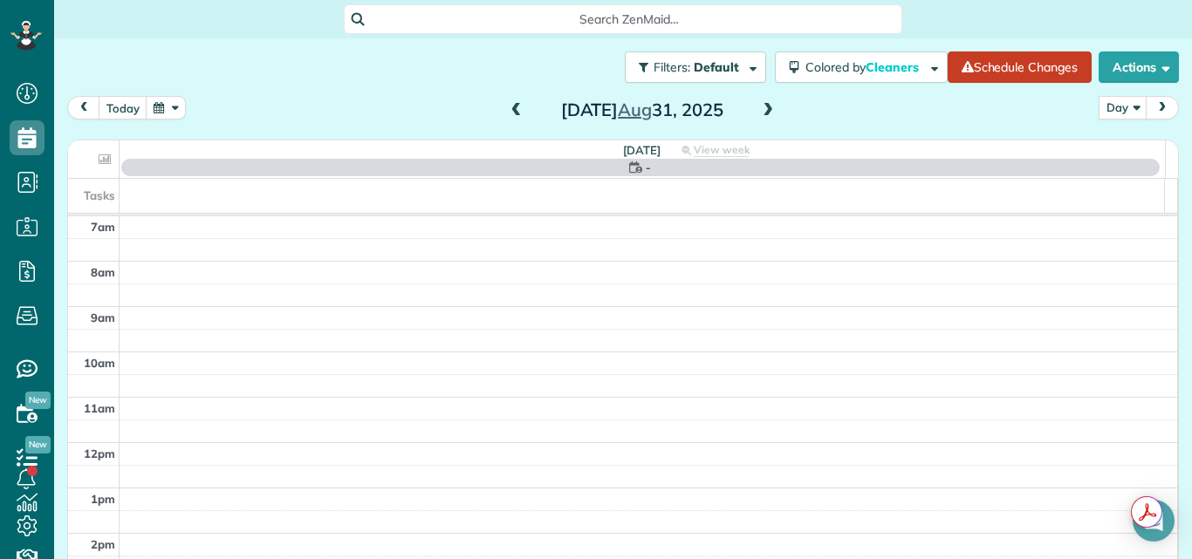
click at [763, 112] on span at bounding box center [767, 111] width 19 height 16
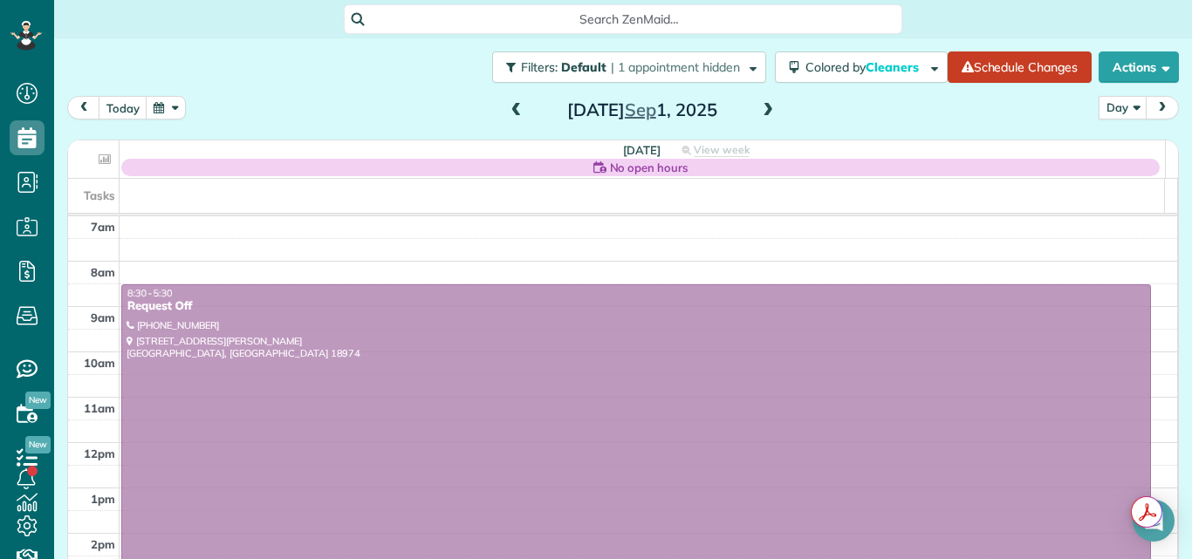
click at [763, 112] on span at bounding box center [767, 111] width 19 height 16
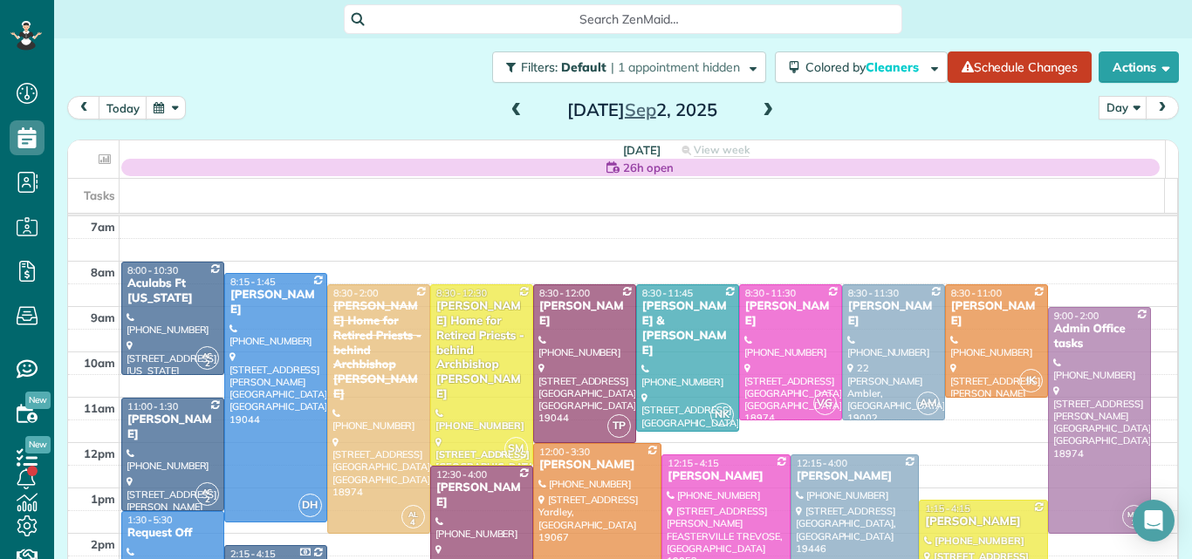
click at [763, 112] on span at bounding box center [767, 111] width 19 height 16
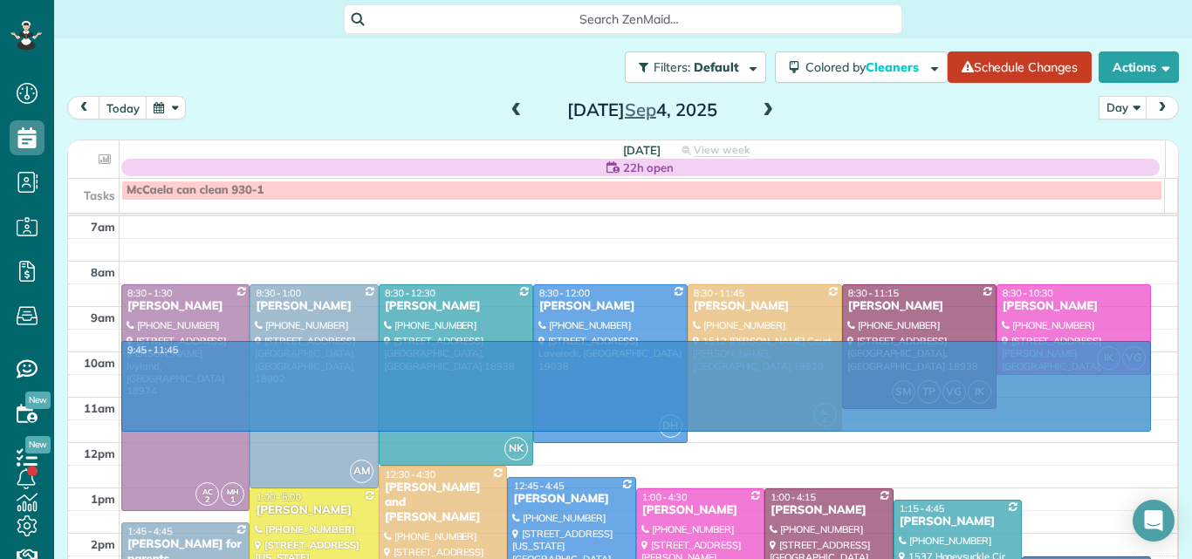
drag, startPoint x: 1048, startPoint y: 346, endPoint x: 1038, endPoint y: 422, distance: 76.5
click at [1038, 422] on tbody "7am 8am 9am 10am 11am 12pm 1pm 2pm 3pm 4pm 5pm 6pm 7pm 8pm" at bounding box center [622, 533] width 1109 height 634
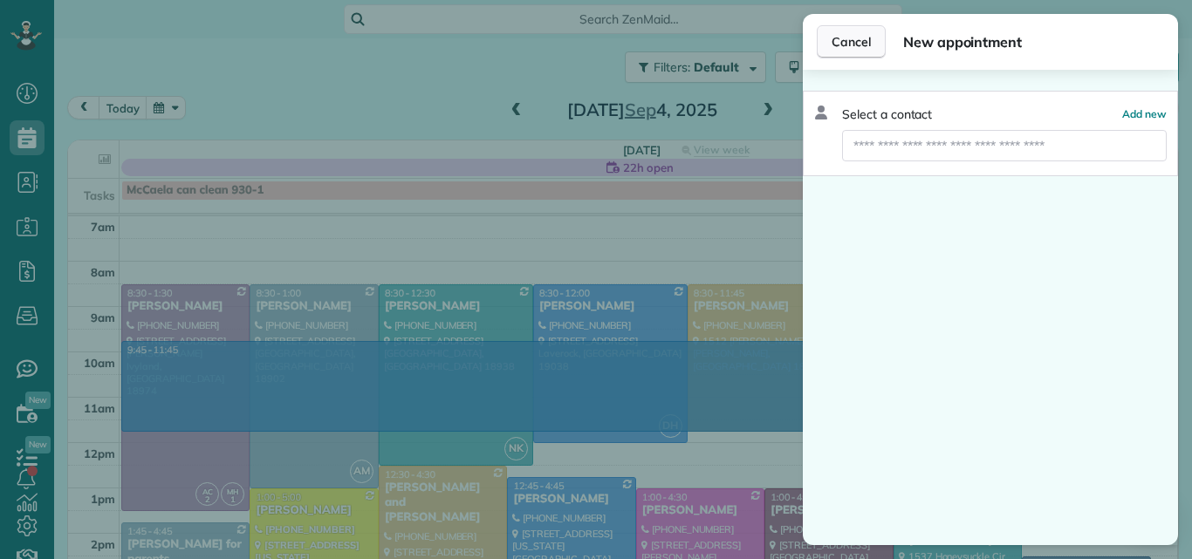
click at [860, 39] on span "Cancel" at bounding box center [851, 41] width 39 height 17
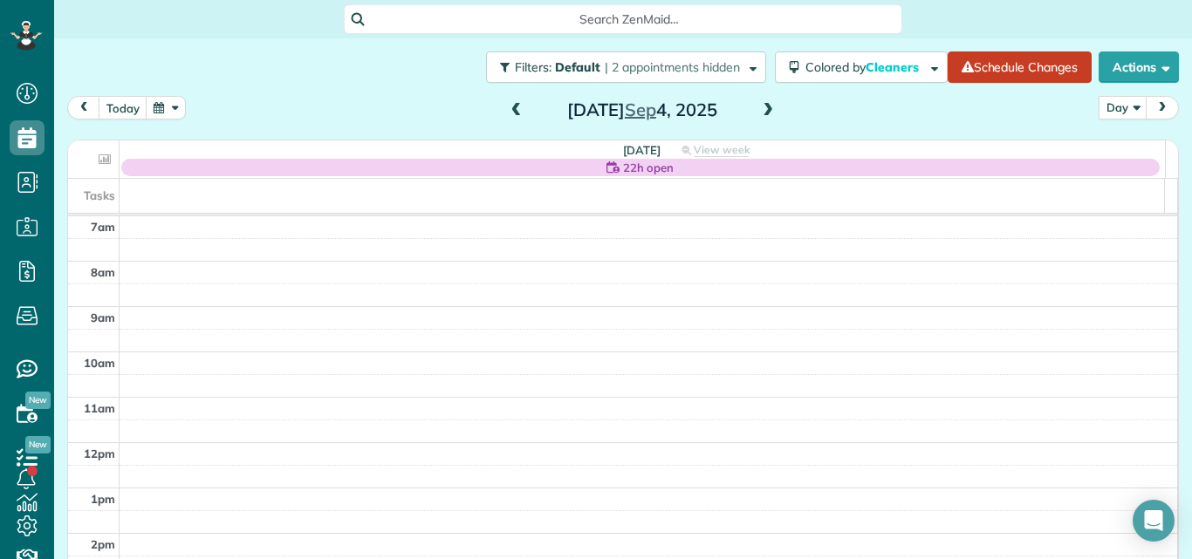
drag, startPoint x: 1020, startPoint y: 257, endPoint x: 647, endPoint y: 173, distance: 381.9
click at [647, 173] on table "Thursday 22h open View week No Appointments Tasks 7am 8am 9am 10am 11am 12pm 1p…" at bounding box center [623, 361] width 1110 height 442
click at [509, 110] on span at bounding box center [516, 111] width 19 height 16
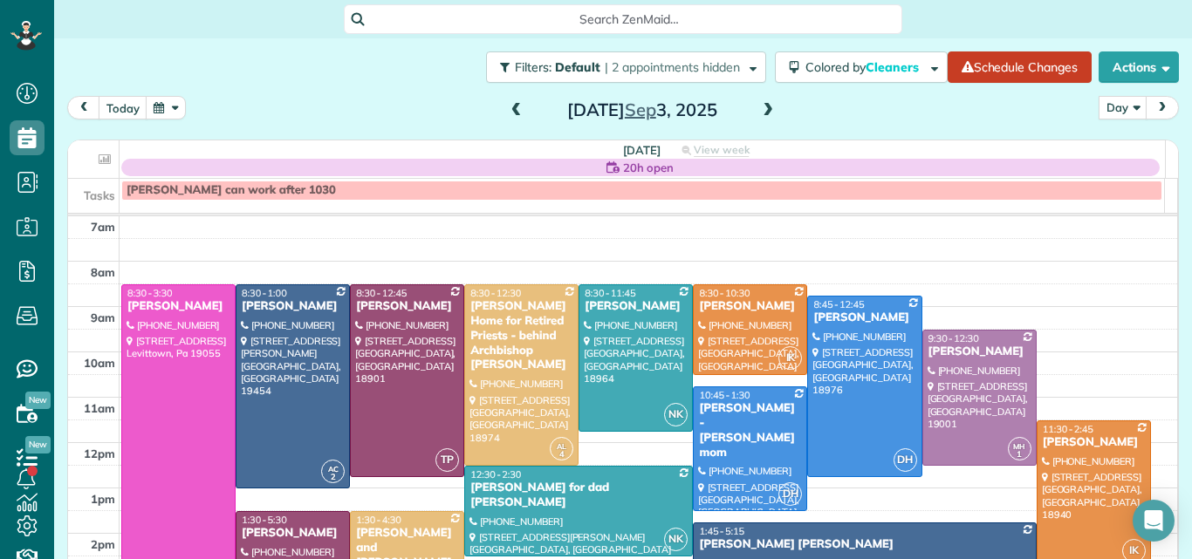
click at [762, 102] on span at bounding box center [767, 111] width 19 height 26
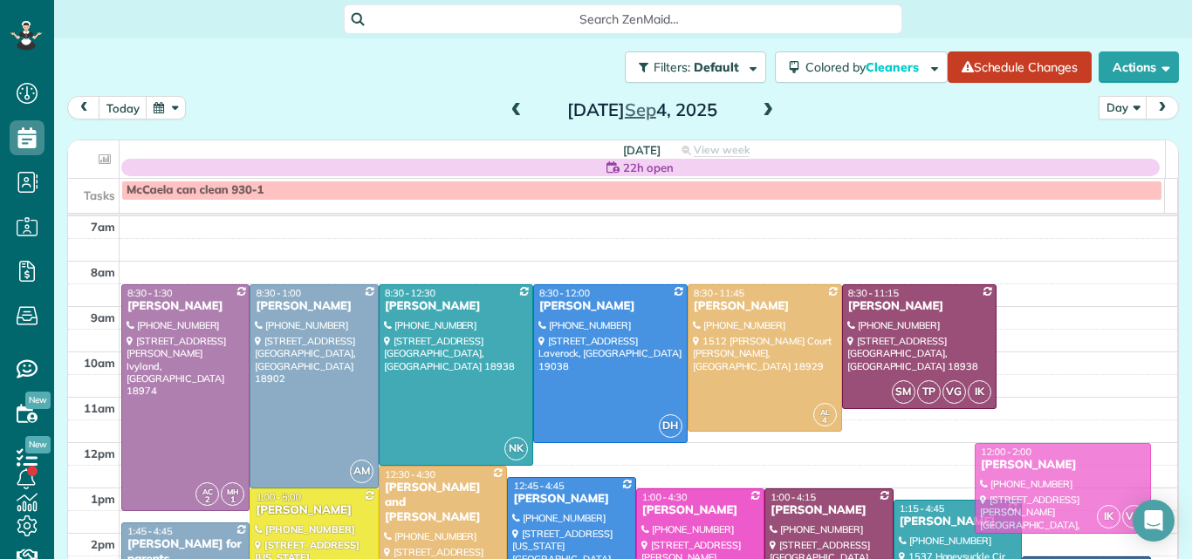
drag, startPoint x: 1068, startPoint y: 318, endPoint x: 1051, endPoint y: 476, distance: 157.9
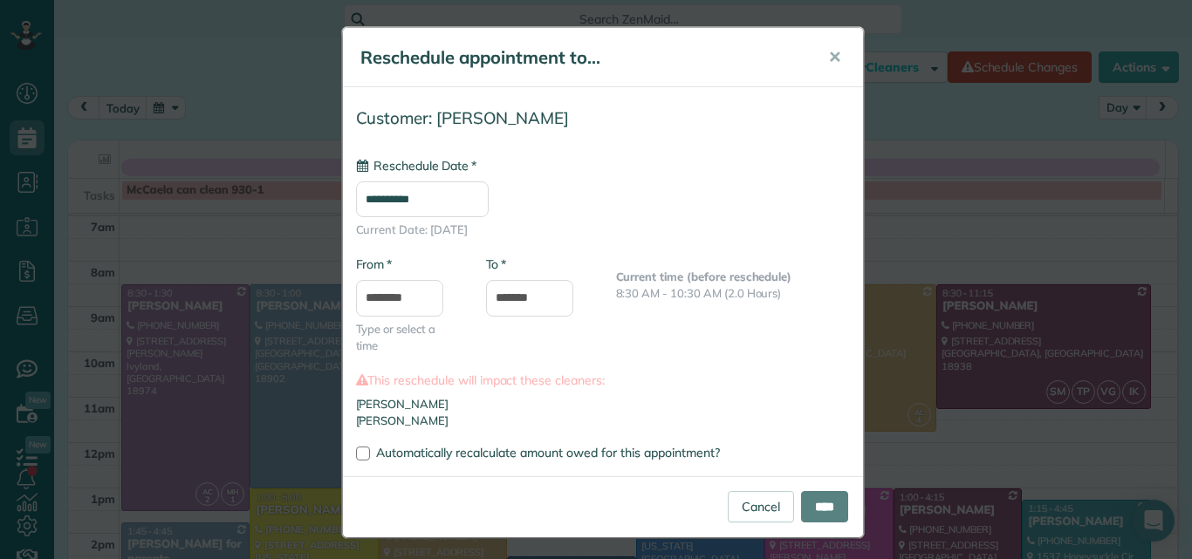
type input "**********"
click at [810, 498] on input "****" at bounding box center [824, 506] width 47 height 31
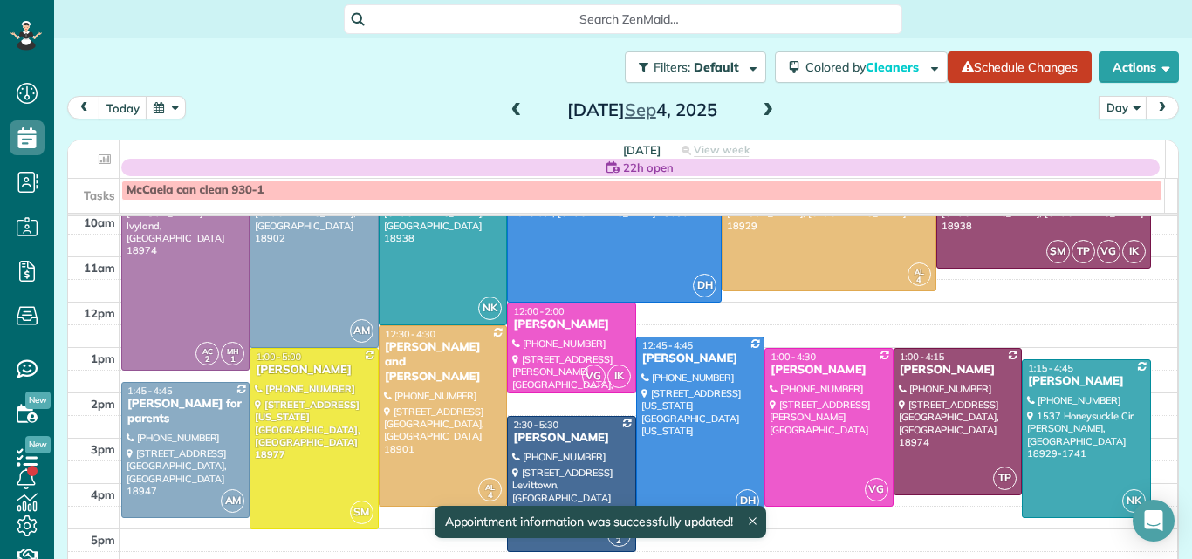
scroll to position [161, 0]
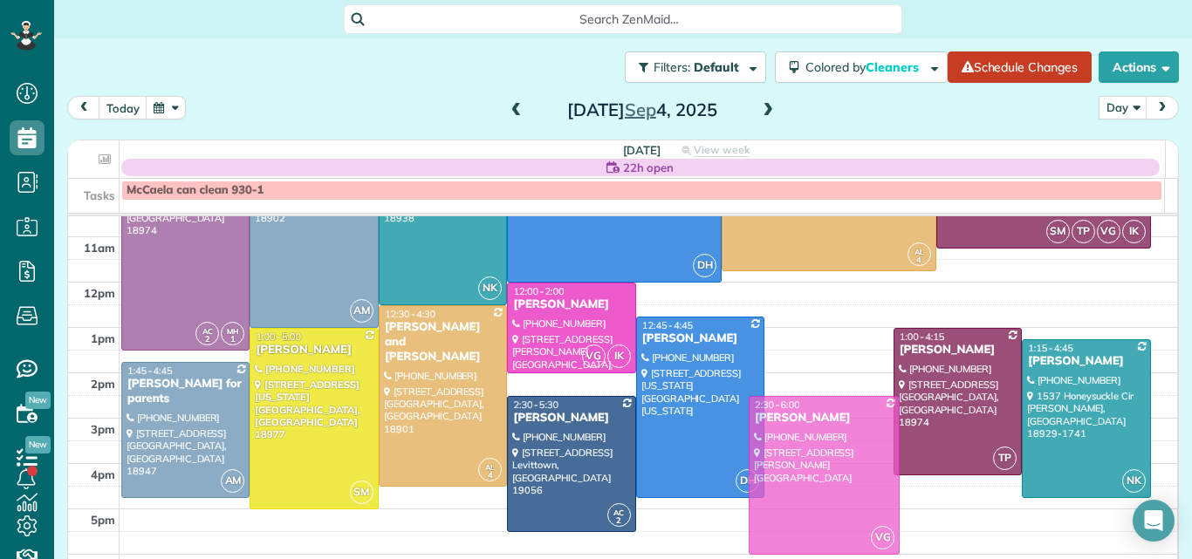
drag, startPoint x: 794, startPoint y: 367, endPoint x: 790, endPoint y: 434, distance: 66.5
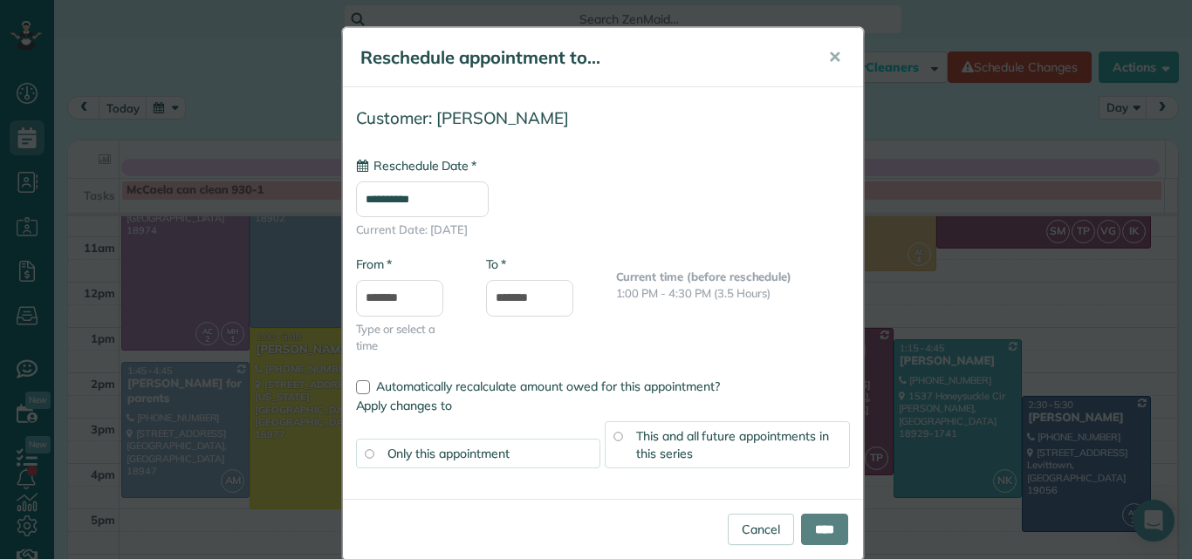
type input "**********"
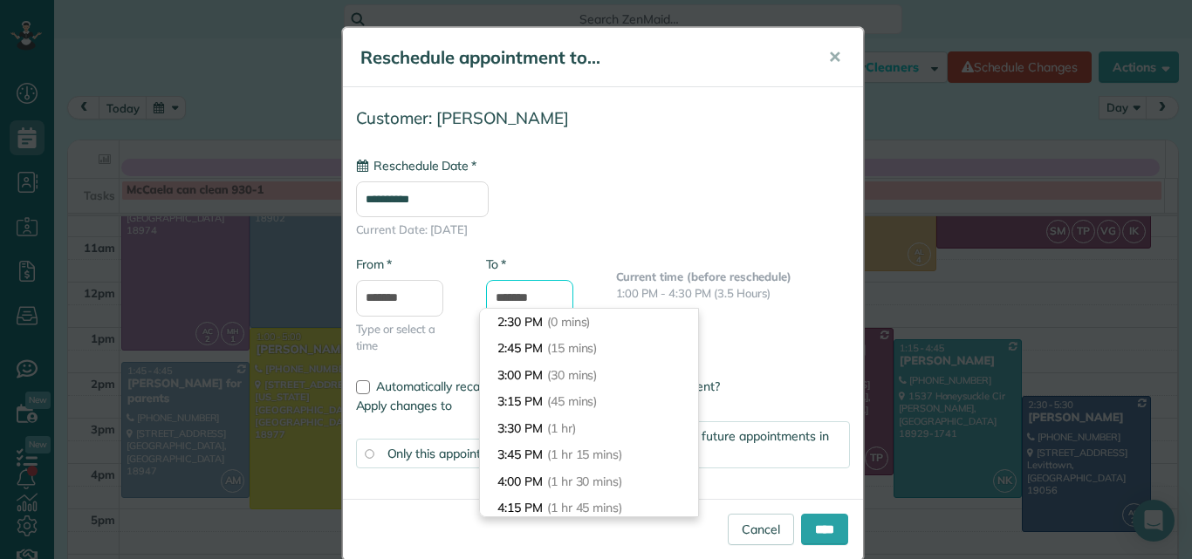
click at [497, 296] on input "*******" at bounding box center [529, 298] width 87 height 37
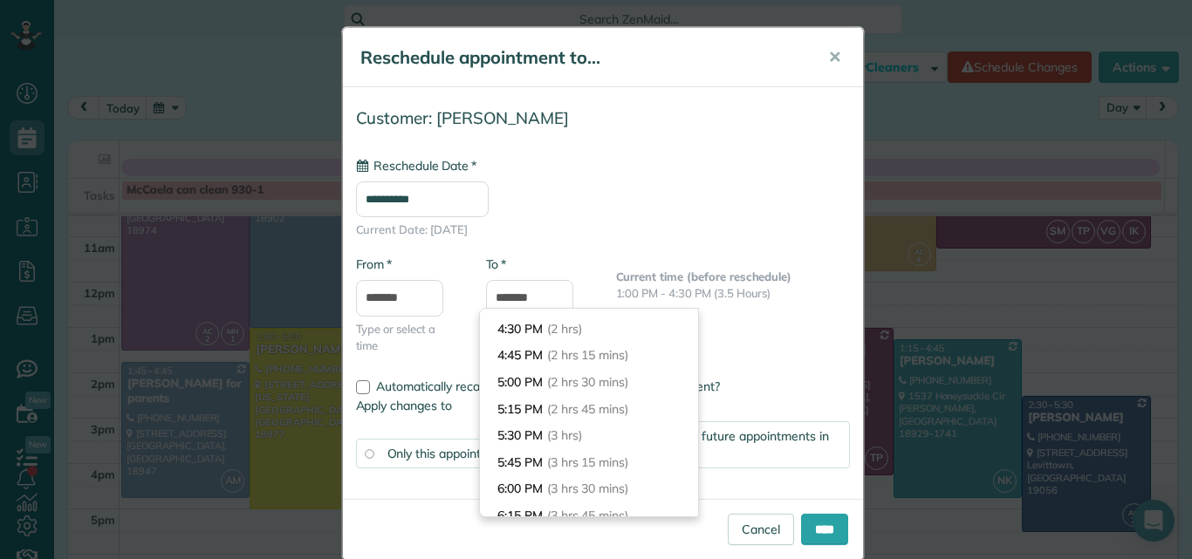
scroll to position [172, 0]
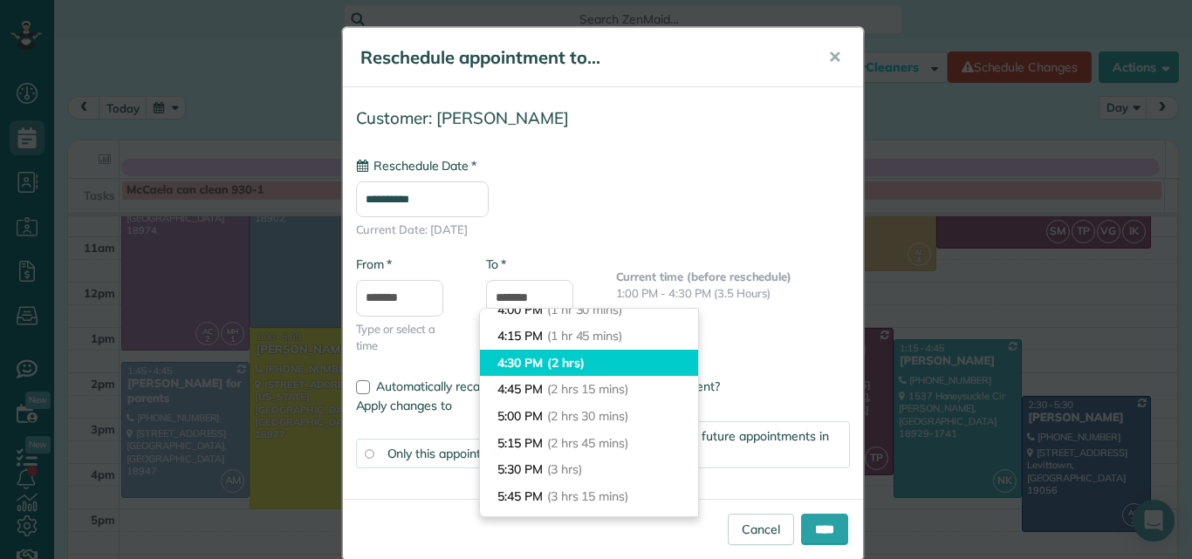
type input "*******"
click at [661, 350] on li "4:30 PM (2 hrs)" at bounding box center [589, 363] width 218 height 27
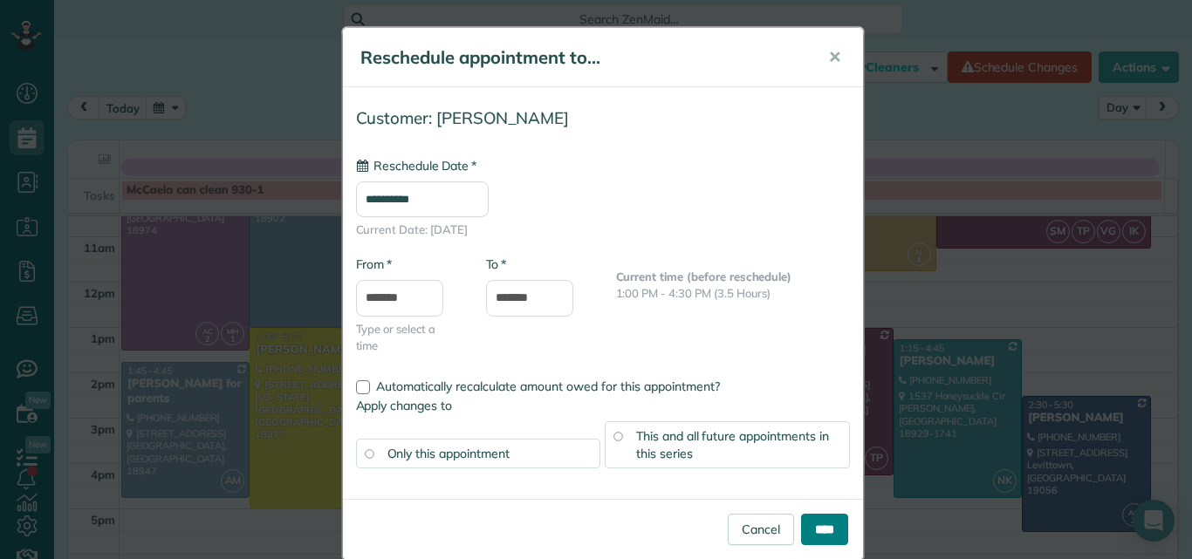
click at [813, 530] on input "****" at bounding box center [824, 529] width 47 height 31
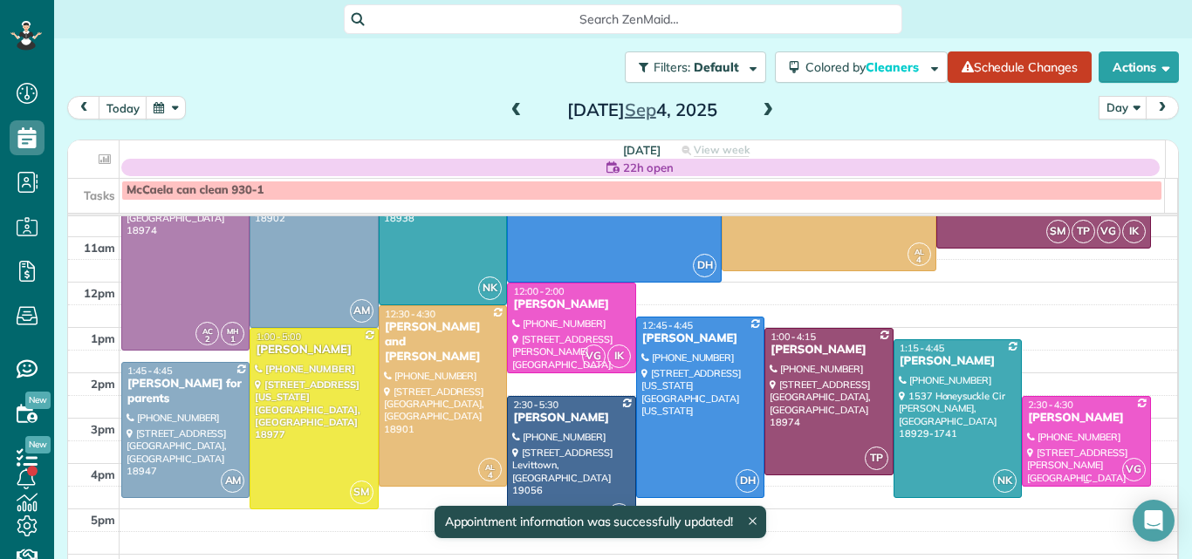
click at [1023, 443] on div at bounding box center [1086, 441] width 127 height 89
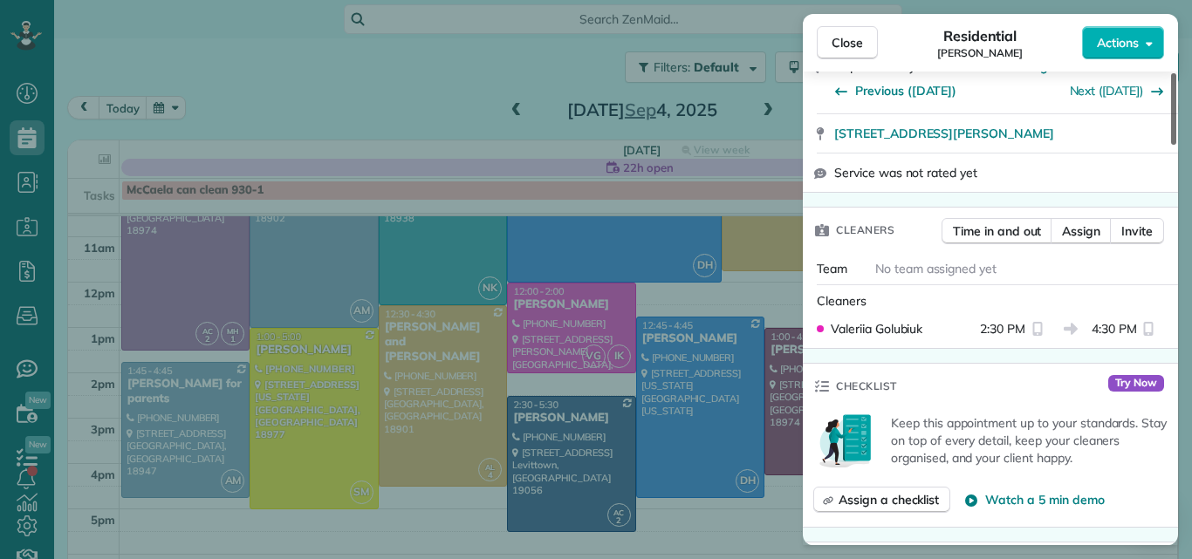
scroll to position [293, 0]
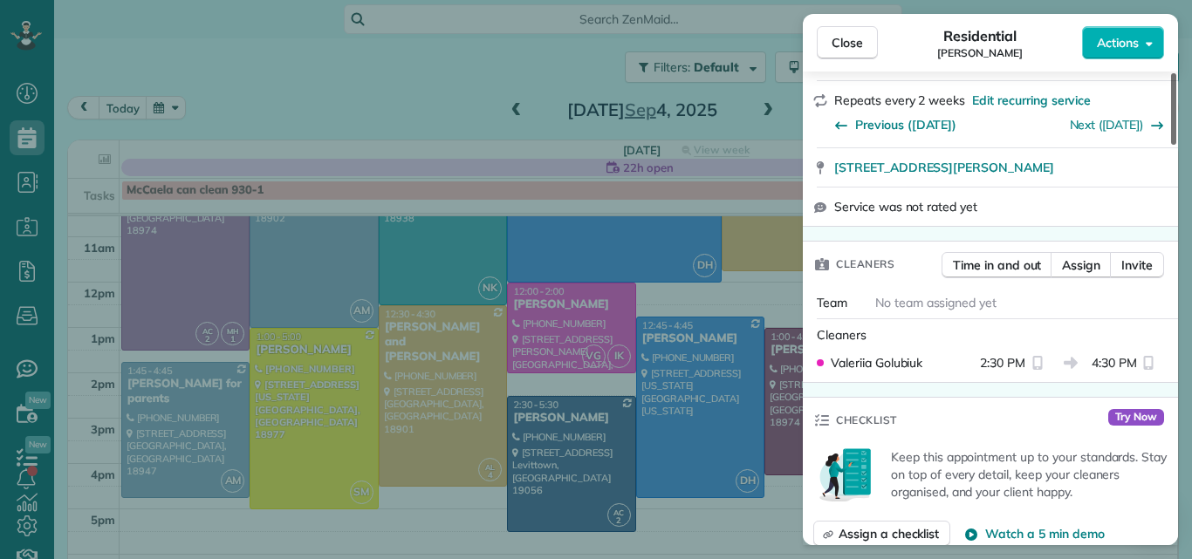
drag, startPoint x: 1169, startPoint y: 126, endPoint x: 1172, endPoint y: 170, distance: 44.6
click at [1172, 145] on div at bounding box center [1173, 109] width 5 height 72
click at [1071, 259] on span "Assign" at bounding box center [1081, 265] width 38 height 17
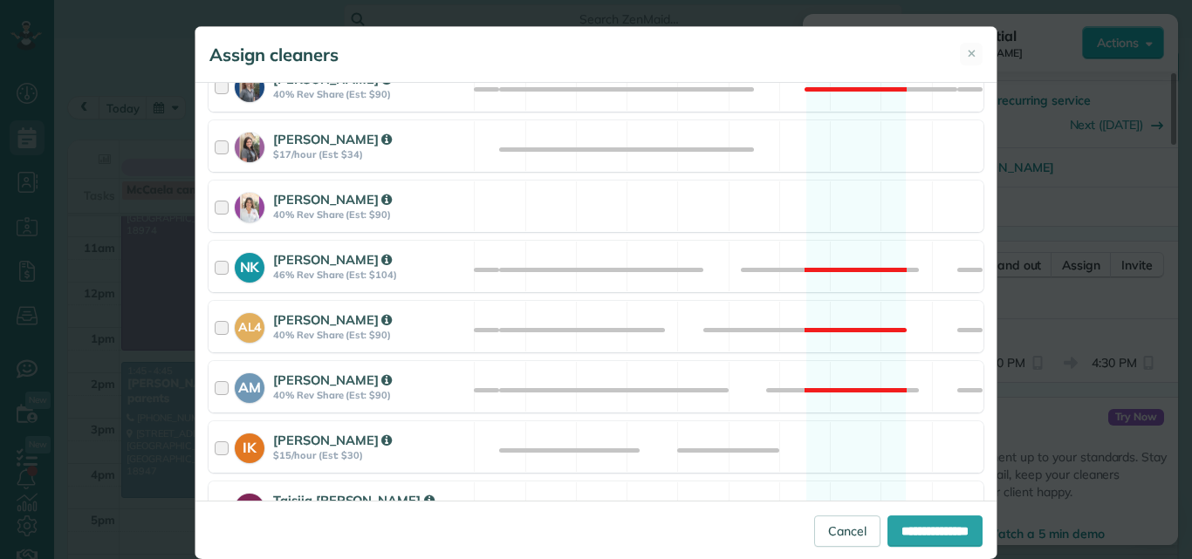
scroll to position [558, 0]
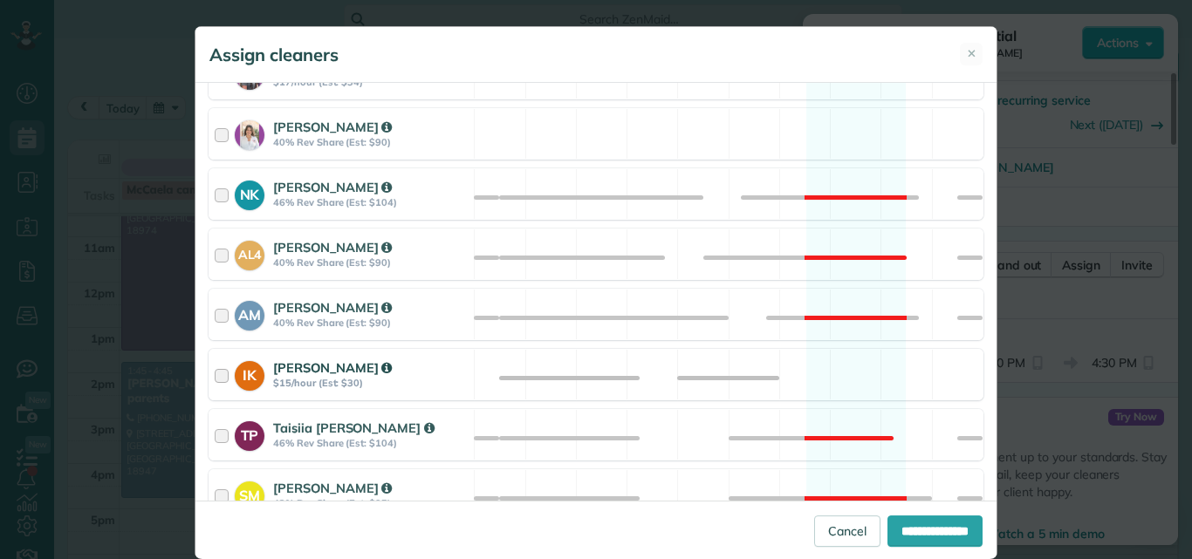
click at [215, 373] on div at bounding box center [225, 375] width 20 height 32
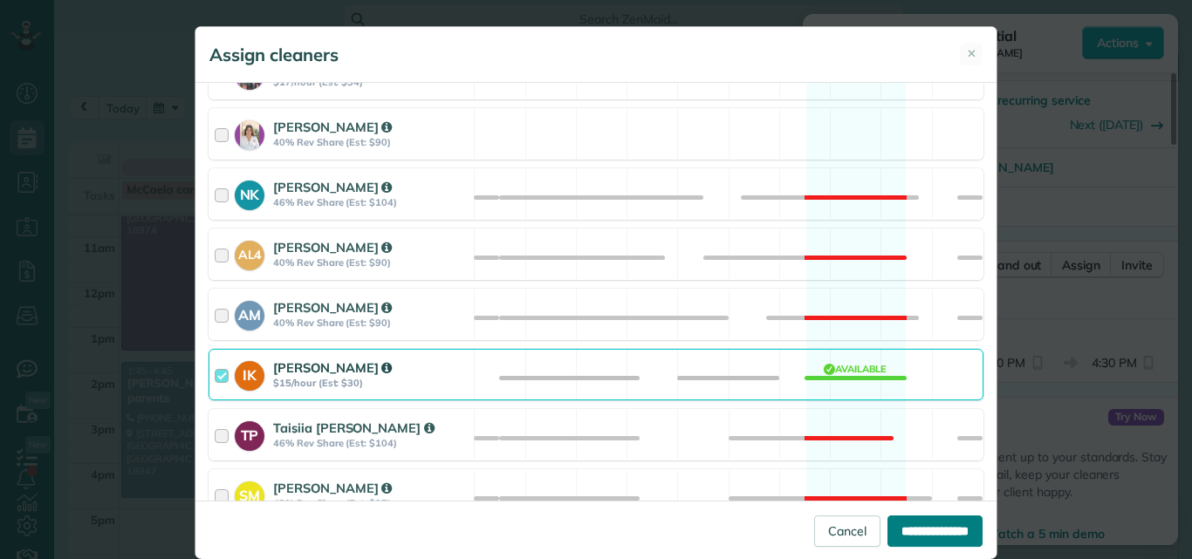
click at [893, 524] on input "**********" at bounding box center [934, 531] width 95 height 31
type input "**********"
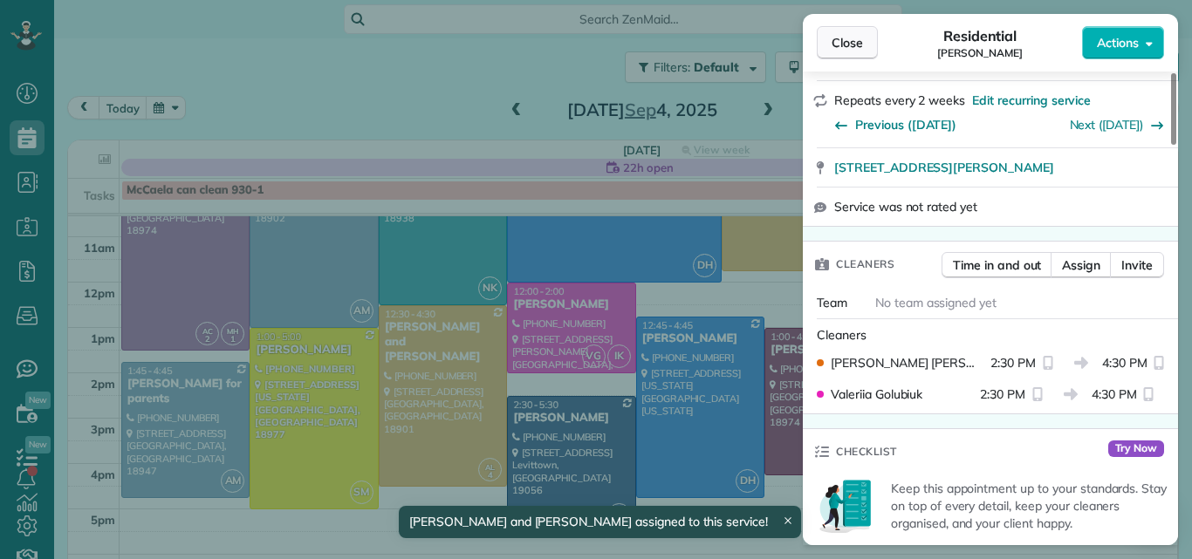
click at [855, 33] on button "Close" at bounding box center [847, 42] width 61 height 33
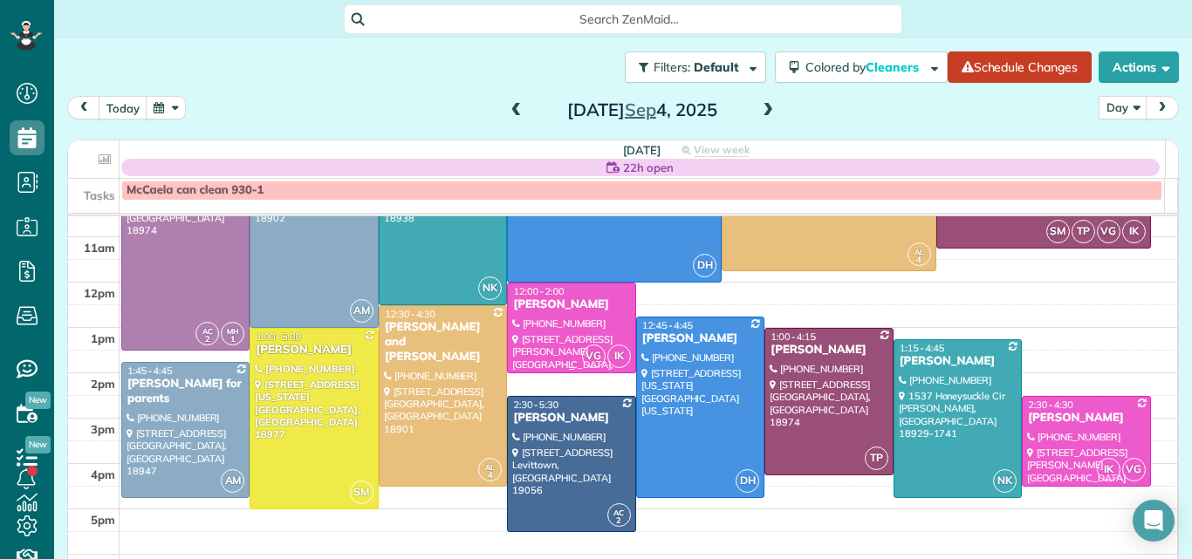
click at [569, 317] on div at bounding box center [571, 328] width 127 height 89
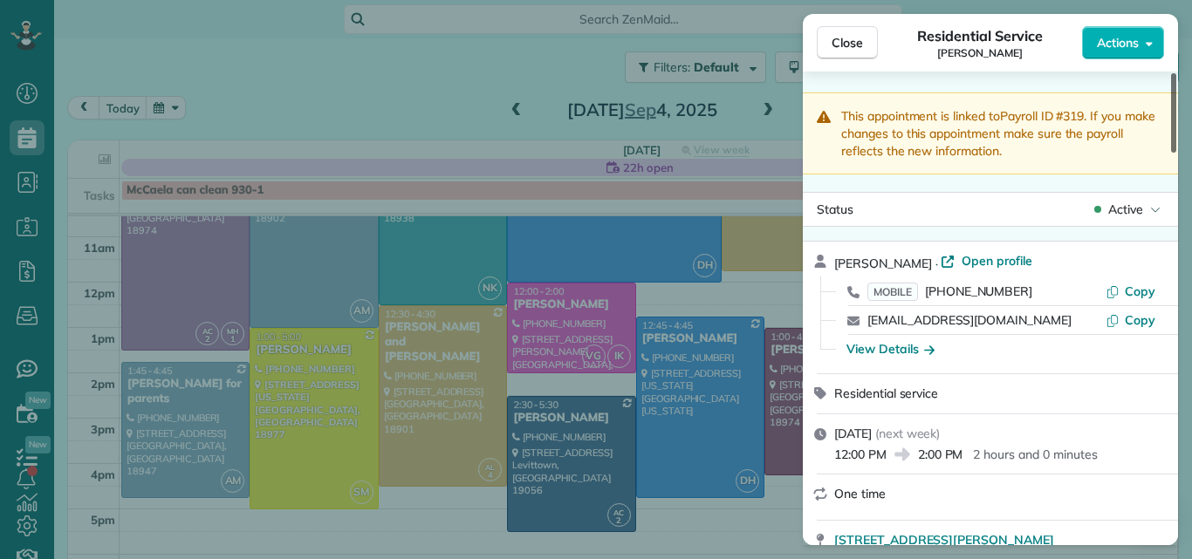
drag, startPoint x: 1173, startPoint y: 136, endPoint x: 1178, endPoint y: 97, distance: 39.6
click at [1176, 97] on div at bounding box center [1173, 112] width 5 height 79
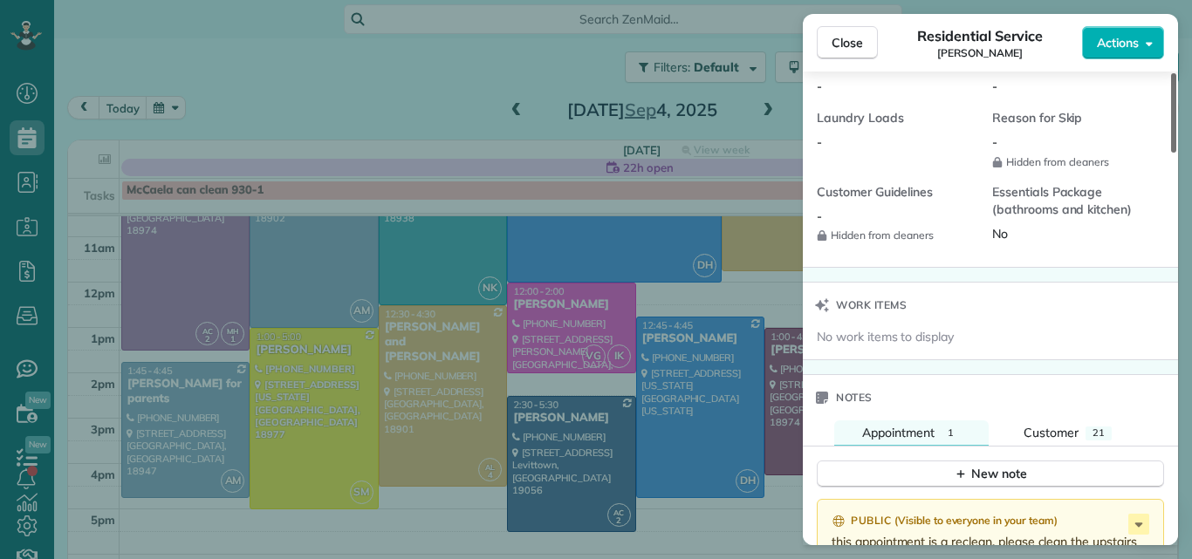
scroll to position [1707, 0]
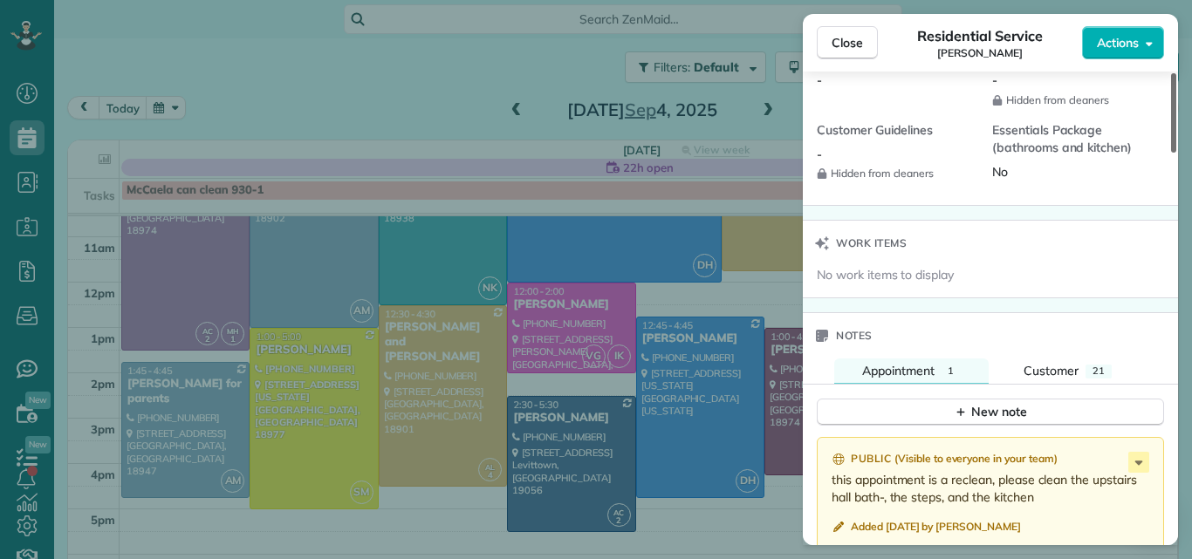
drag, startPoint x: 1173, startPoint y: 115, endPoint x: 1153, endPoint y: 401, distance: 286.8
click at [1171, 153] on div at bounding box center [1173, 112] width 5 height 79
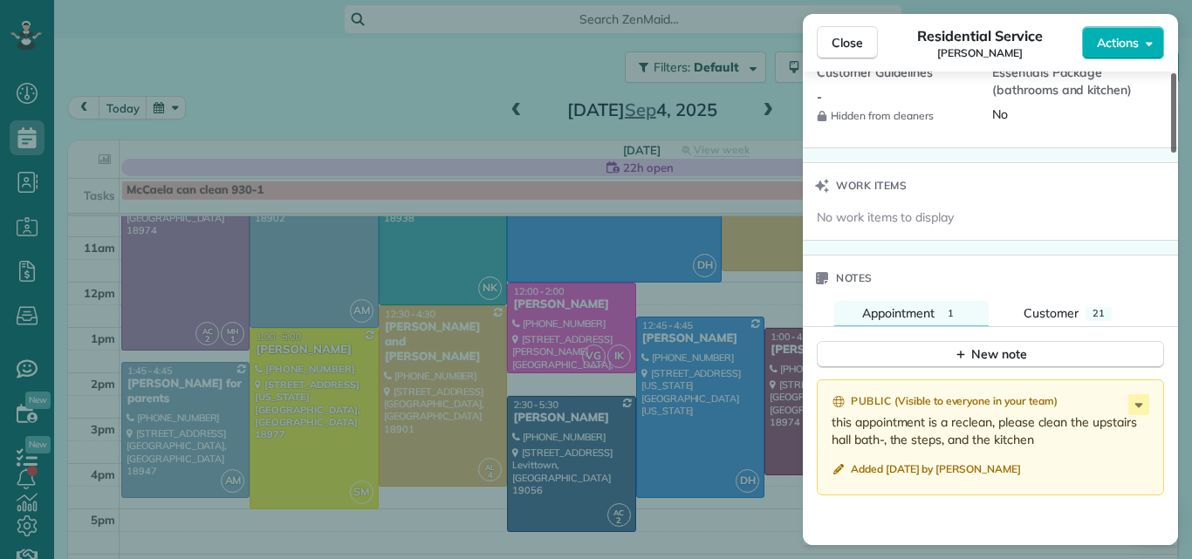
scroll to position [1800, 0]
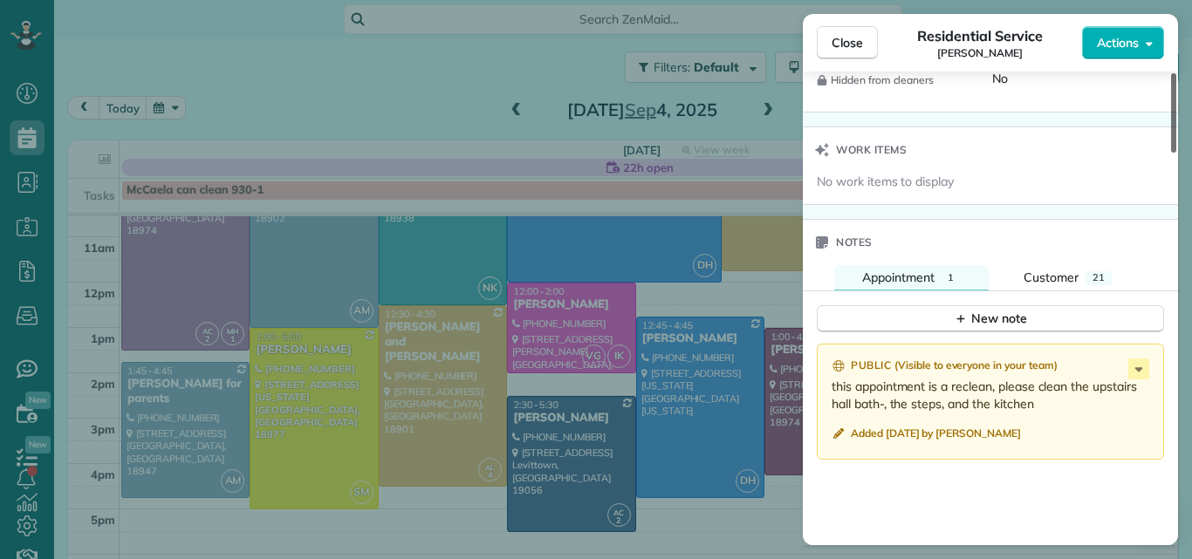
drag, startPoint x: 1172, startPoint y: 367, endPoint x: 1172, endPoint y: 383, distance: 15.7
click at [1172, 153] on div at bounding box center [1173, 112] width 5 height 79
click at [1136, 362] on icon at bounding box center [1138, 369] width 21 height 21
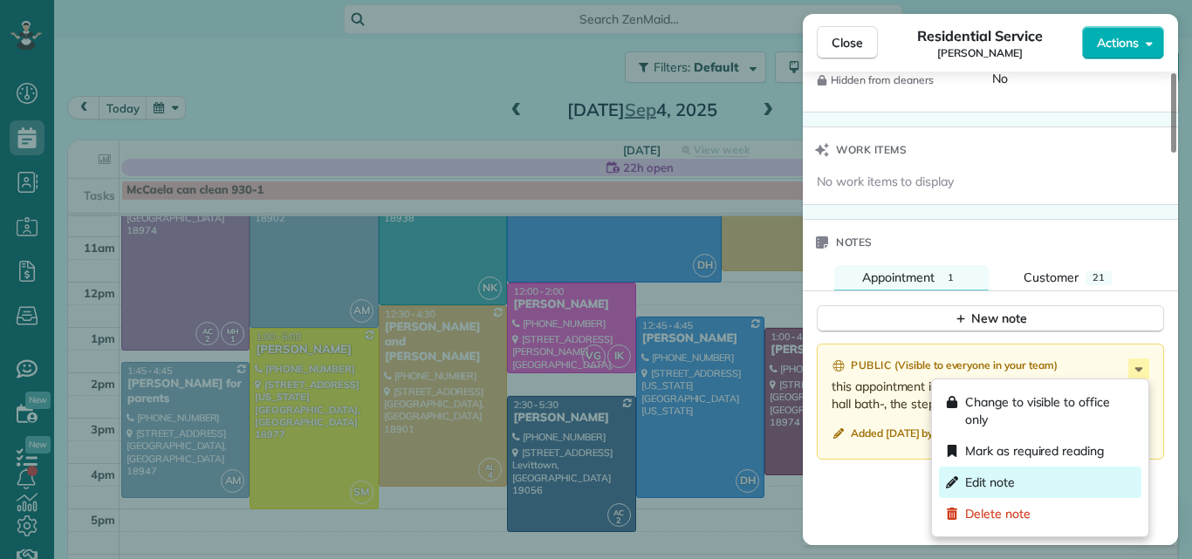
click at [976, 476] on span "Edit note" at bounding box center [990, 482] width 50 height 17
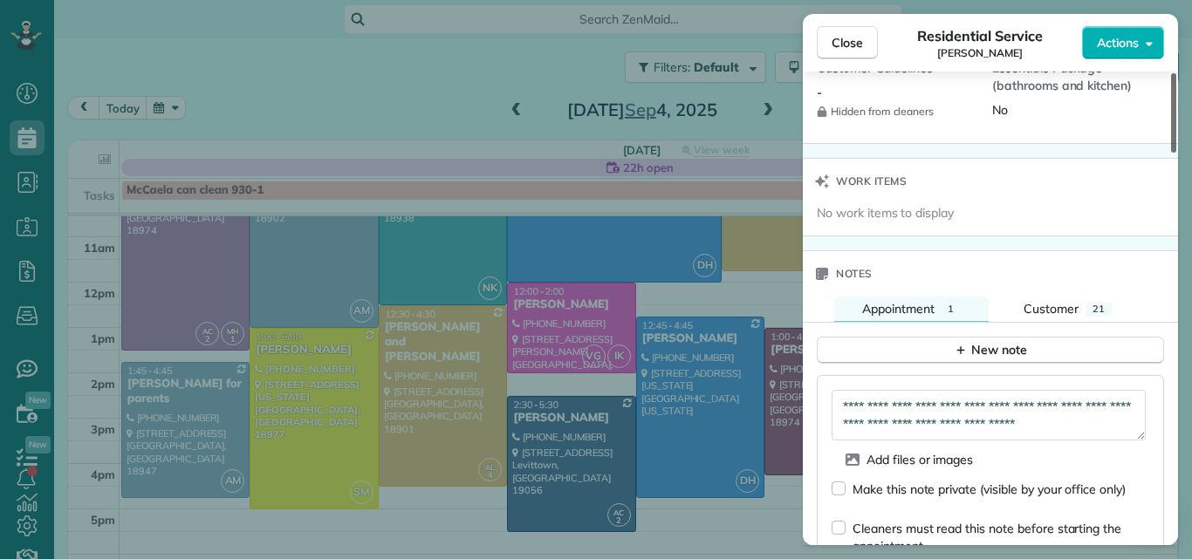
scroll to position [1795, 0]
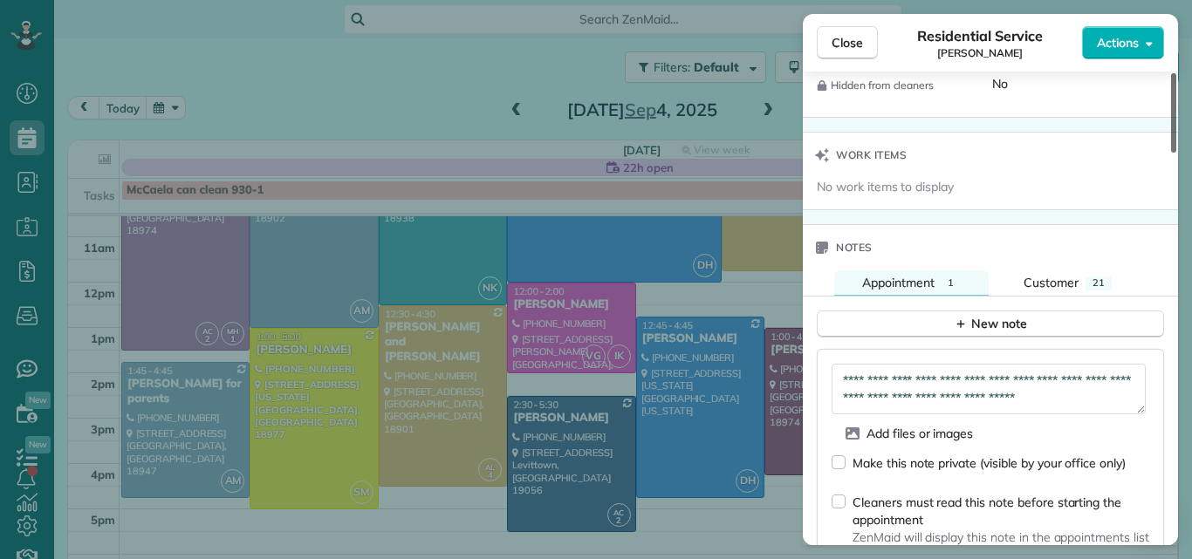
drag, startPoint x: 1175, startPoint y: 390, endPoint x: 1156, endPoint y: 389, distance: 19.2
click at [1171, 153] on div at bounding box center [1173, 112] width 5 height 79
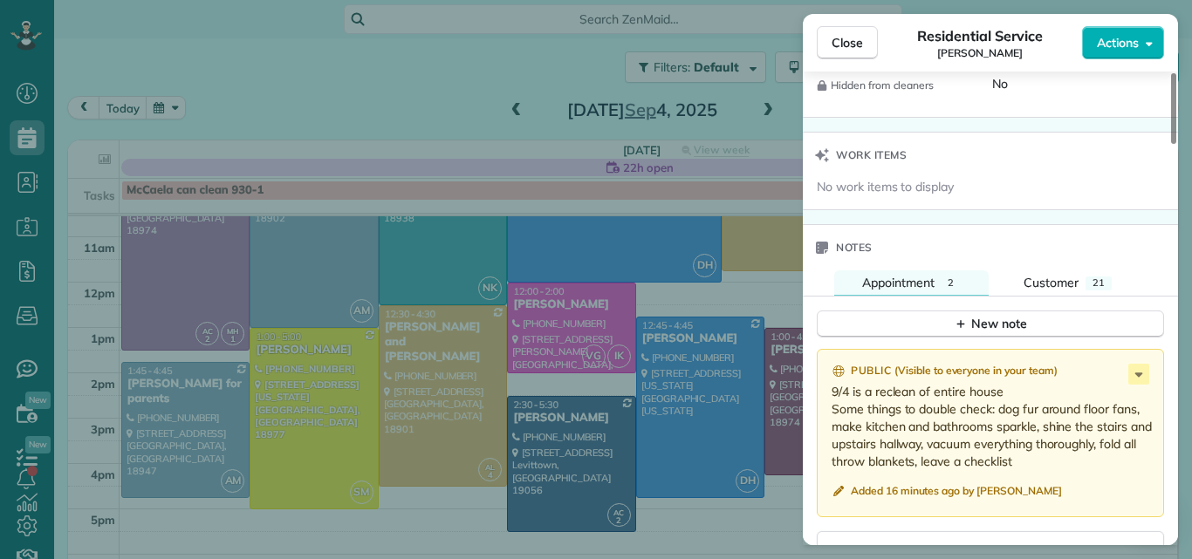
click at [592, 256] on div "Close Residential Service Tracy Stunja Actions This appointment is linked to Pa…" at bounding box center [596, 279] width 1192 height 559
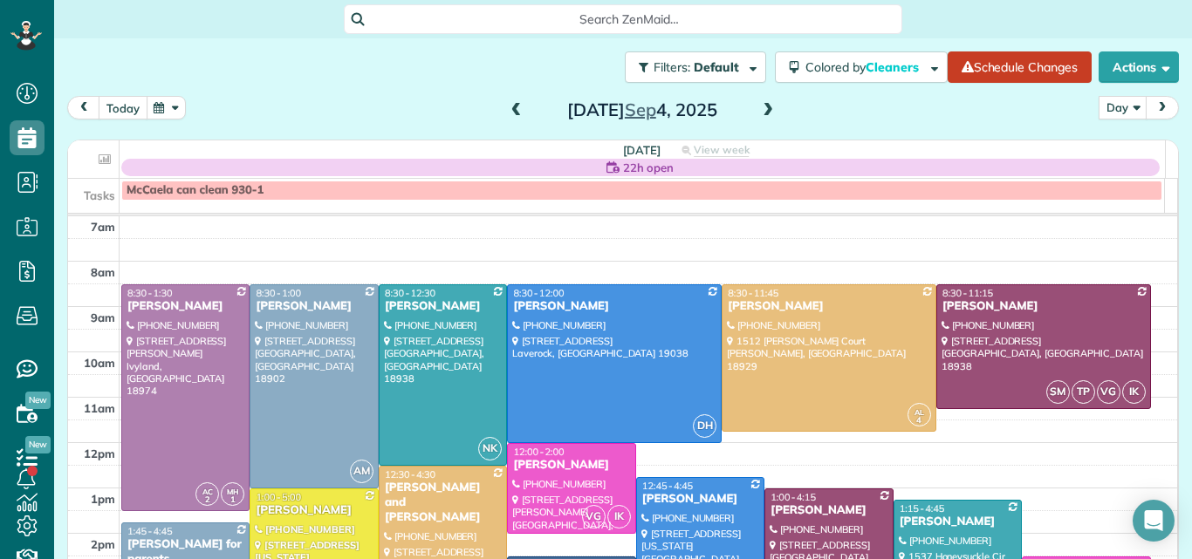
click at [113, 99] on button "today" at bounding box center [123, 108] width 49 height 24
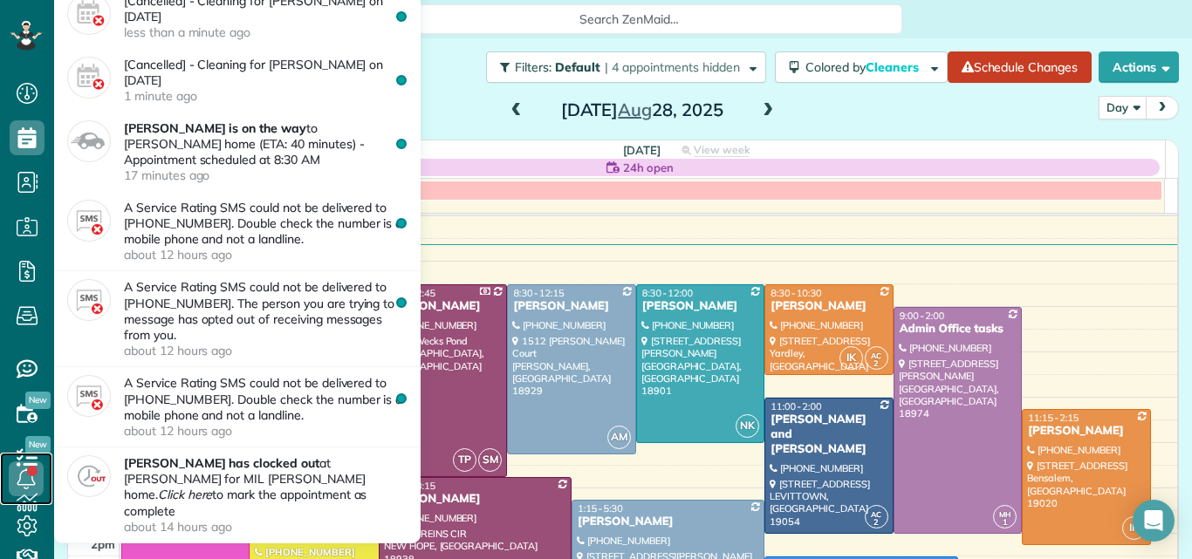
click at [28, 503] on link at bounding box center [26, 479] width 52 height 52
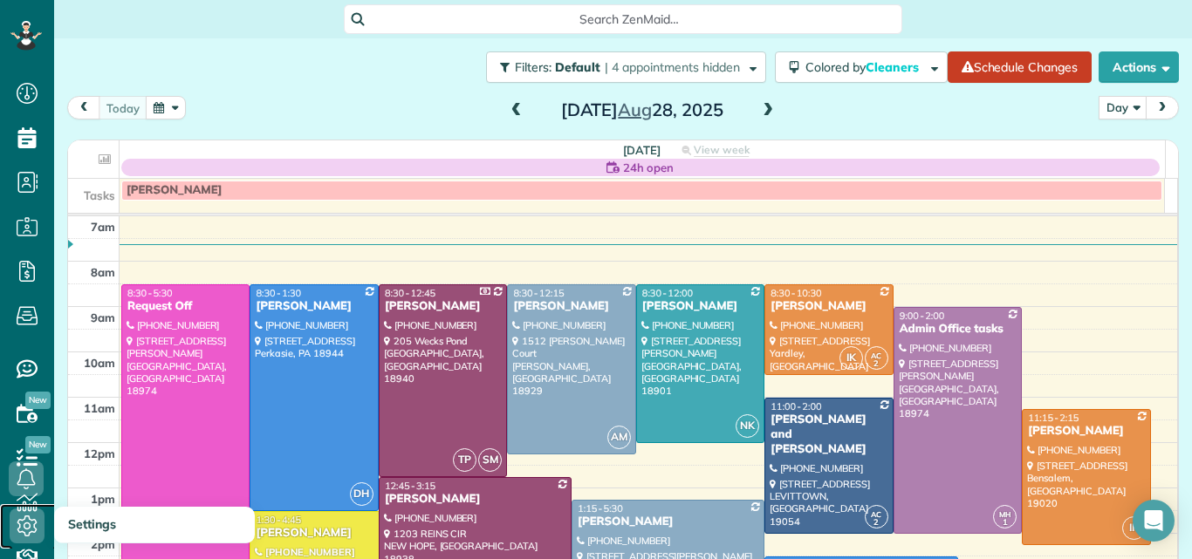
click at [27, 524] on use at bounding box center [27, 526] width 20 height 21
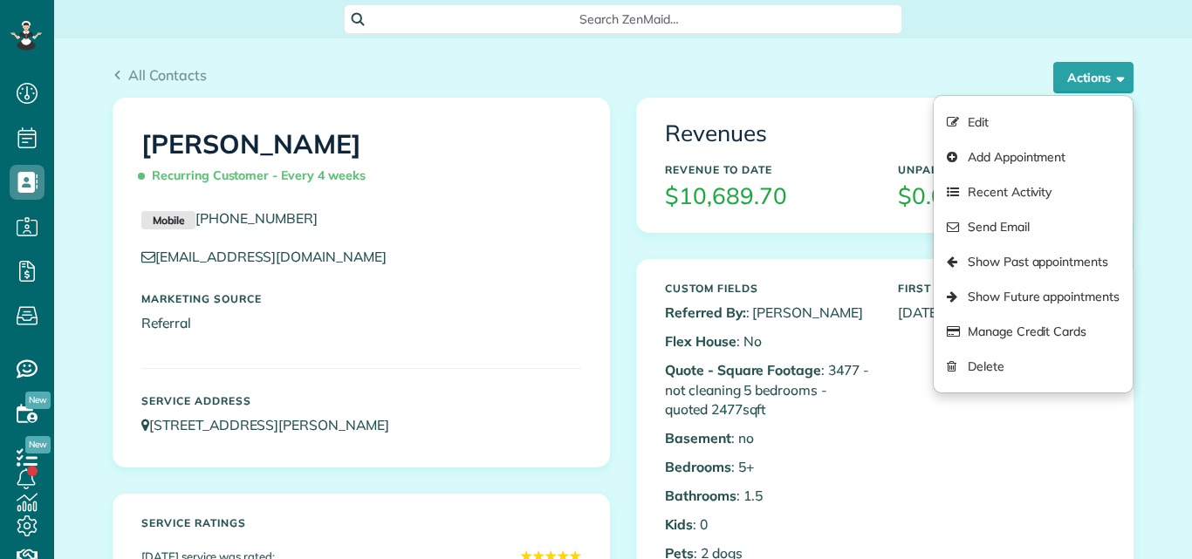
click at [1004, 264] on link "Show Past appointments" at bounding box center [1033, 261] width 199 height 35
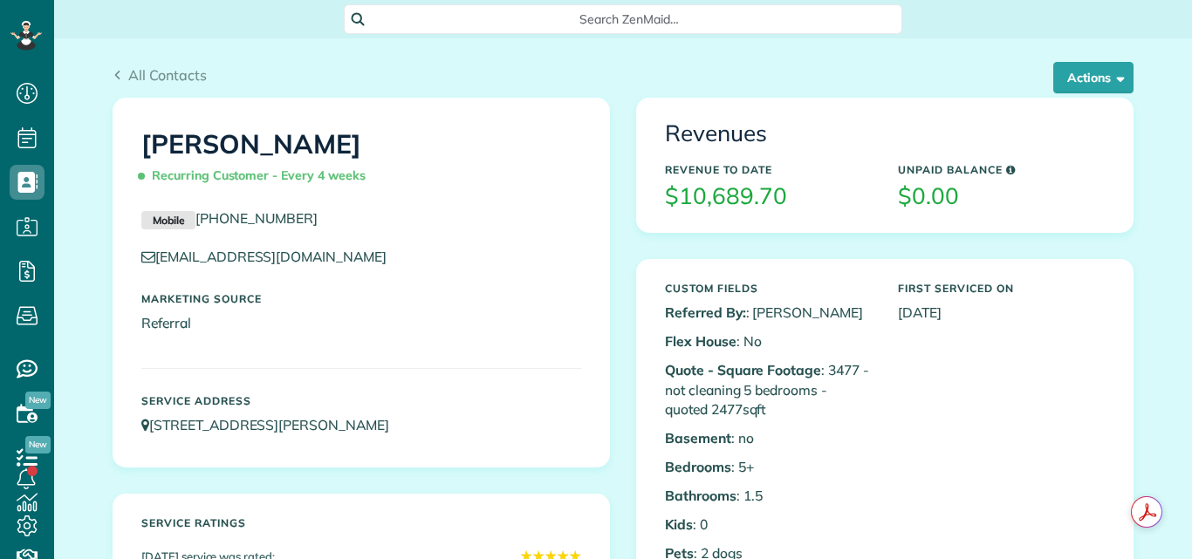
scroll to position [8, 8]
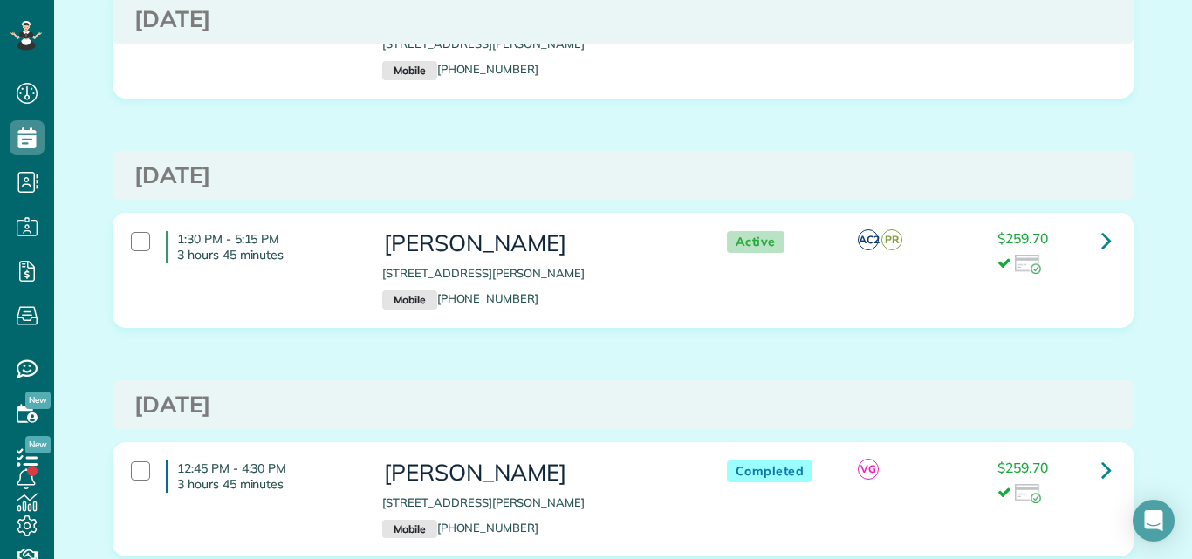
scroll to position [577, 0]
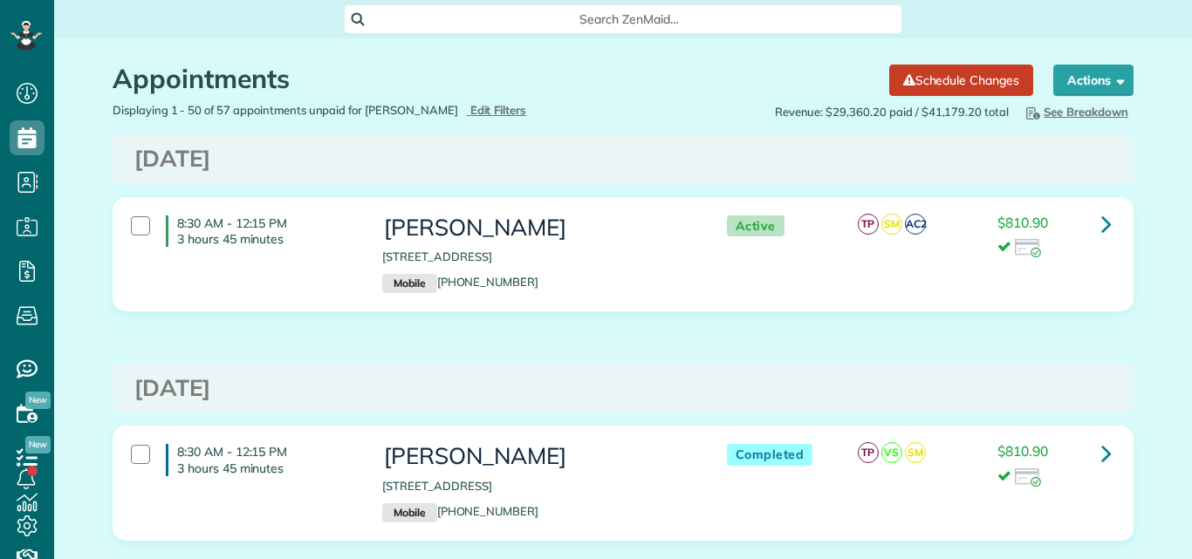
scroll to position [8, 8]
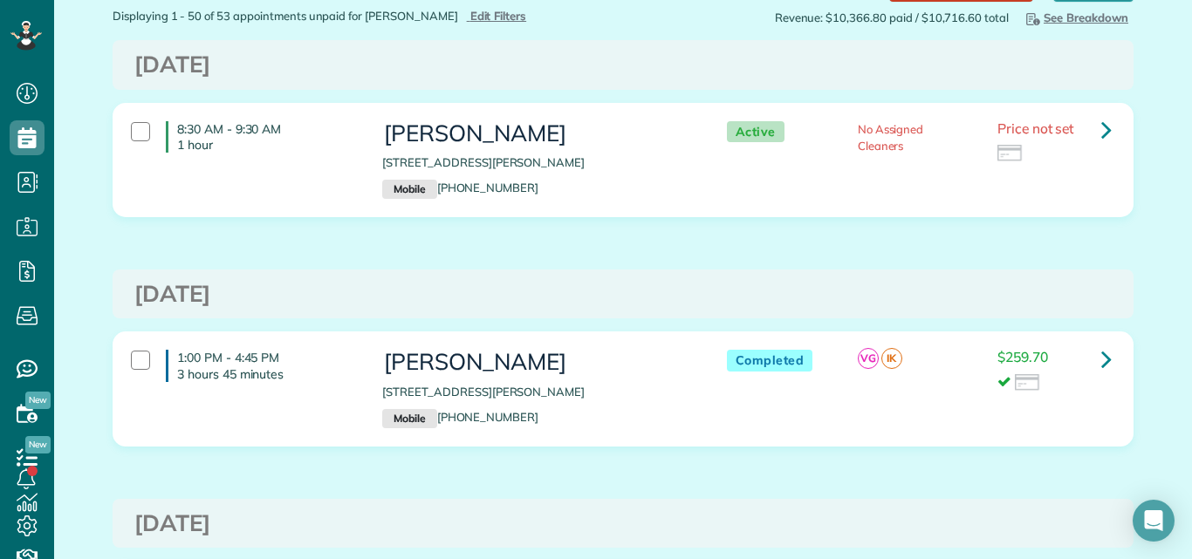
scroll to position [87, 0]
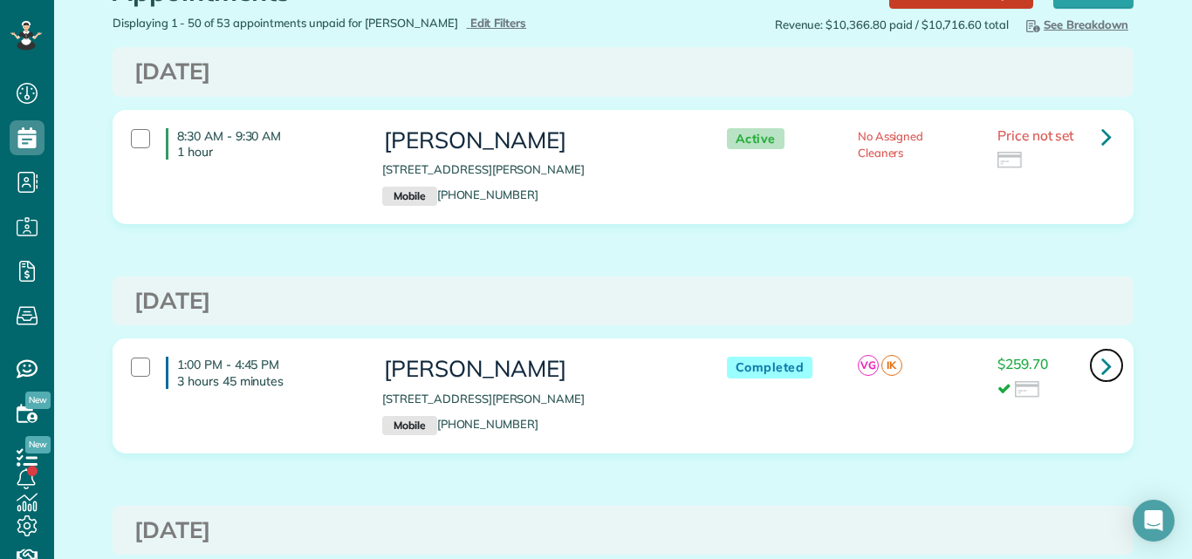
click at [1101, 366] on icon at bounding box center [1106, 366] width 10 height 31
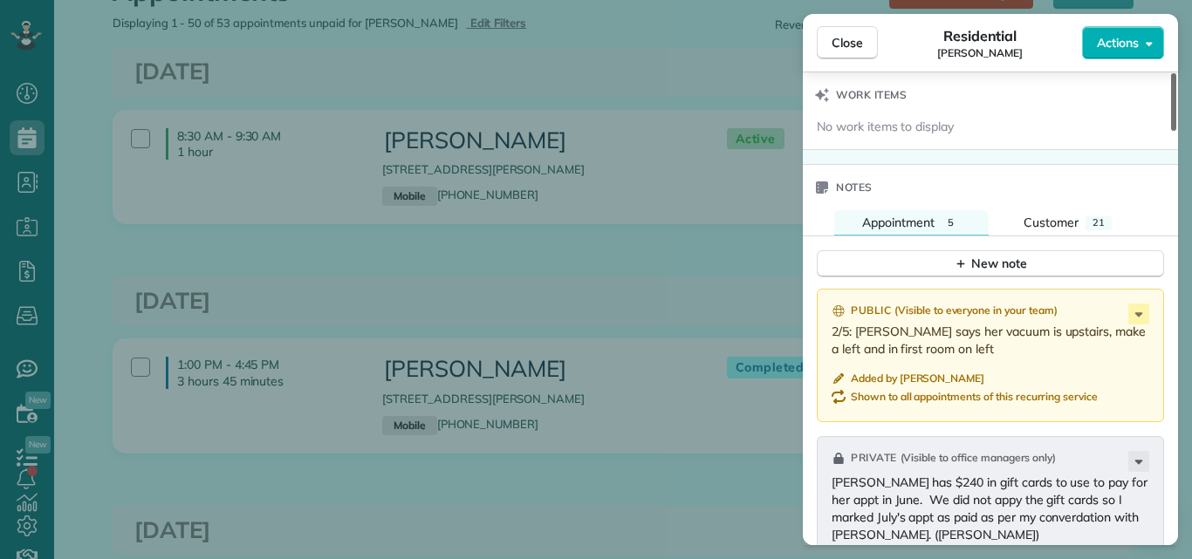
scroll to position [1882, 0]
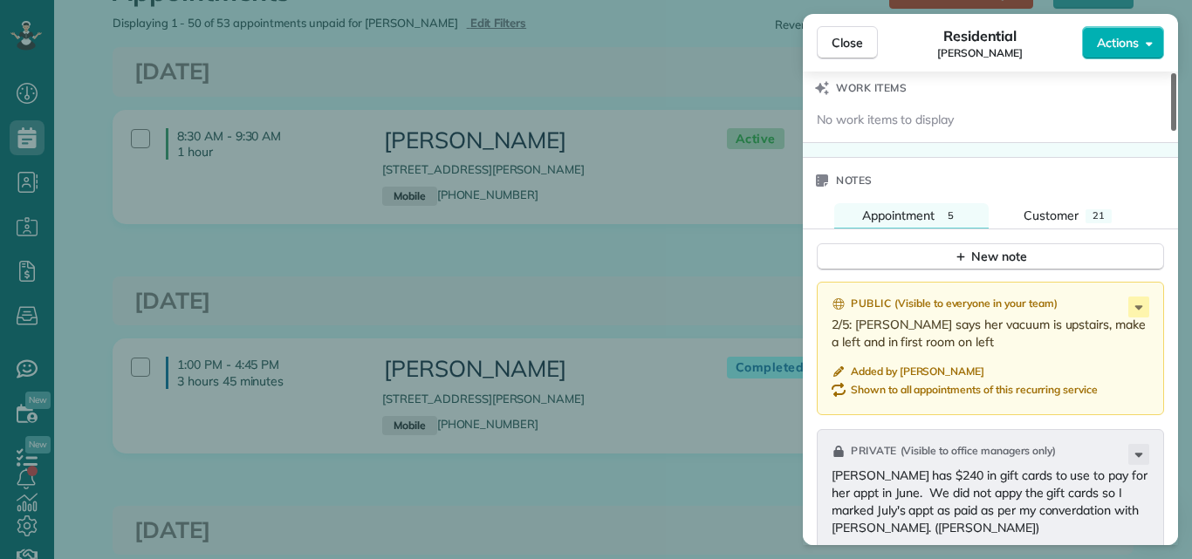
drag, startPoint x: 1172, startPoint y: 100, endPoint x: 1189, endPoint y: 329, distance: 229.3
click at [1176, 131] on div at bounding box center [1173, 102] width 5 height 58
click at [1059, 207] on div "Customer" at bounding box center [1050, 216] width 55 height 18
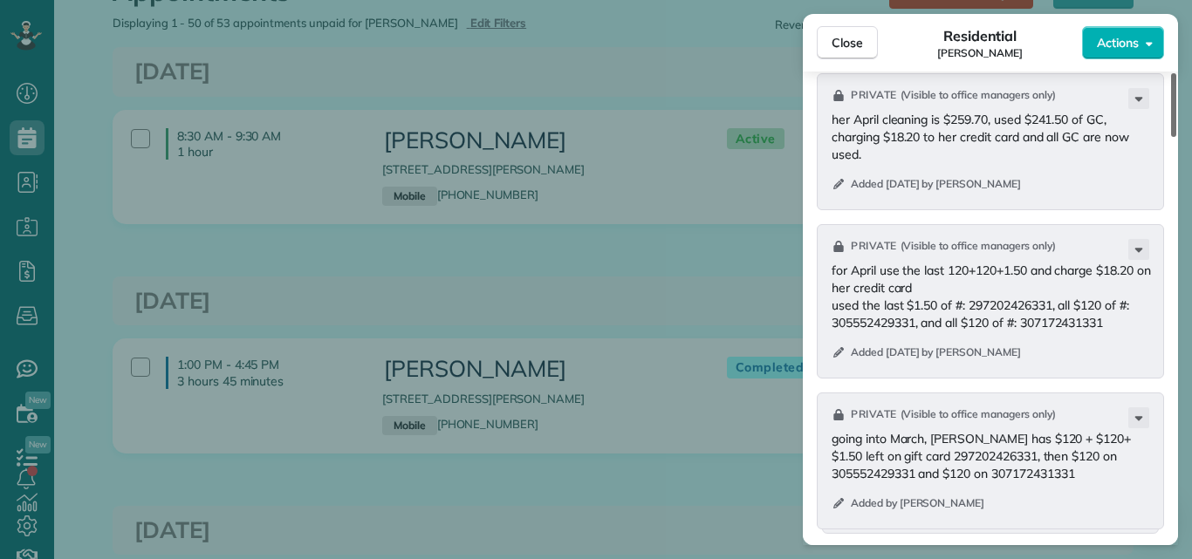
scroll to position [2250, 0]
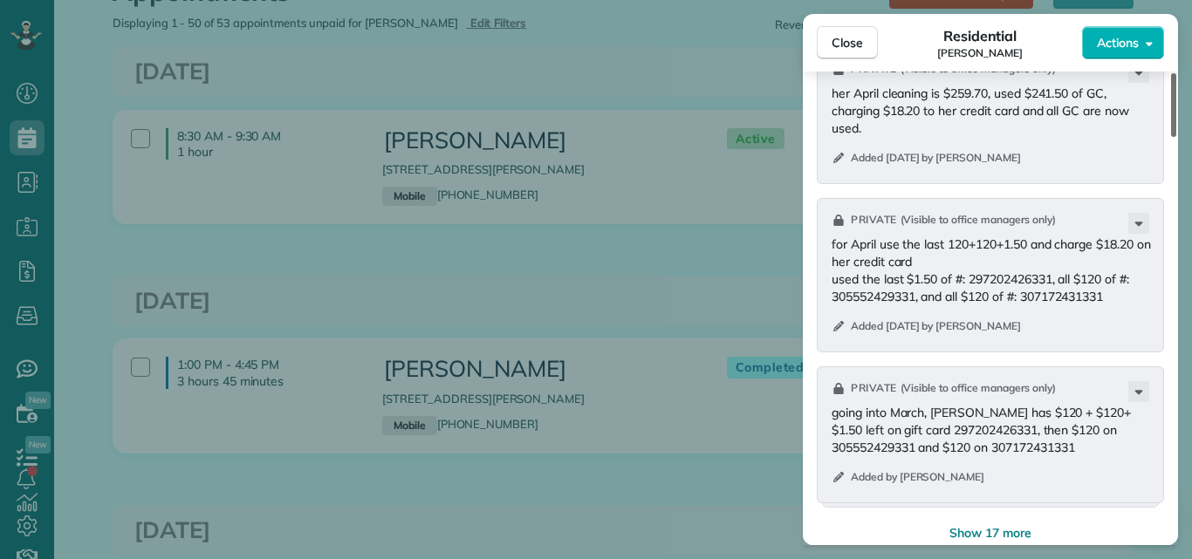
drag, startPoint x: 1174, startPoint y: 349, endPoint x: 1169, endPoint y: 399, distance: 49.9
click at [1171, 137] on div at bounding box center [1173, 105] width 5 height 64
click at [838, 38] on span "Close" at bounding box center [847, 42] width 31 height 17
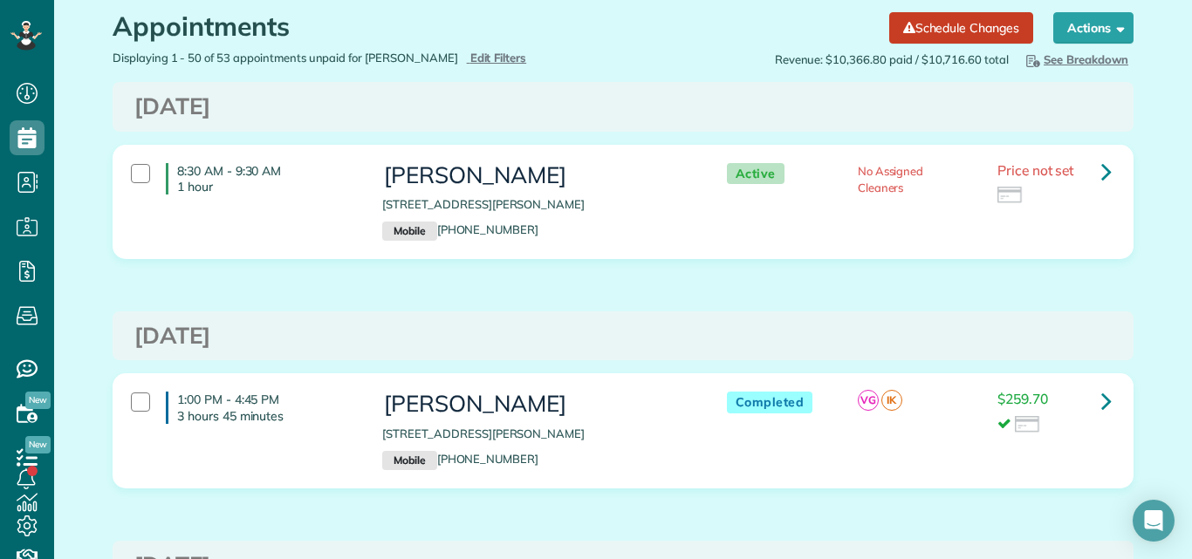
scroll to position [17, 0]
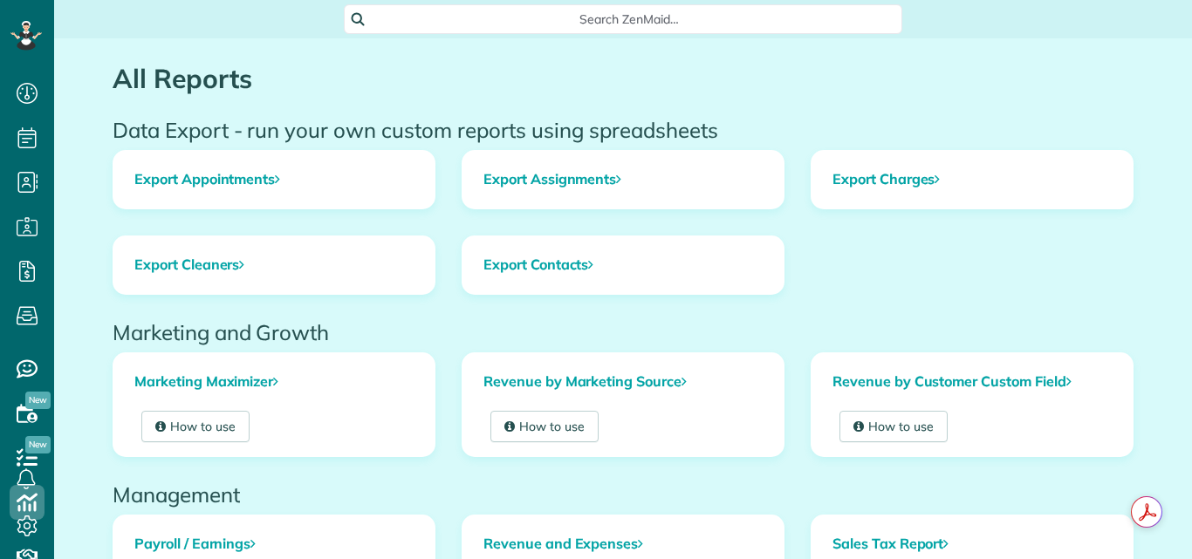
click at [515, 544] on link "Revenue and Expenses" at bounding box center [622, 545] width 321 height 58
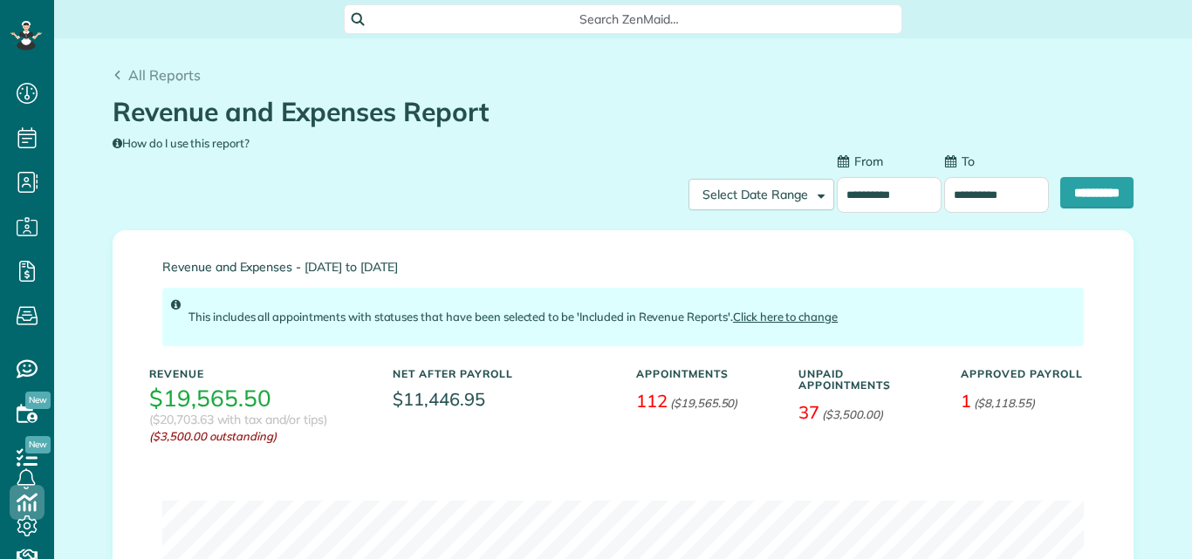
scroll to position [8, 8]
click at [880, 192] on input "**********" at bounding box center [889, 195] width 105 height 36
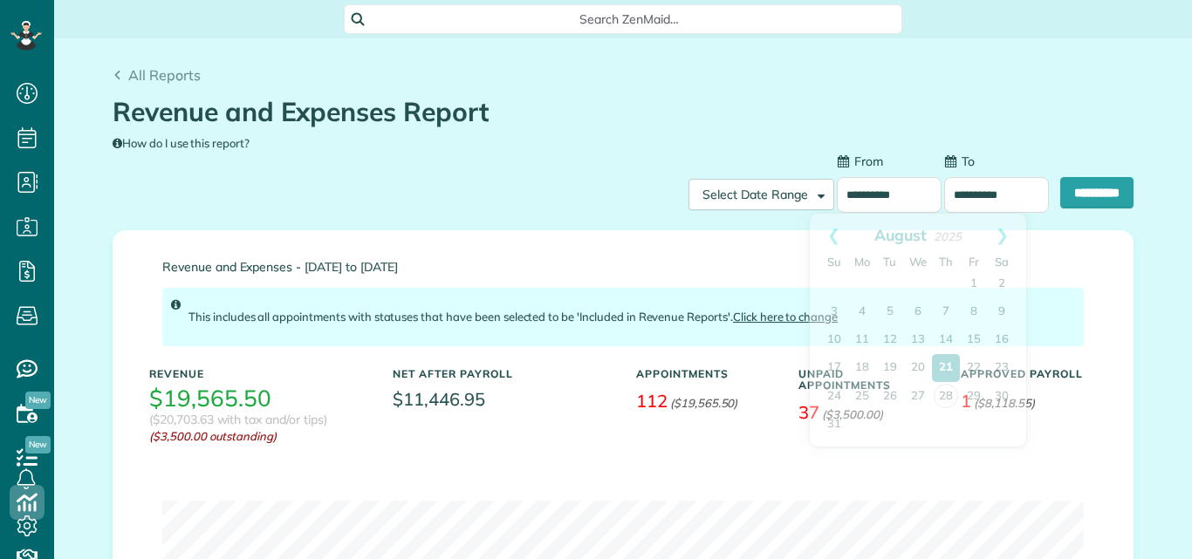
click at [880, 192] on input "**********" at bounding box center [889, 195] width 105 height 36
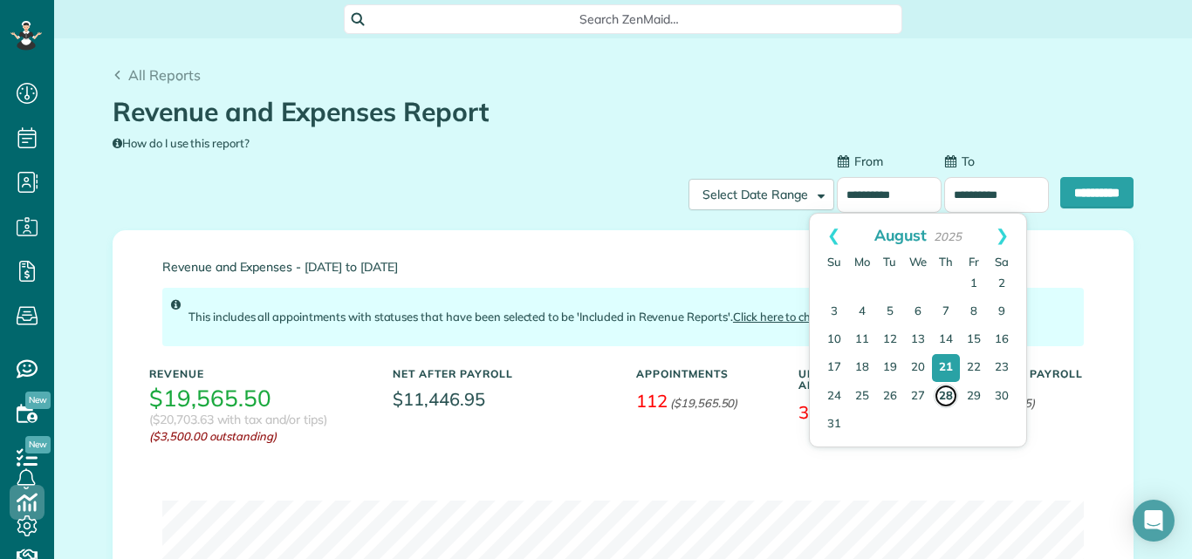
click at [940, 395] on link "28" at bounding box center [946, 396] width 24 height 24
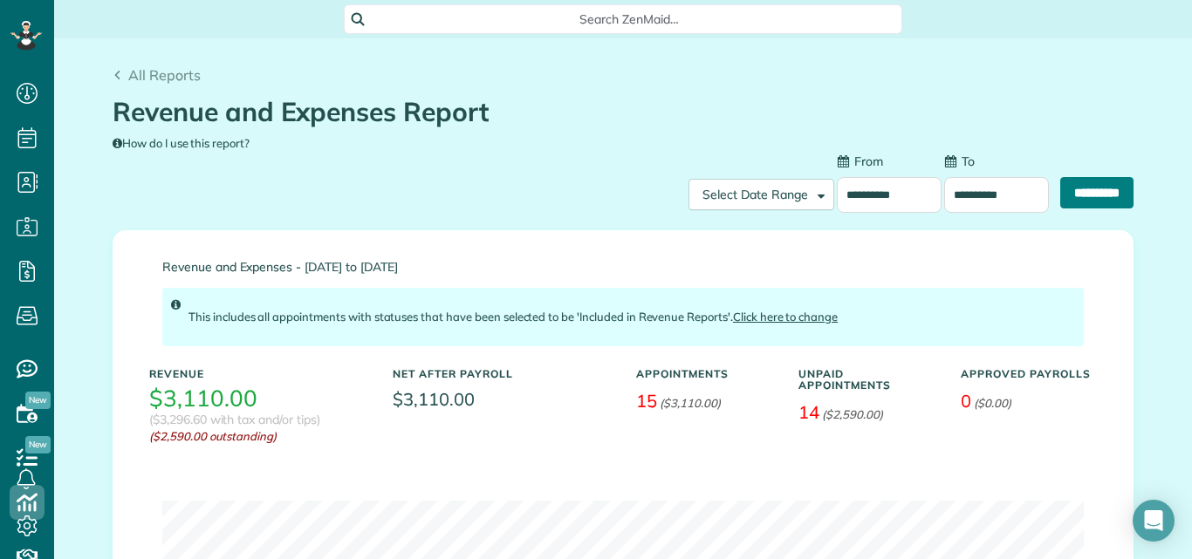
click at [1086, 190] on input "**********" at bounding box center [1096, 192] width 73 height 31
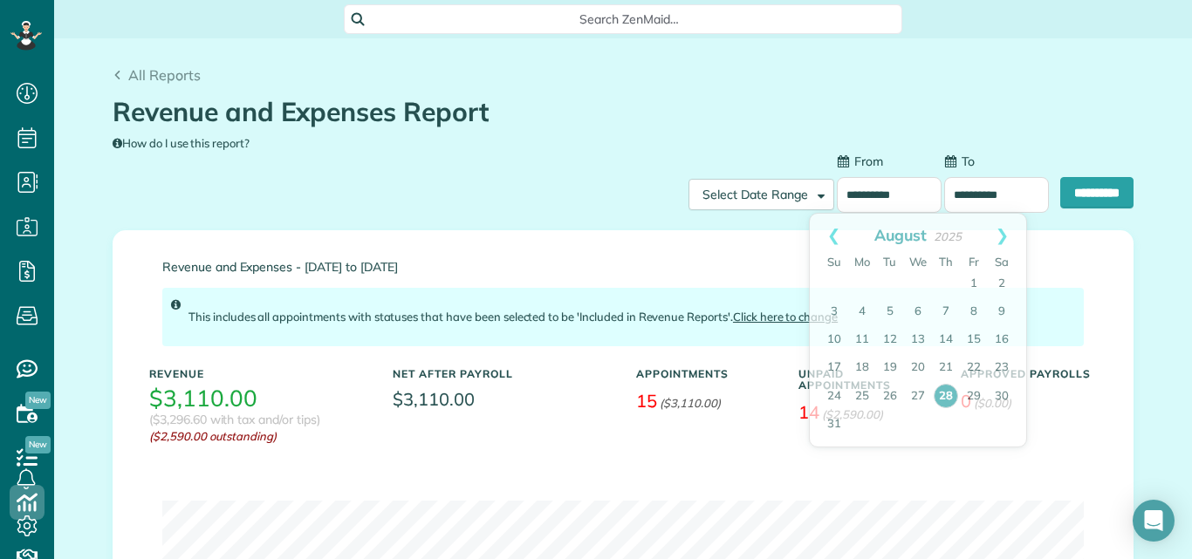
click at [885, 193] on input "**********" at bounding box center [889, 195] width 105 height 36
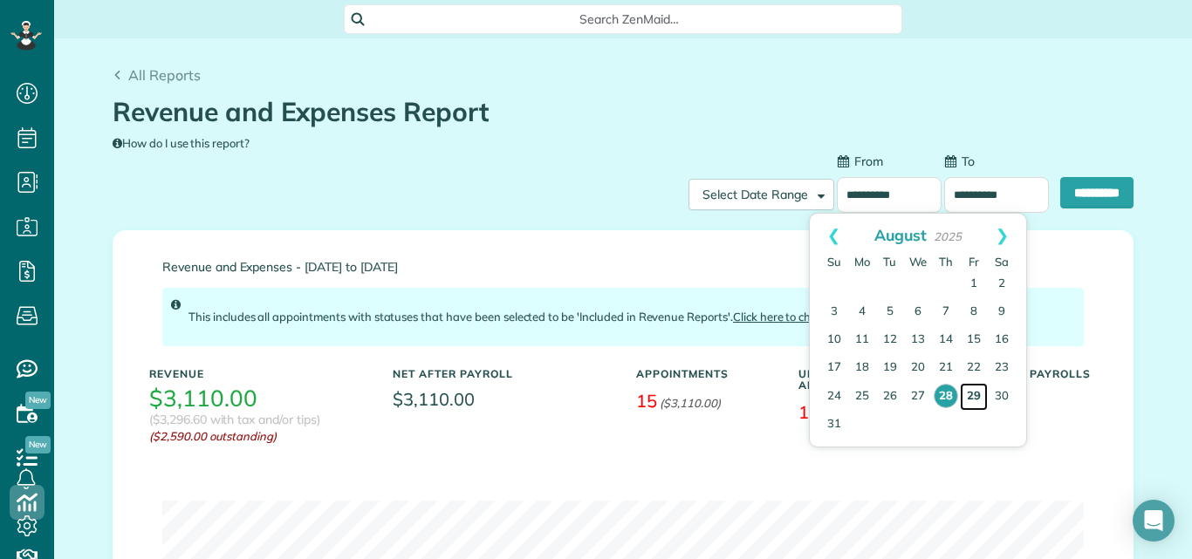
click at [974, 391] on link "29" at bounding box center [974, 397] width 28 height 28
type input "**********"
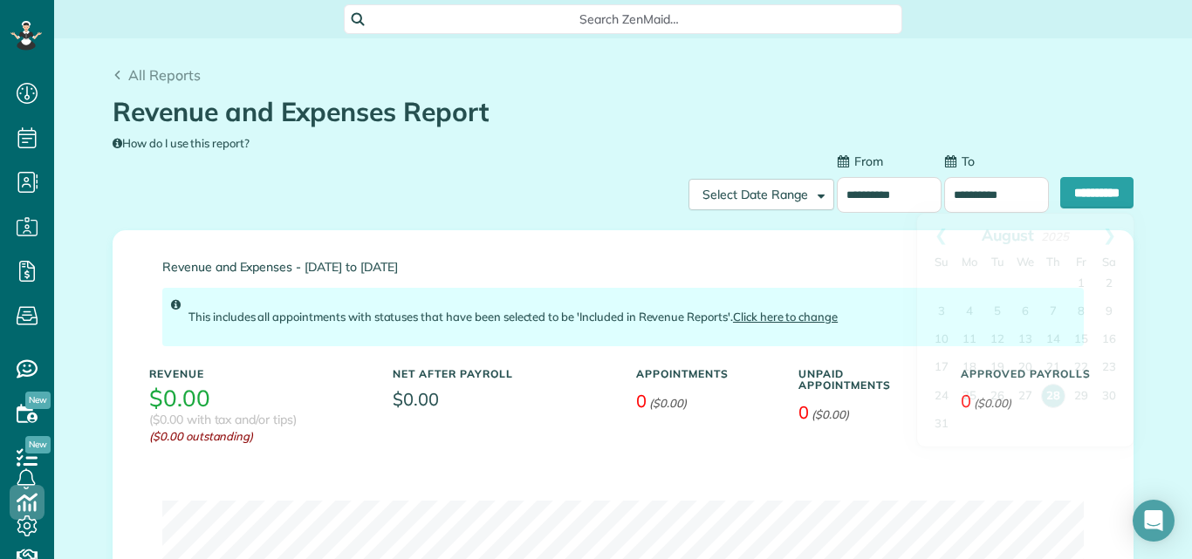
click at [989, 193] on input "**********" at bounding box center [996, 195] width 105 height 36
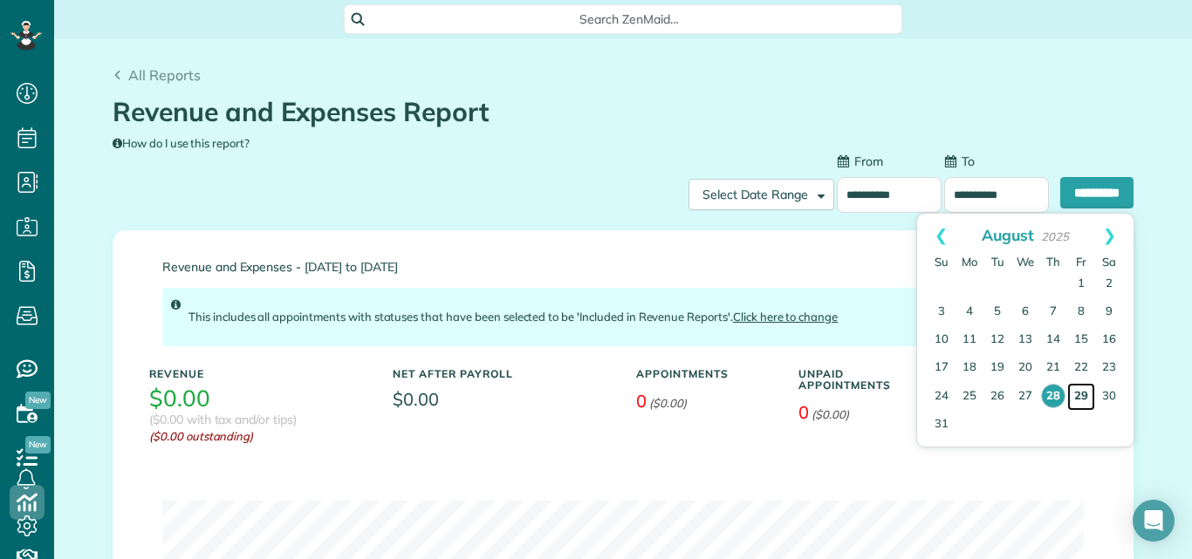
click at [1084, 394] on link "29" at bounding box center [1081, 397] width 28 height 28
type input "**********"
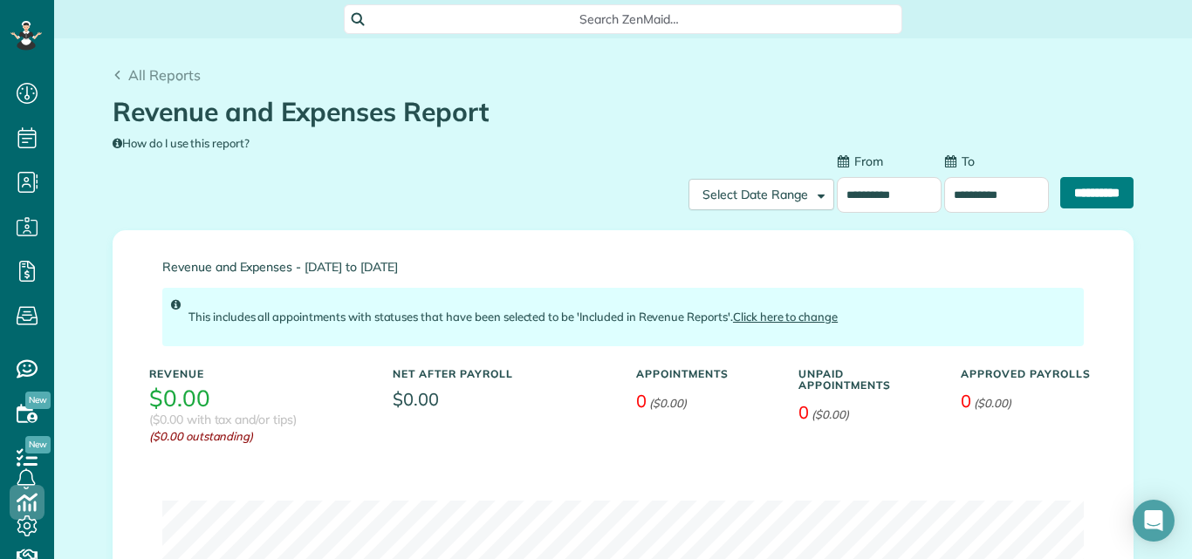
click at [1072, 192] on input "**********" at bounding box center [1096, 192] width 73 height 31
click at [1077, 203] on input "**********" at bounding box center [1096, 192] width 73 height 31
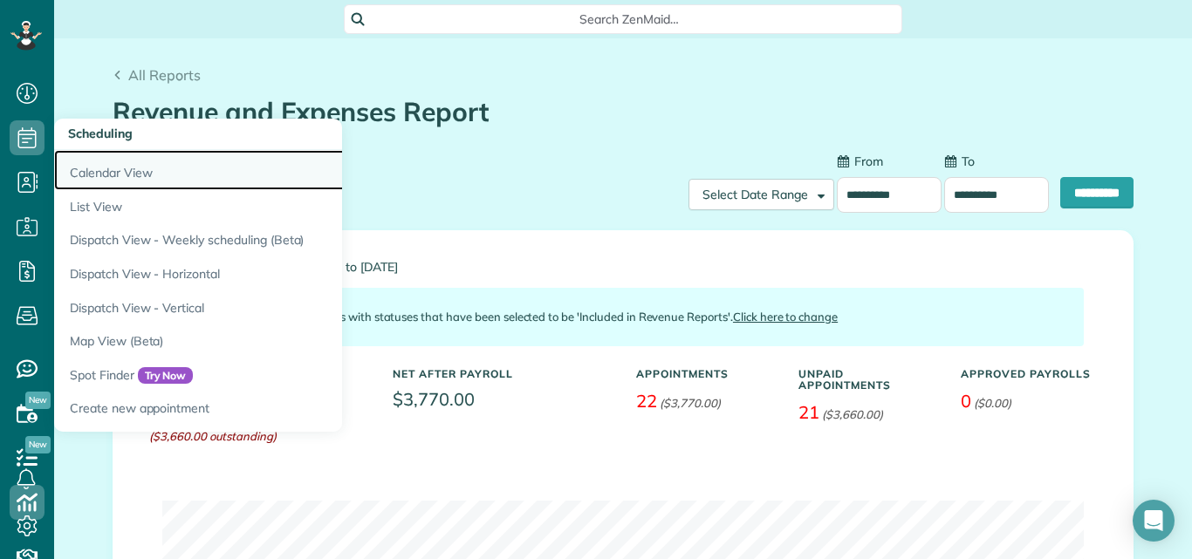
click at [107, 161] on link "Calendar View" at bounding box center [272, 170] width 436 height 40
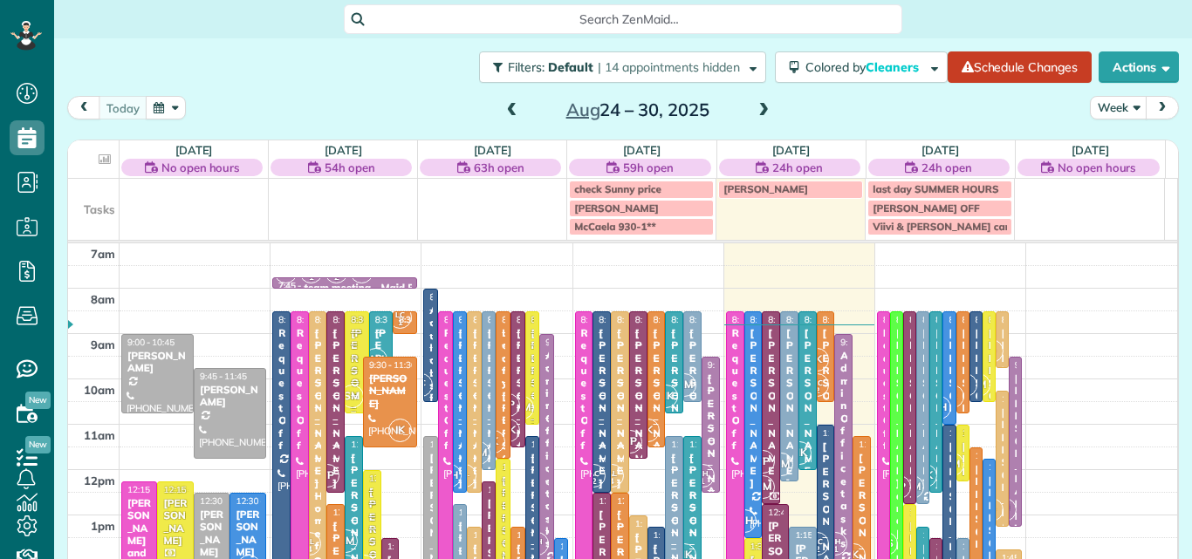
scroll to position [8, 8]
click at [1165, 273] on div "[DATE] No open hours $980.00 9 Man Hours 6 Appointments 20% Paid 50% Assigned […" at bounding box center [623, 361] width 1112 height 442
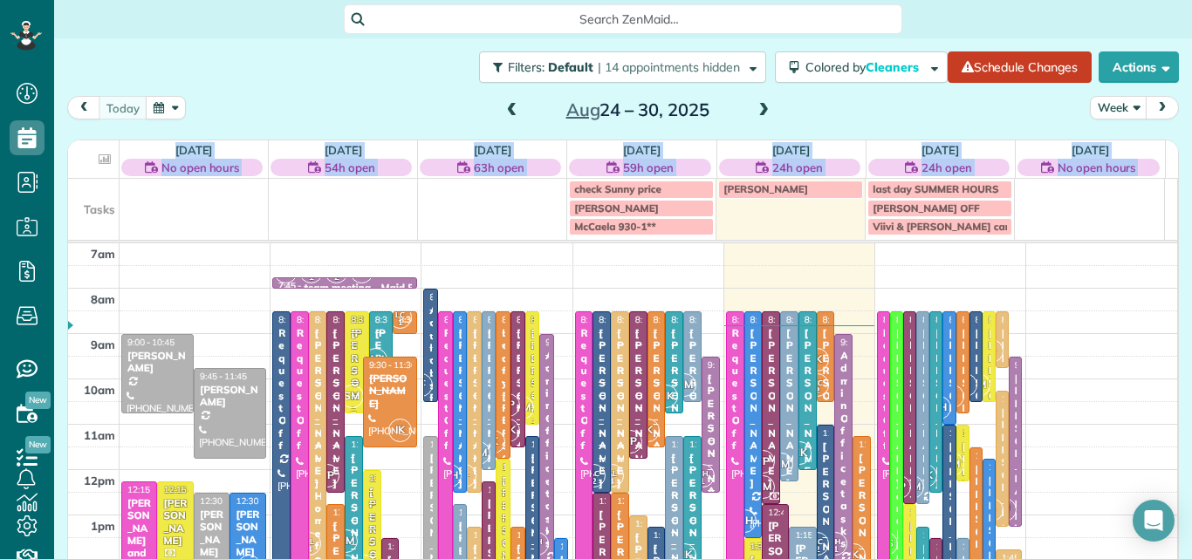
drag, startPoint x: 1165, startPoint y: 273, endPoint x: 1191, endPoint y: 413, distance: 142.0
click at [1191, 413] on main "Search ZenMaid… Filters: Default | 14 appointments hidden Colored by Cleaners C…" at bounding box center [623, 279] width 1138 height 559
